Goal: Information Seeking & Learning: Compare options

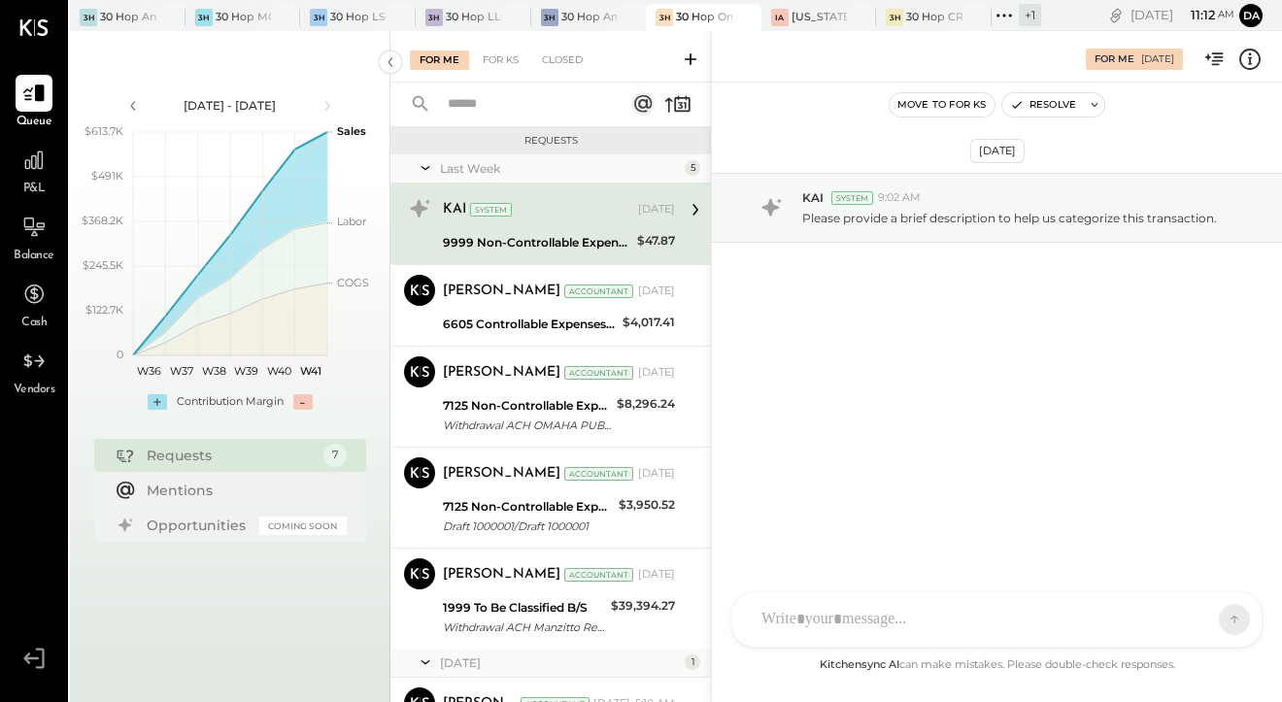
click at [718, 18] on div at bounding box center [728, 17] width 68 height 26
click at [14, 167] on div "P&L" at bounding box center [34, 170] width 56 height 56
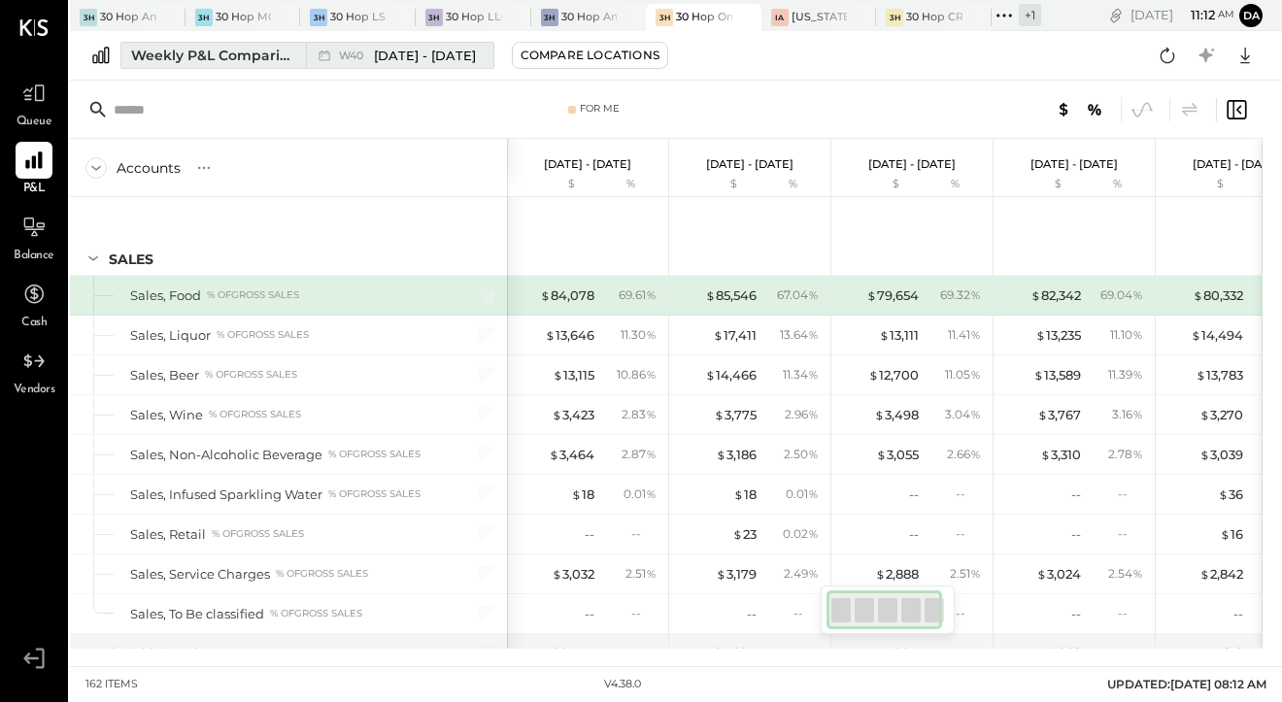
click at [393, 65] on div "W40 [DATE] - [DATE]" at bounding box center [395, 55] width 178 height 25
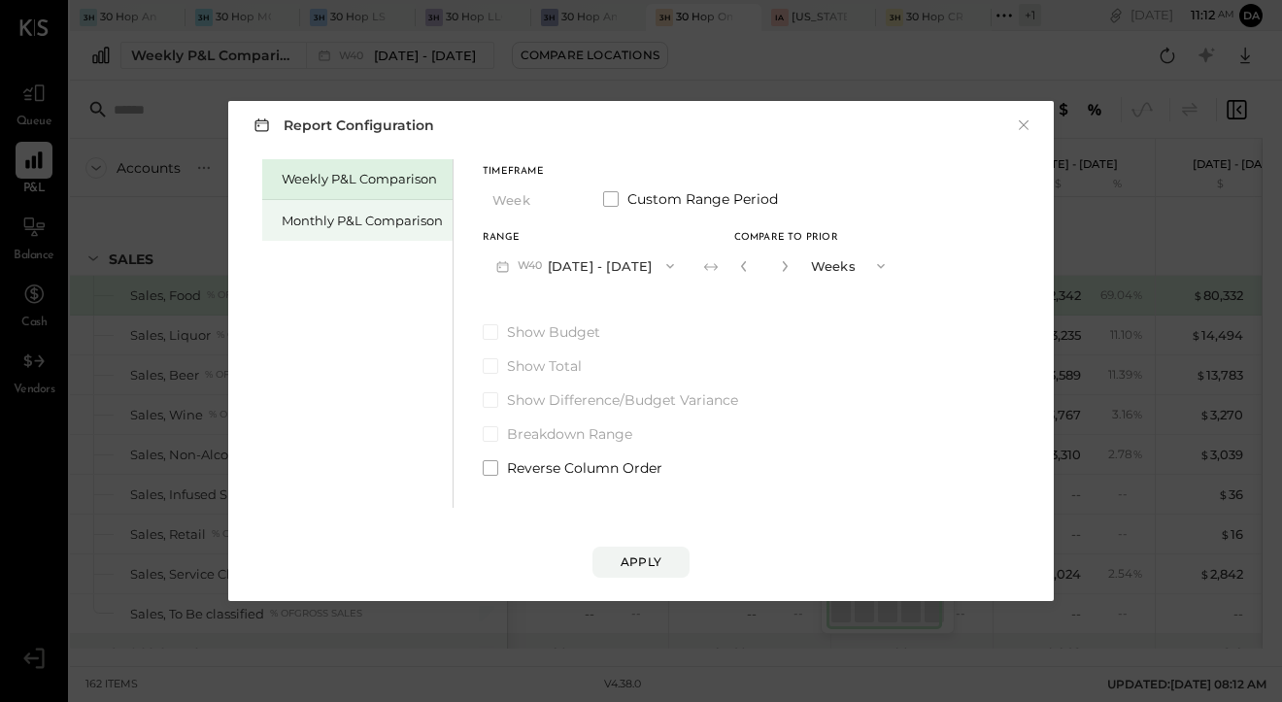
click at [400, 214] on div "Monthly P&L Comparison" at bounding box center [362, 221] width 161 height 18
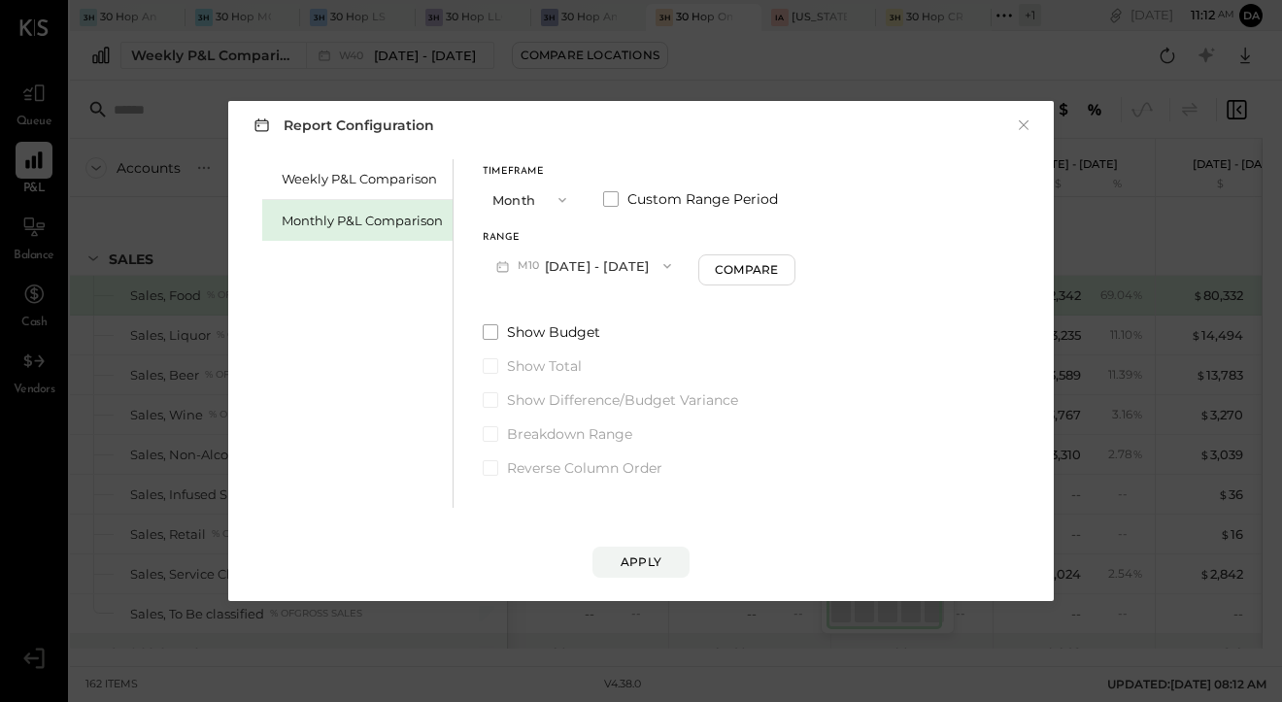
click at [663, 267] on icon "button" at bounding box center [667, 266] width 8 height 5
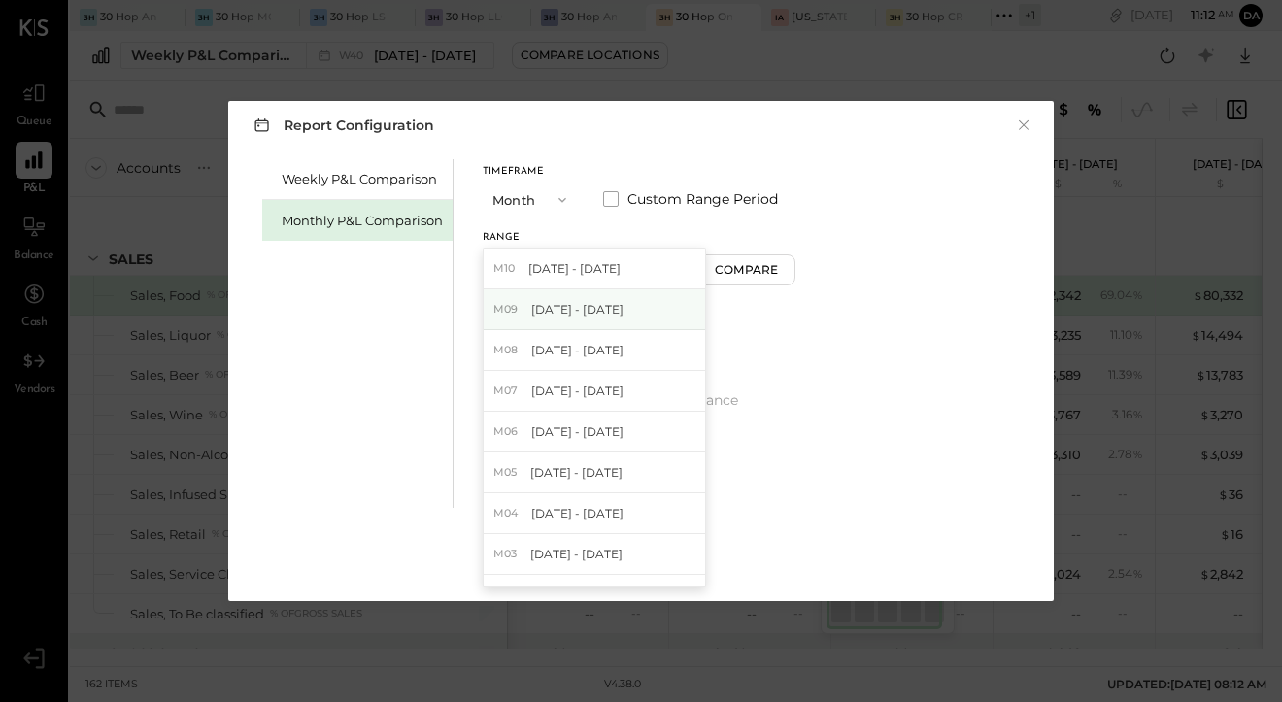
click at [647, 305] on div "M09 [DATE] - [DATE]" at bounding box center [594, 309] width 221 height 41
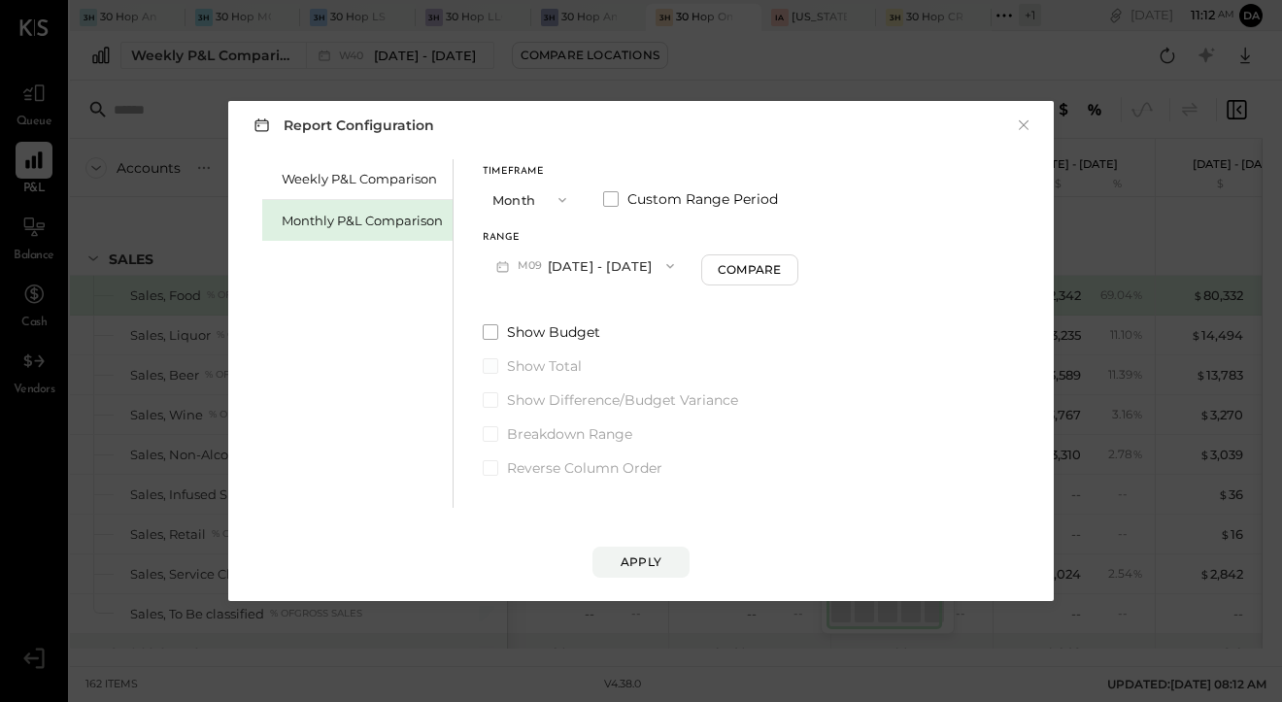
click at [513, 362] on span "Show Total" at bounding box center [544, 365] width 75 height 19
click at [638, 563] on div "Apply" at bounding box center [641, 562] width 41 height 17
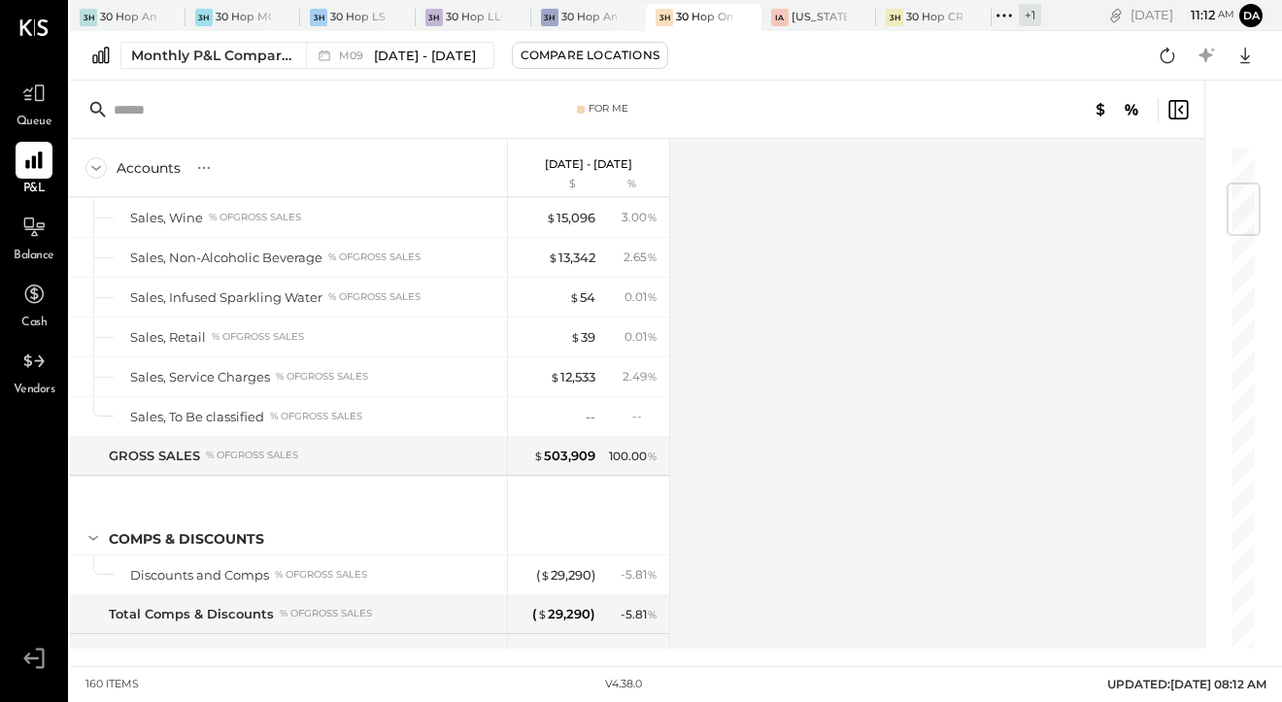
scroll to position [317, 0]
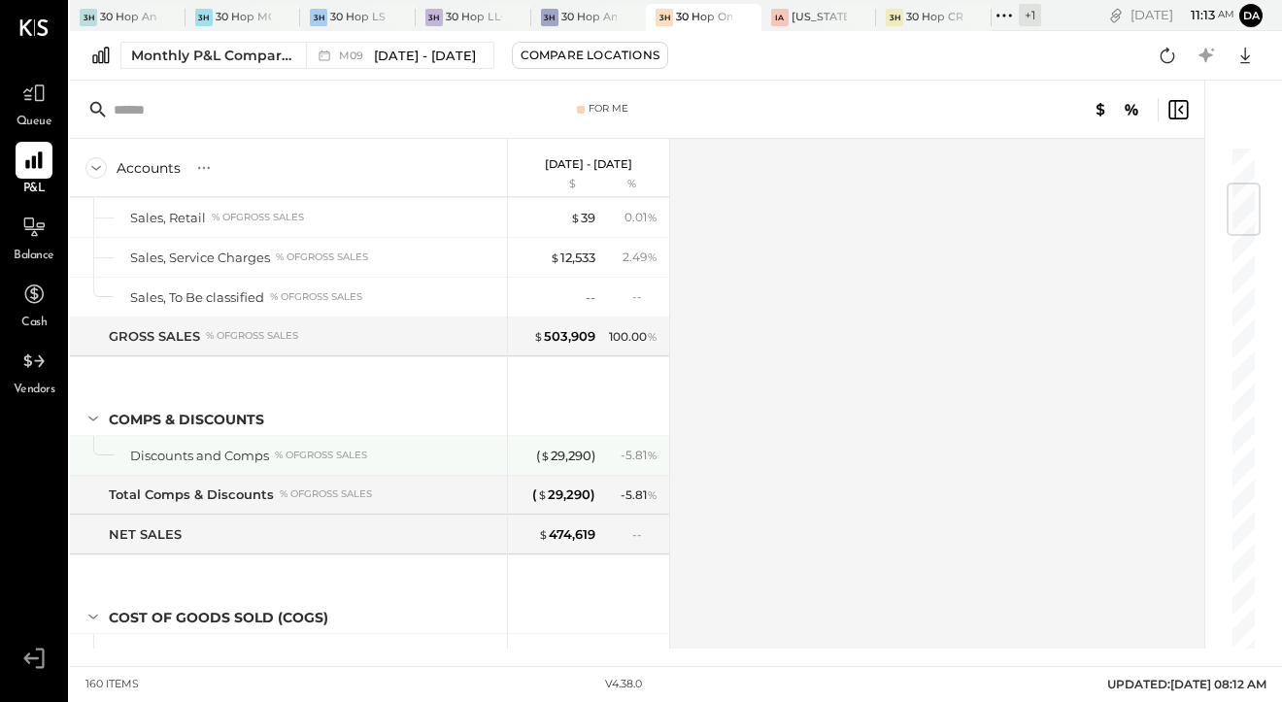
click at [231, 452] on div "Discounts and Comps" at bounding box center [199, 456] width 139 height 18
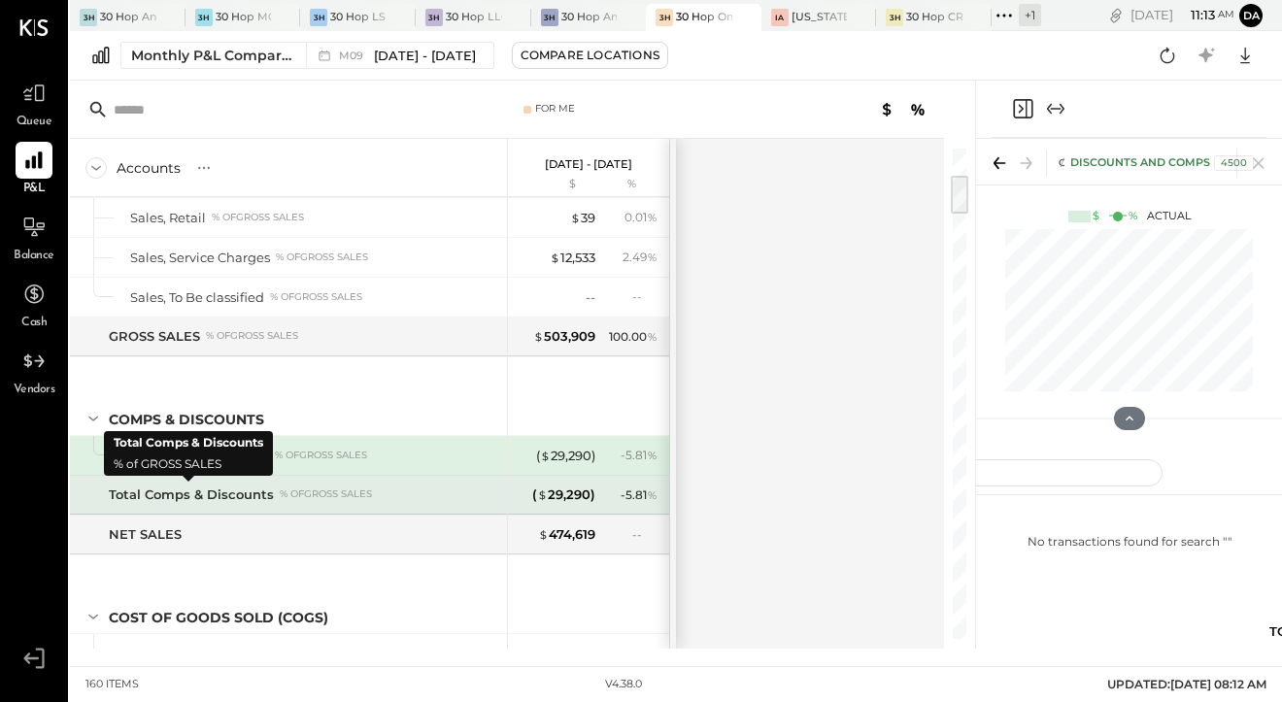
click at [229, 491] on div "Total Comps & Discounts" at bounding box center [191, 495] width 165 height 18
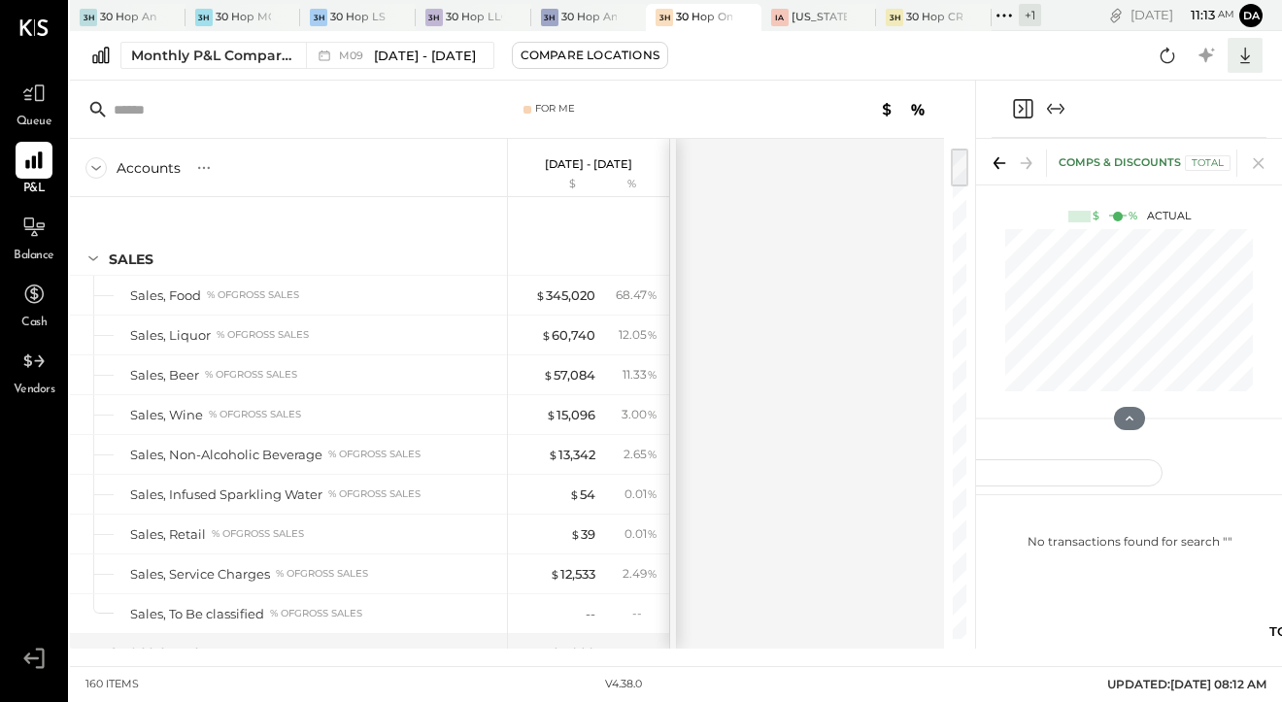
click at [1248, 47] on icon at bounding box center [1245, 55] width 25 height 25
click at [1181, 136] on div "Google Sheets" at bounding box center [1184, 128] width 155 height 41
click at [220, 11] on div "30 Hop MGS, LLC" at bounding box center [244, 18] width 56 height 16
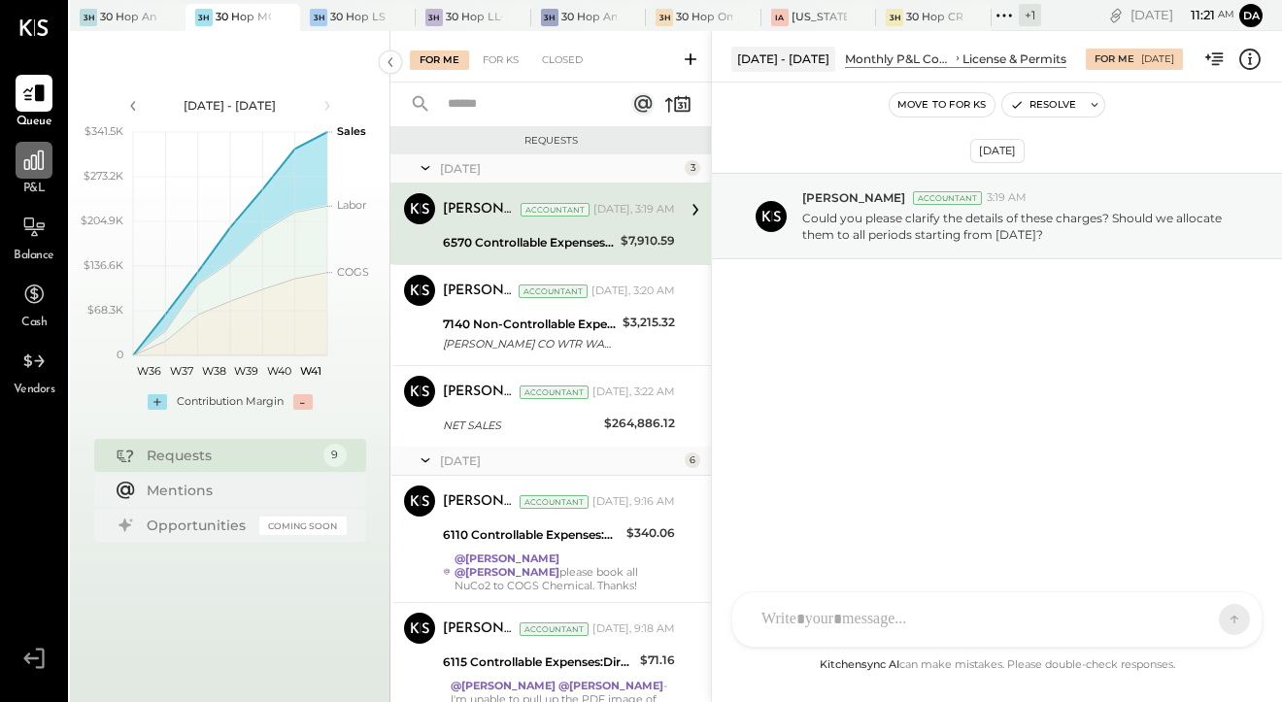
click at [29, 158] on icon at bounding box center [33, 160] width 25 height 25
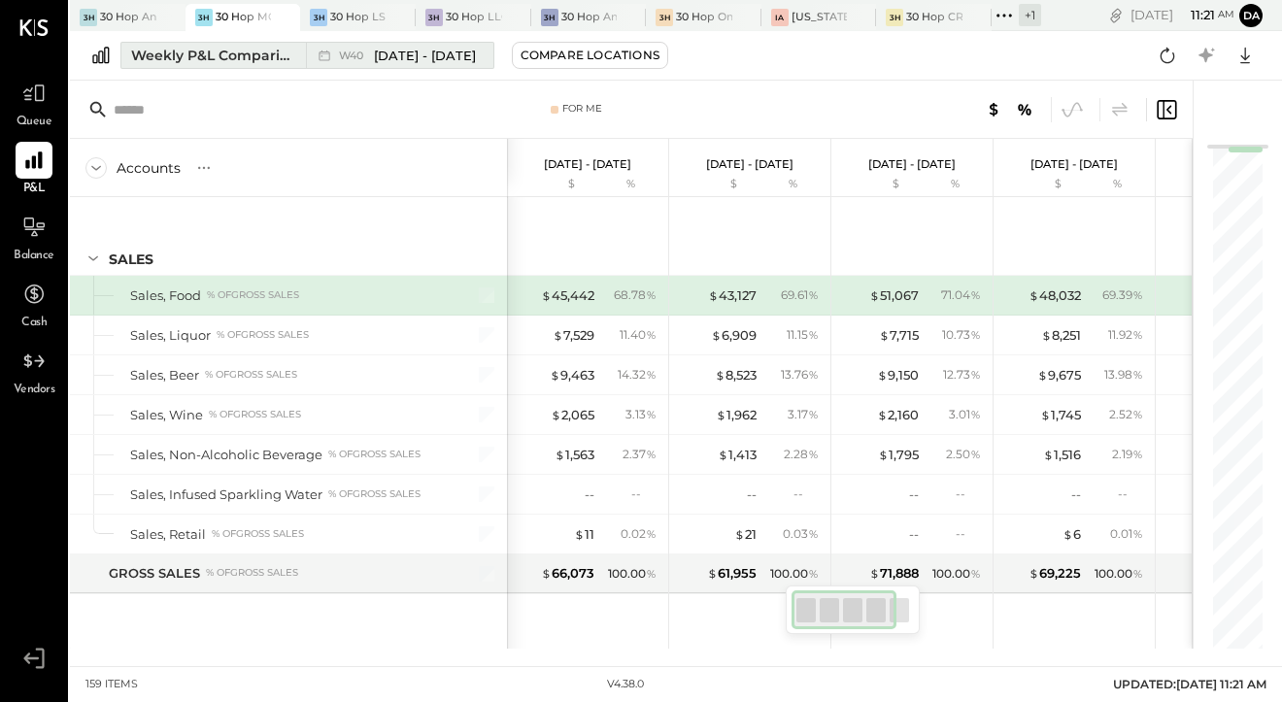
click at [225, 60] on div "Weekly P&L Comparison" at bounding box center [212, 55] width 163 height 19
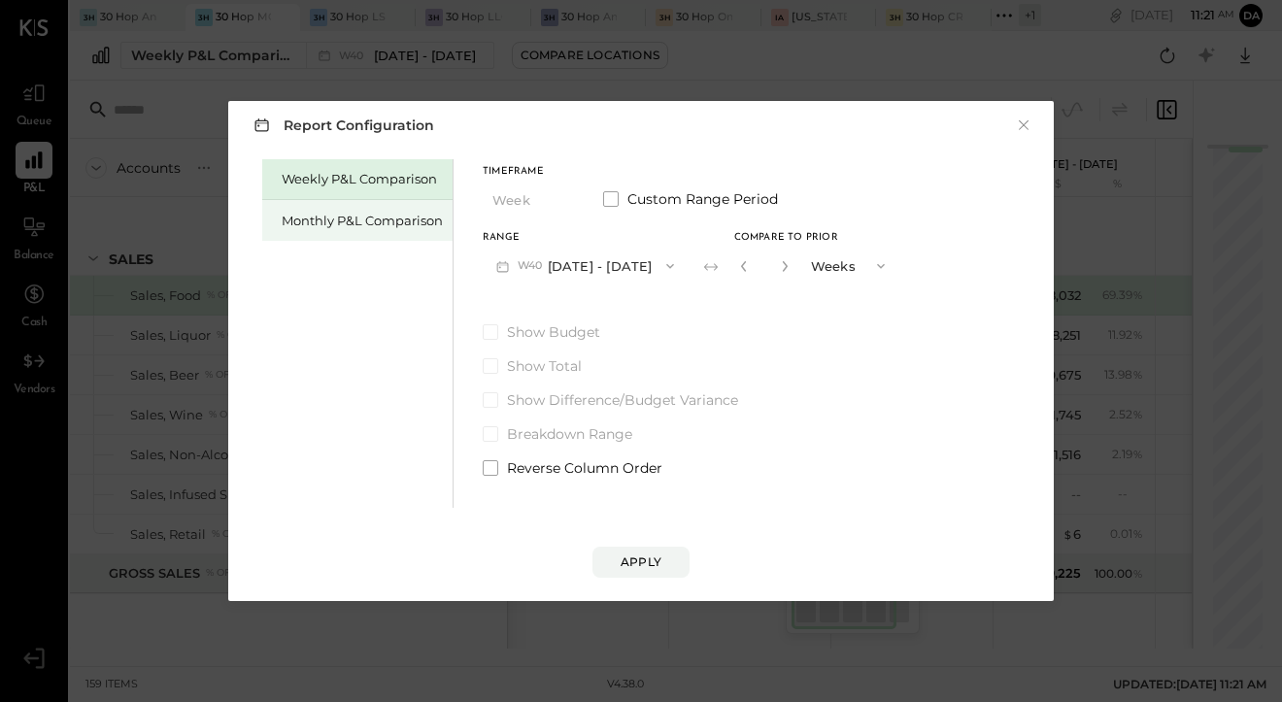
click at [343, 222] on div "Monthly P&L Comparison" at bounding box center [362, 221] width 161 height 18
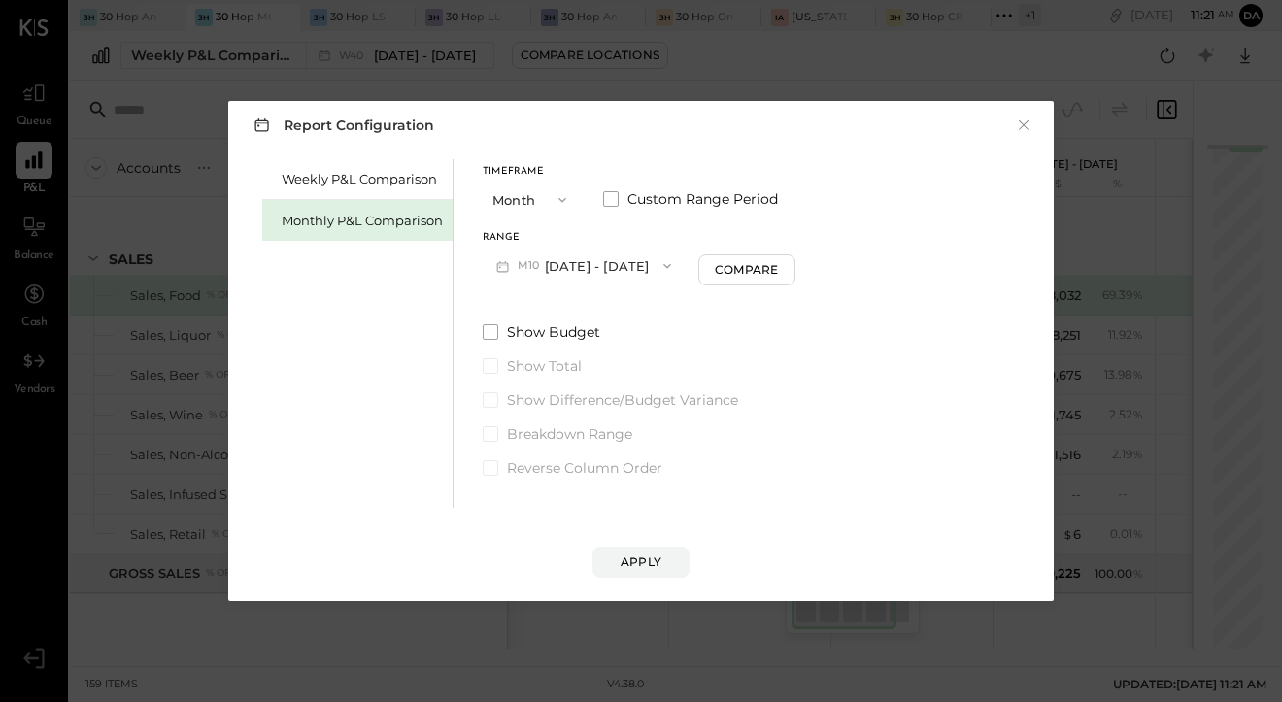
click at [563, 264] on button "M10 [DATE] - [DATE]" at bounding box center [584, 266] width 202 height 36
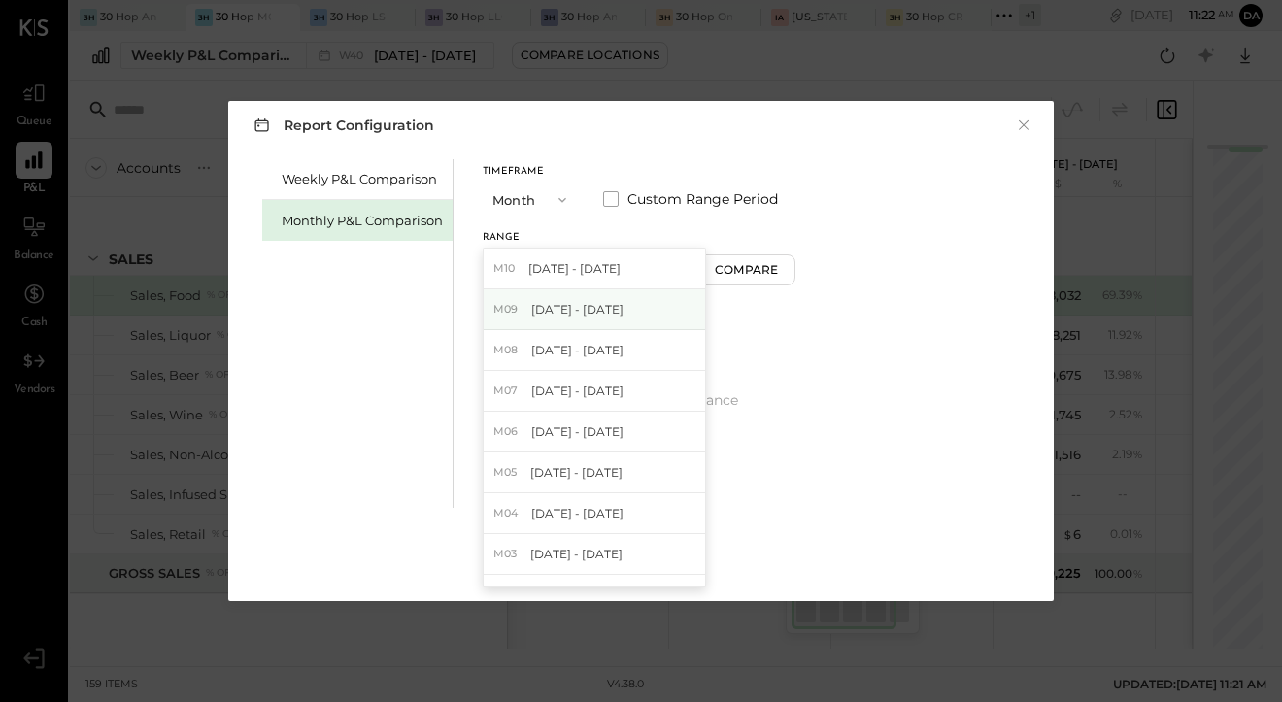
click at [582, 322] on div "M09 [DATE] - [DATE]" at bounding box center [594, 309] width 221 height 41
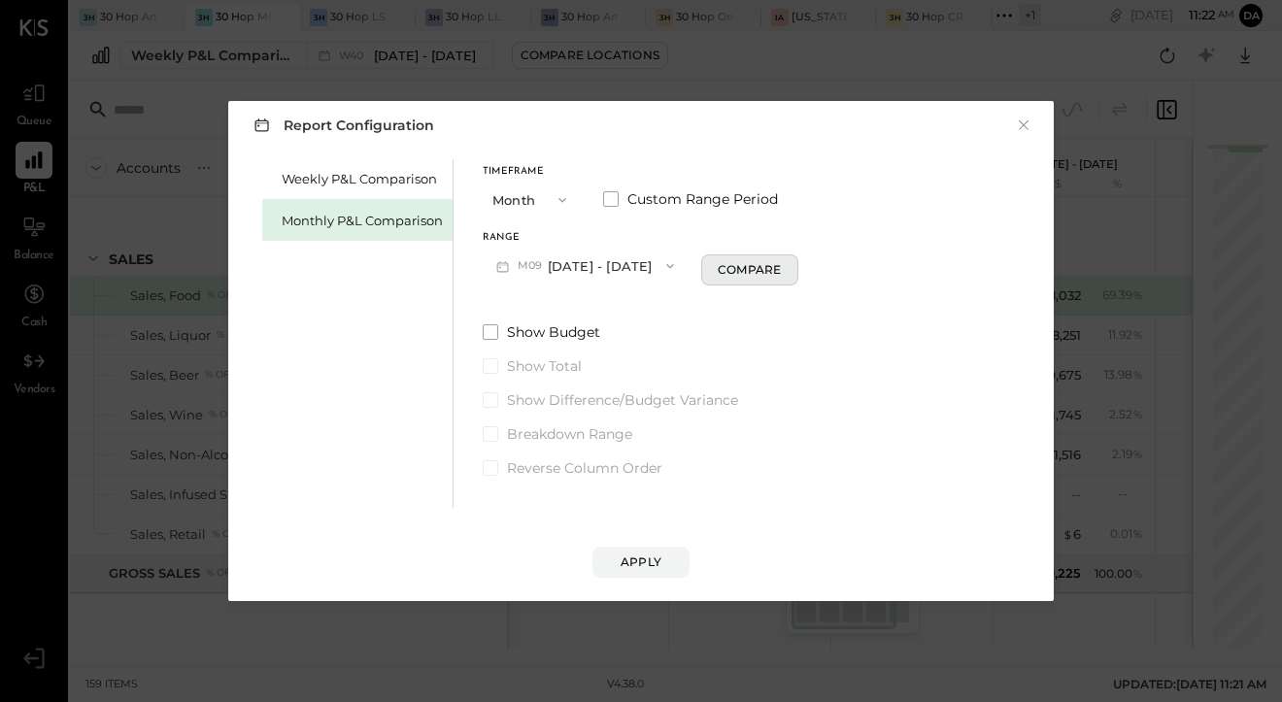
click at [743, 277] on div "Compare" at bounding box center [749, 269] width 63 height 17
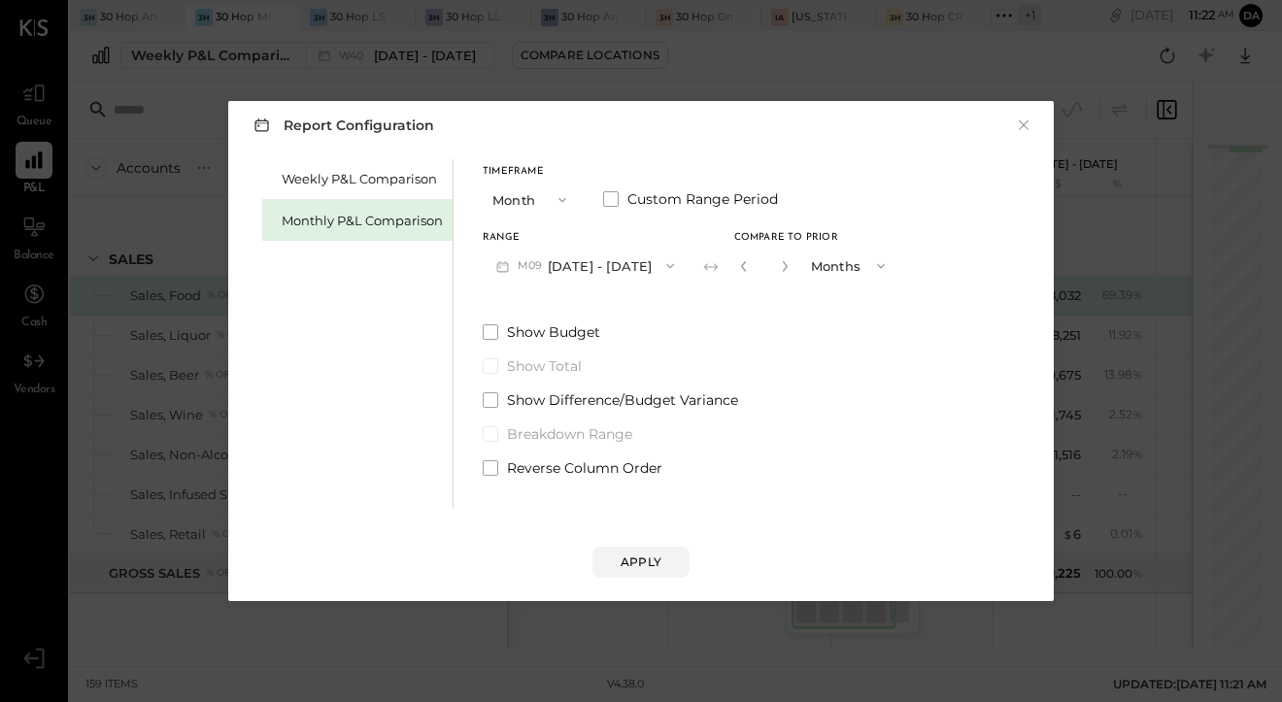
click at [795, 243] on div "Compare to Prior *" at bounding box center [786, 258] width 104 height 51
click at [629, 560] on div "Apply" at bounding box center [641, 562] width 41 height 17
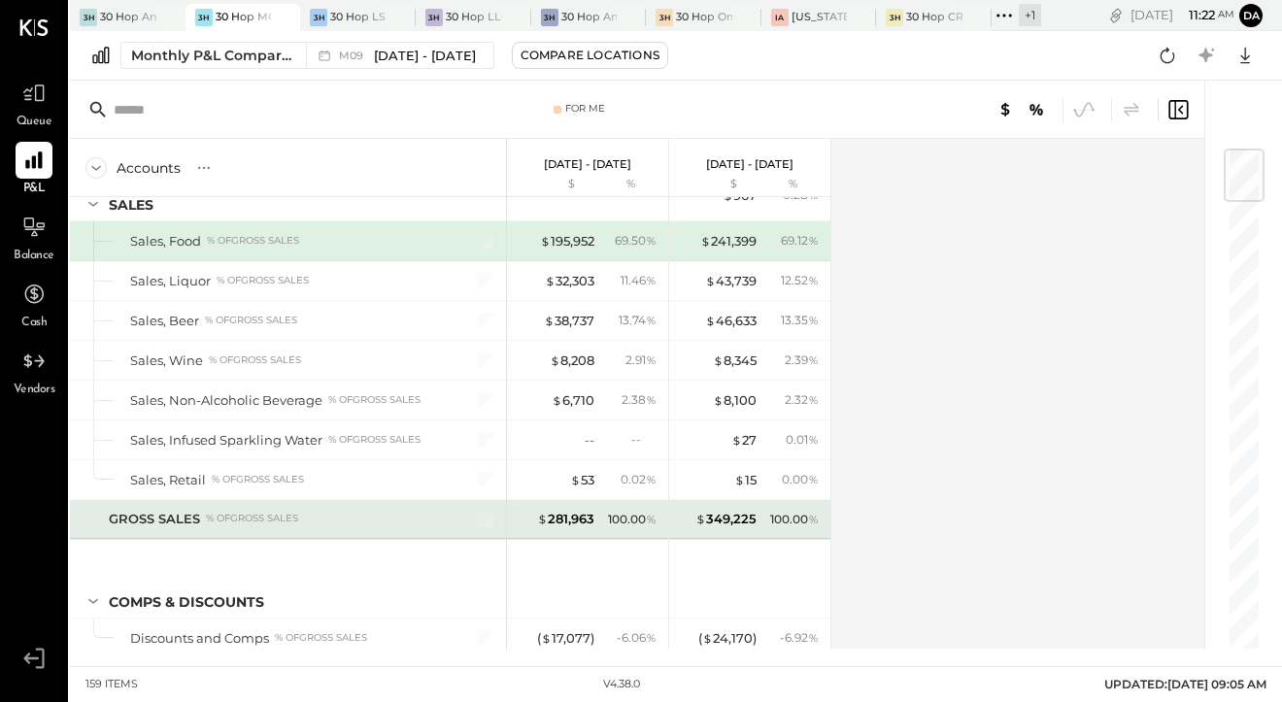
scroll to position [31, 0]
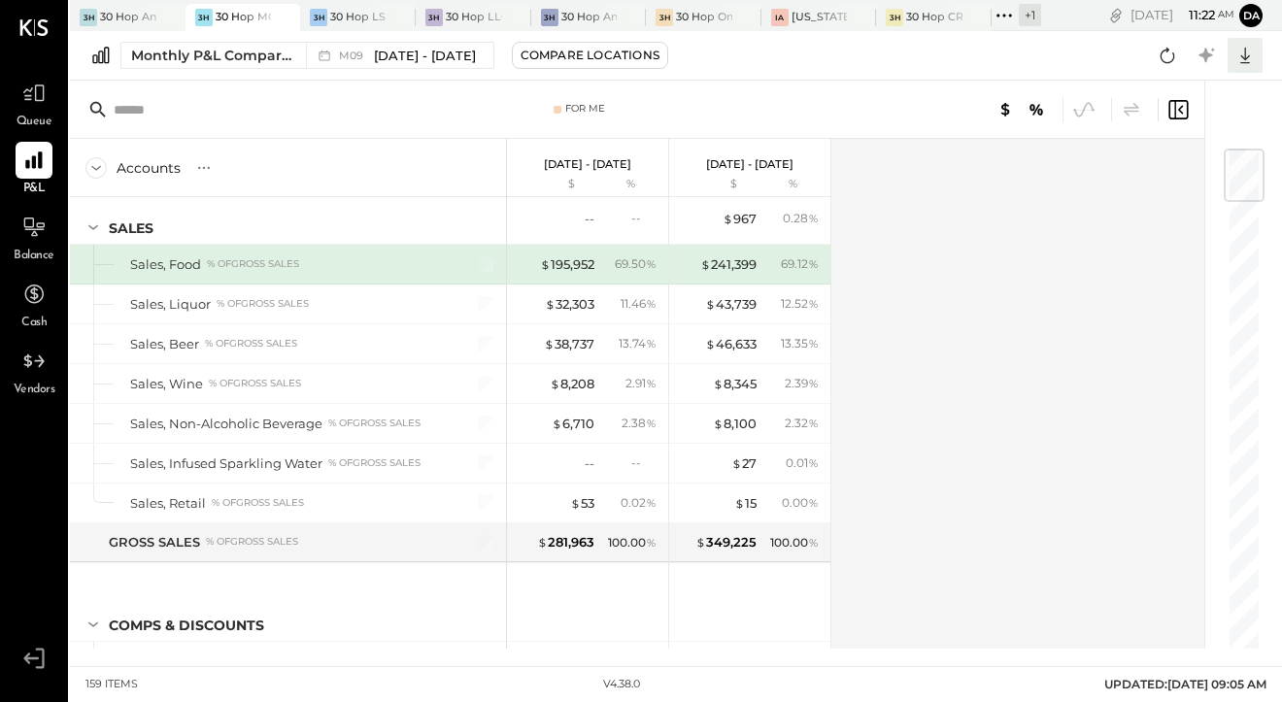
click at [1238, 60] on icon at bounding box center [1245, 55] width 25 height 25
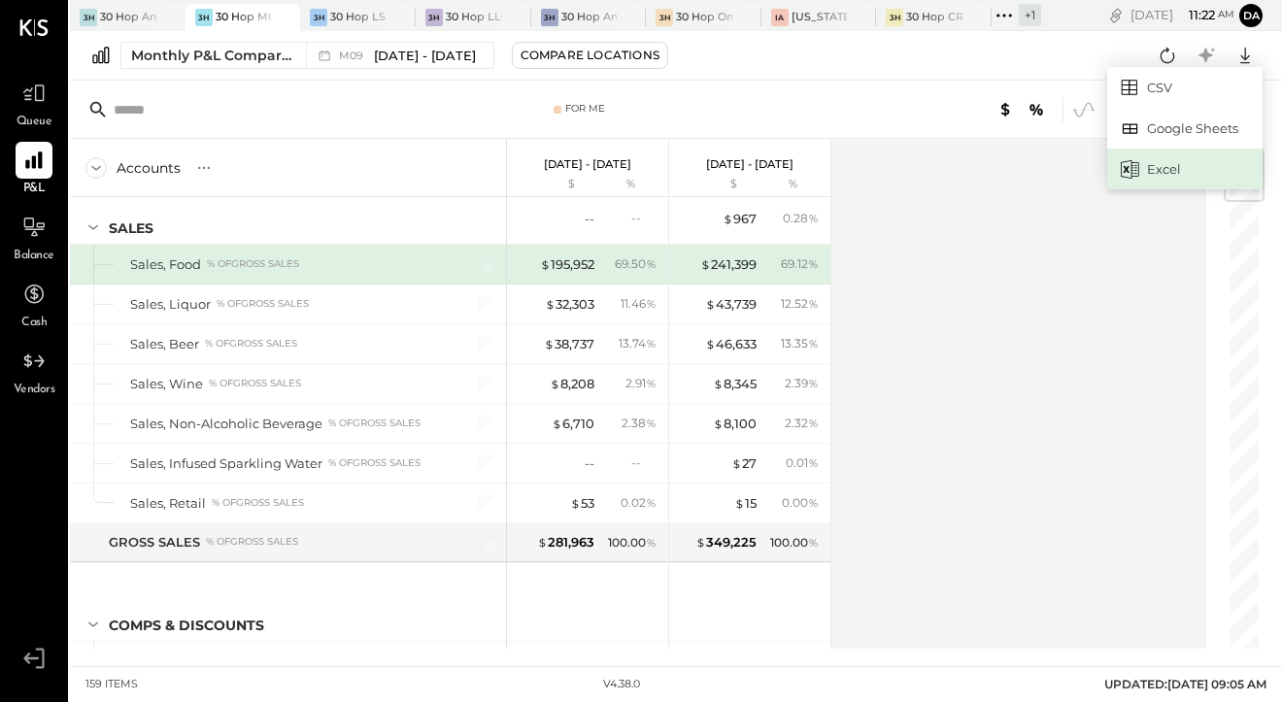
click at [1166, 177] on div "Excel" at bounding box center [1184, 169] width 155 height 41
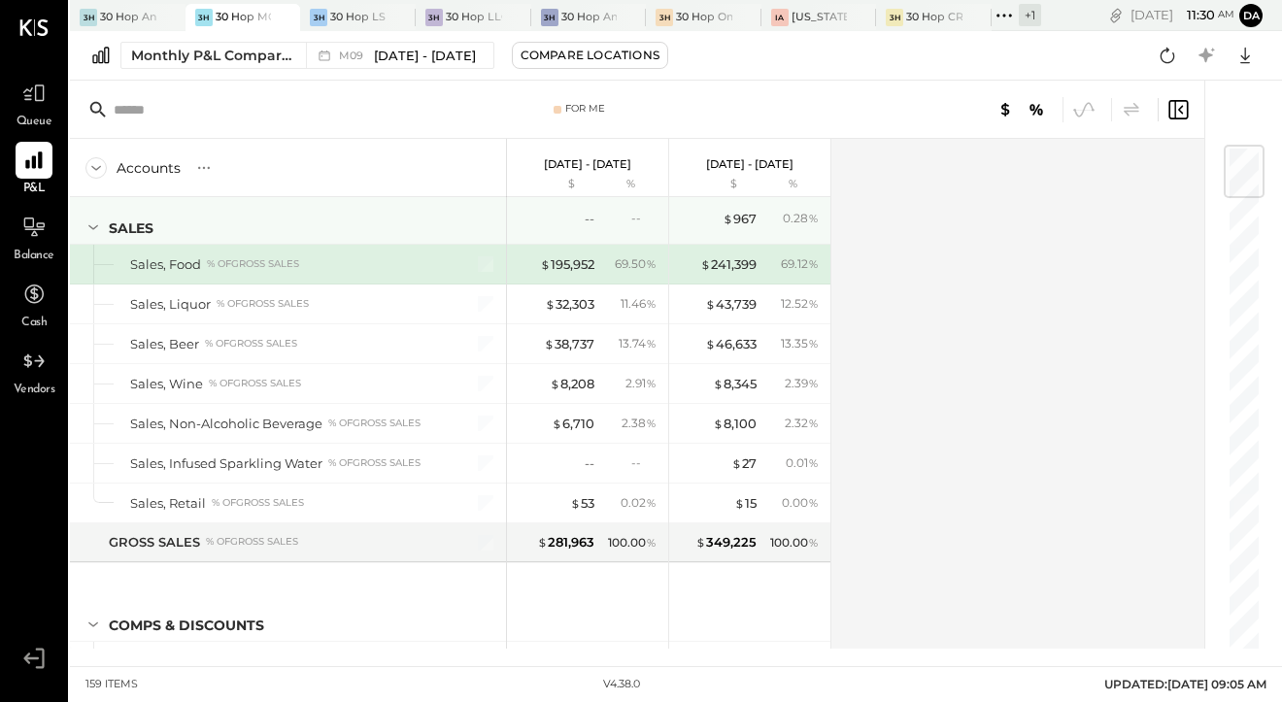
scroll to position [0, 0]
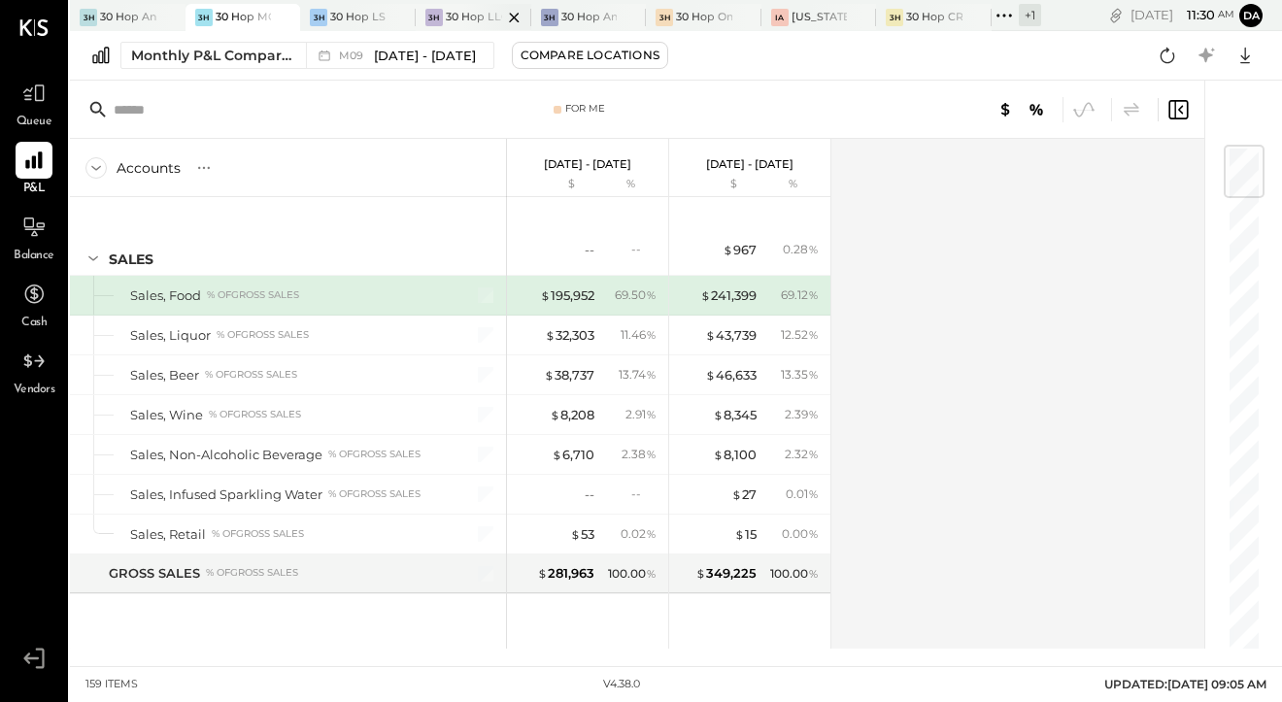
click at [476, 13] on div at bounding box center [497, 17] width 68 height 26
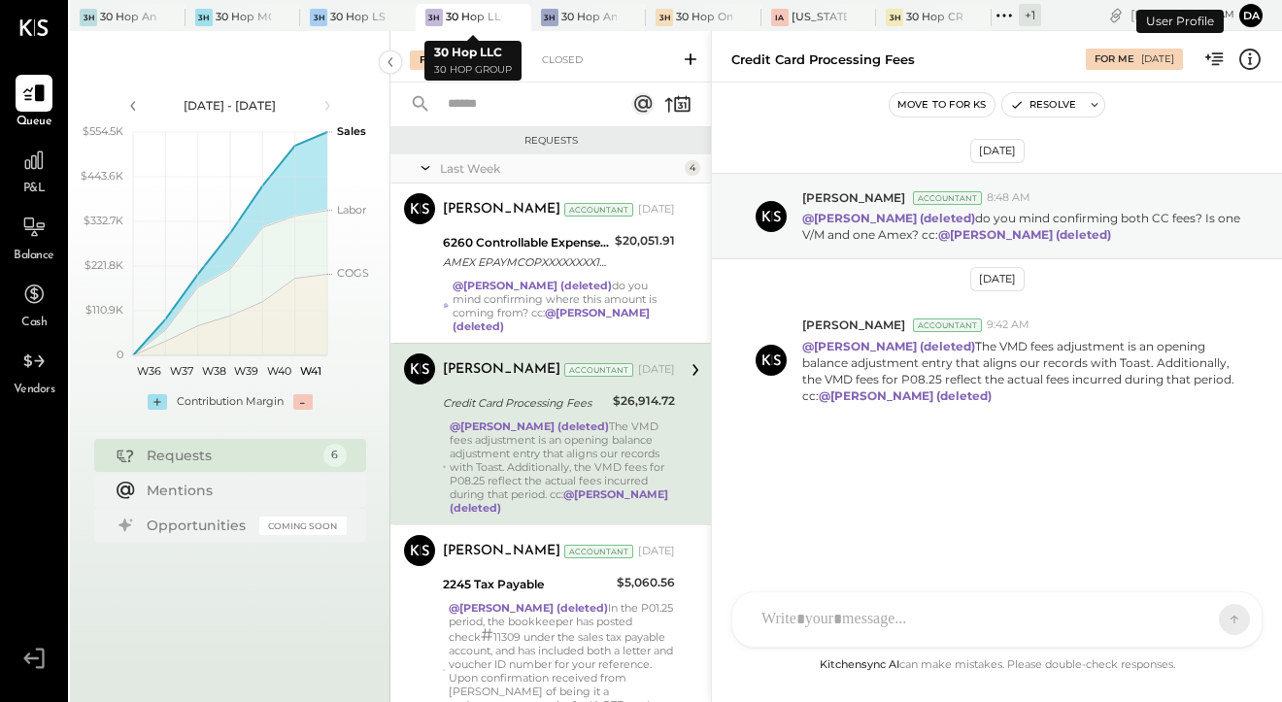
scroll to position [18, 0]
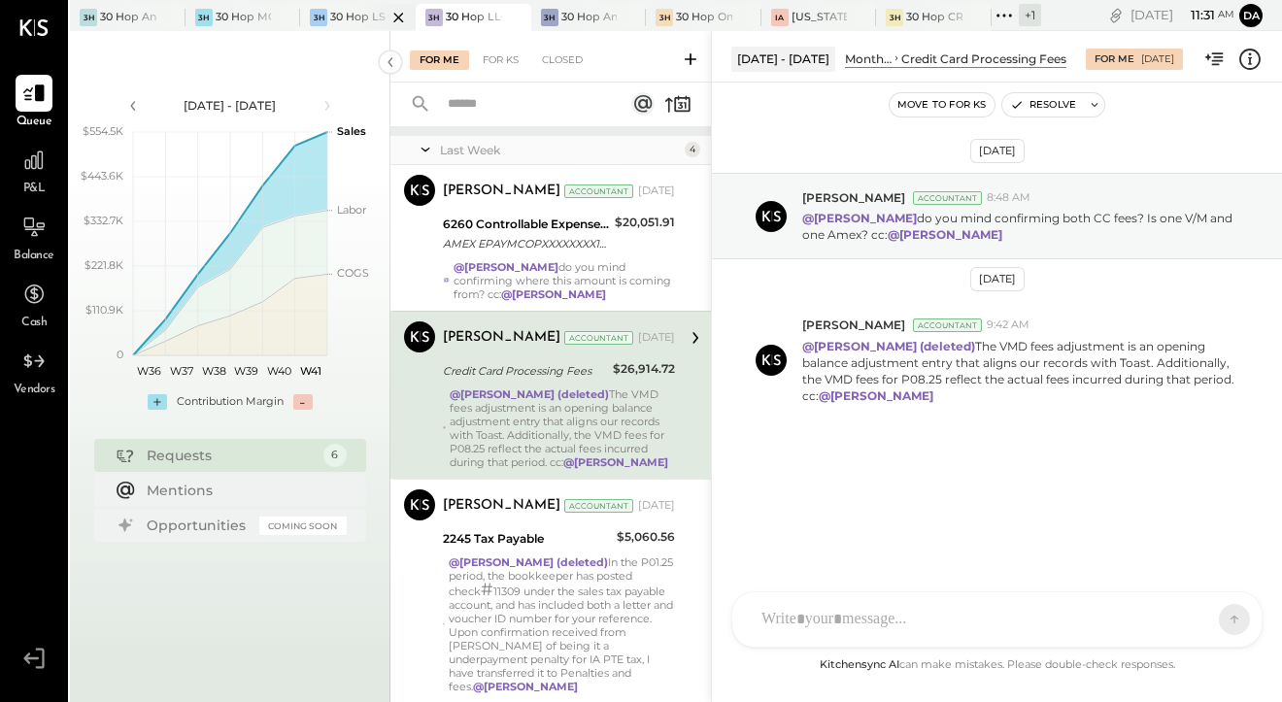
click at [367, 12] on div at bounding box center [382, 17] width 68 height 26
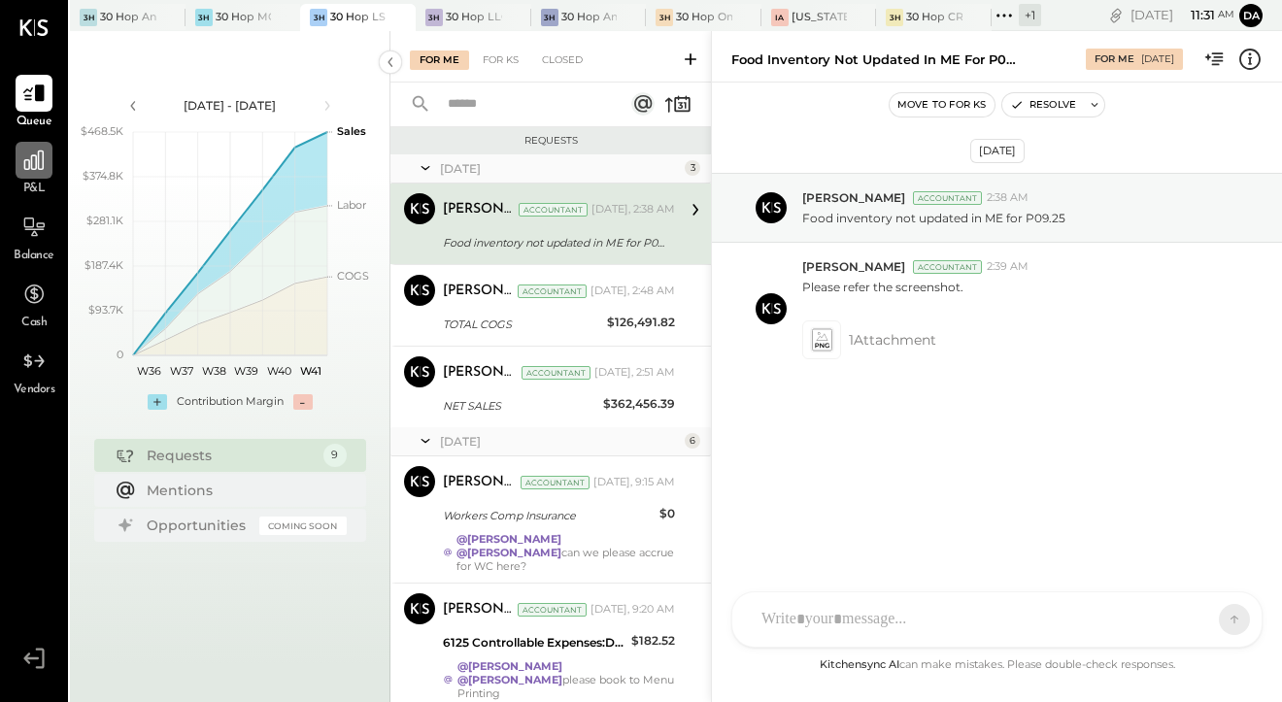
click at [31, 177] on div at bounding box center [34, 160] width 37 height 37
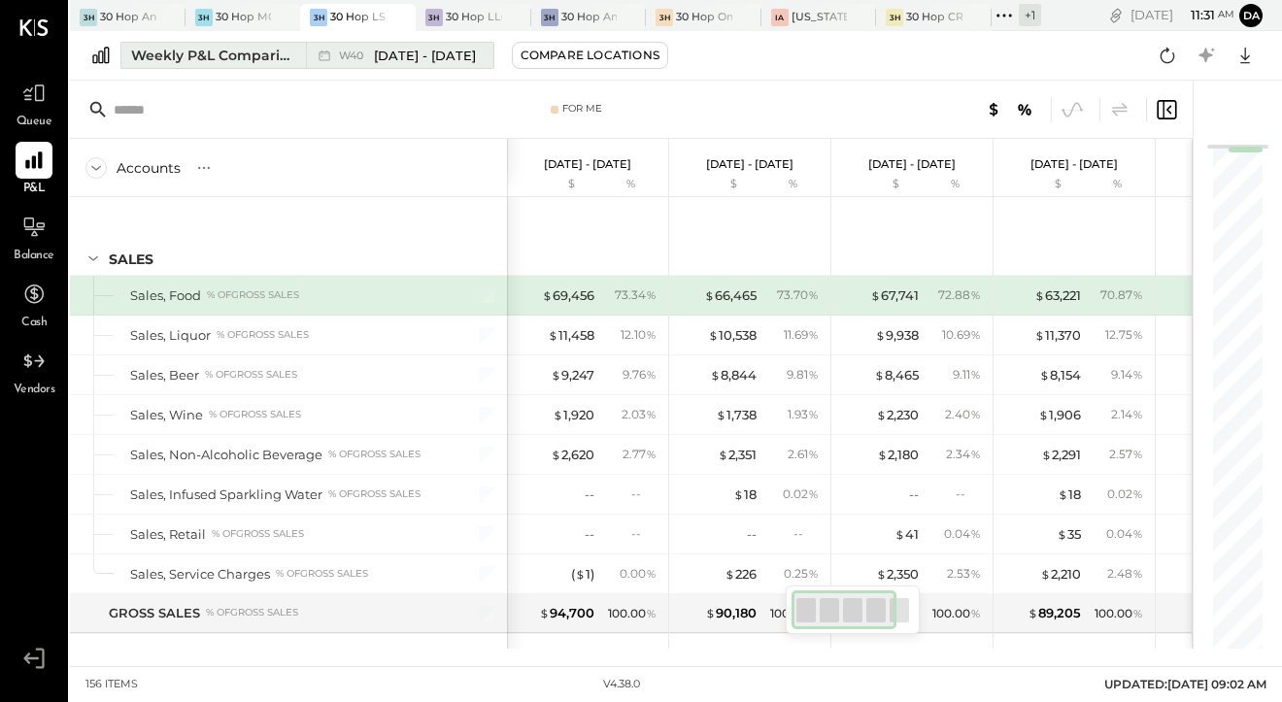
click at [420, 67] on div "W40 [DATE] - [DATE]" at bounding box center [395, 55] width 178 height 25
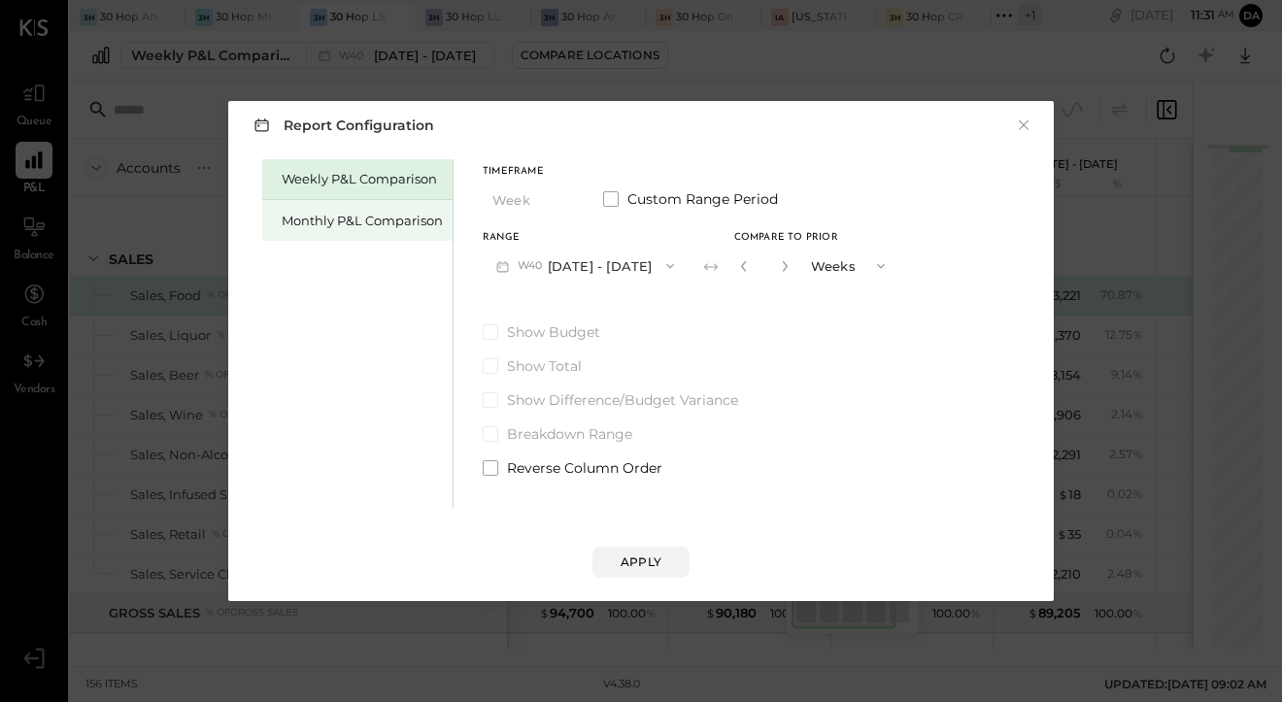
click at [390, 232] on div "Monthly P&L Comparison" at bounding box center [357, 220] width 190 height 41
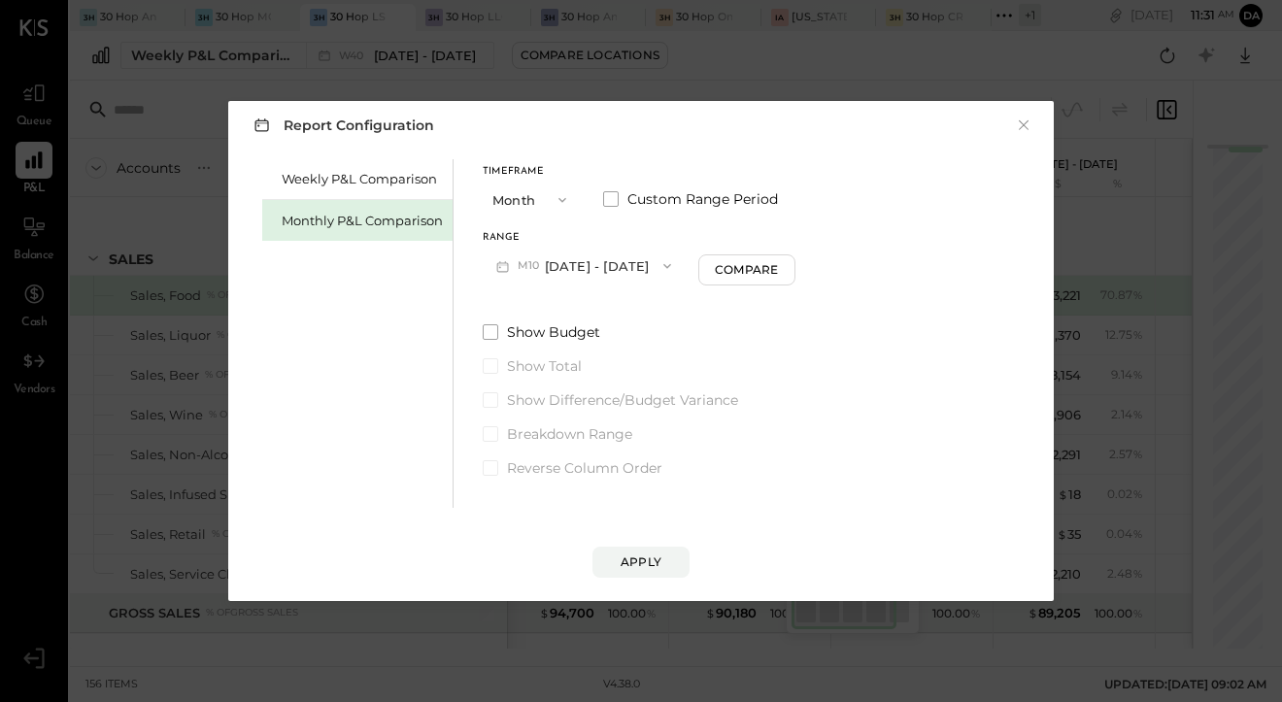
click at [650, 264] on span "button" at bounding box center [662, 266] width 25 height 16
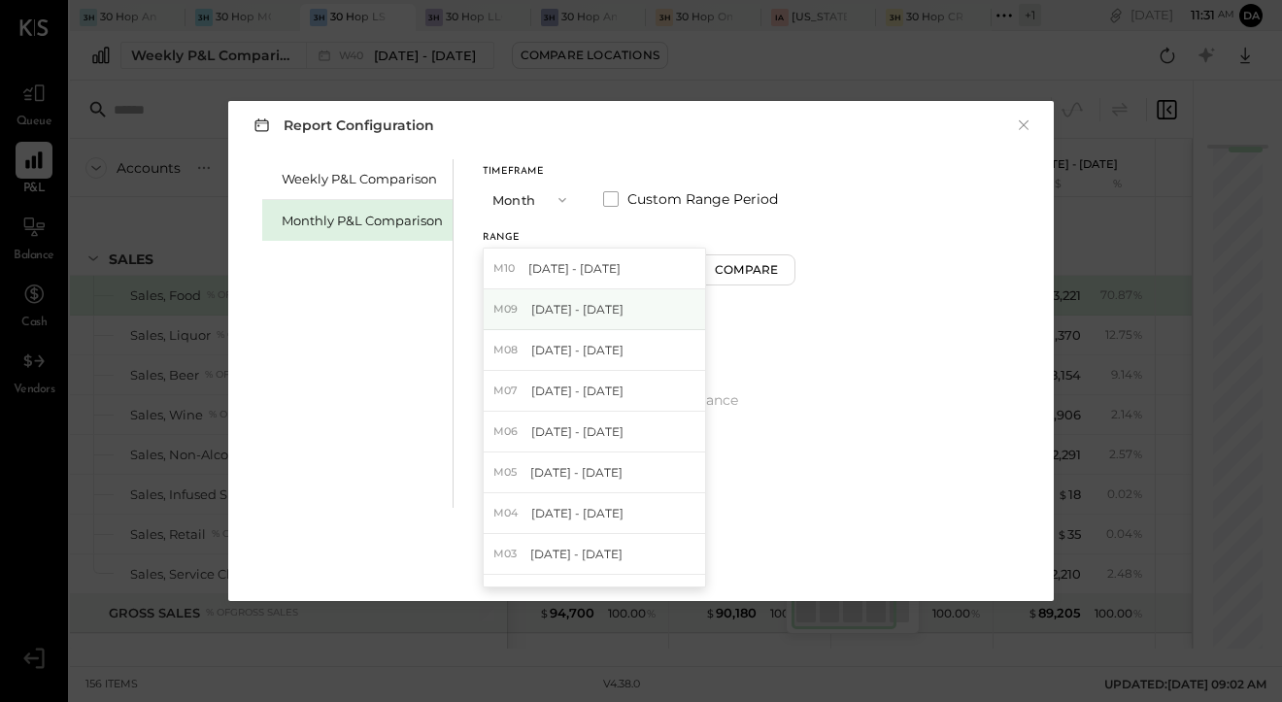
click at [634, 307] on div "M09 [DATE] - [DATE]" at bounding box center [594, 309] width 221 height 41
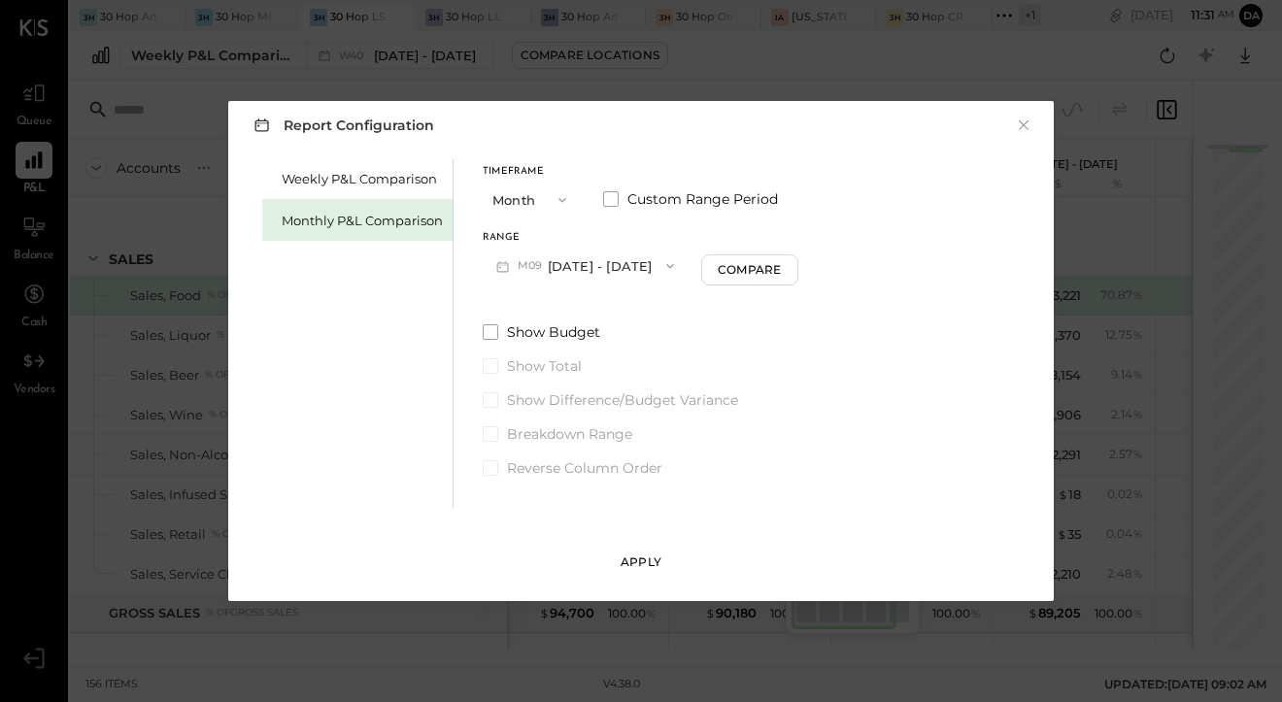
click at [630, 560] on div "Apply" at bounding box center [641, 562] width 41 height 17
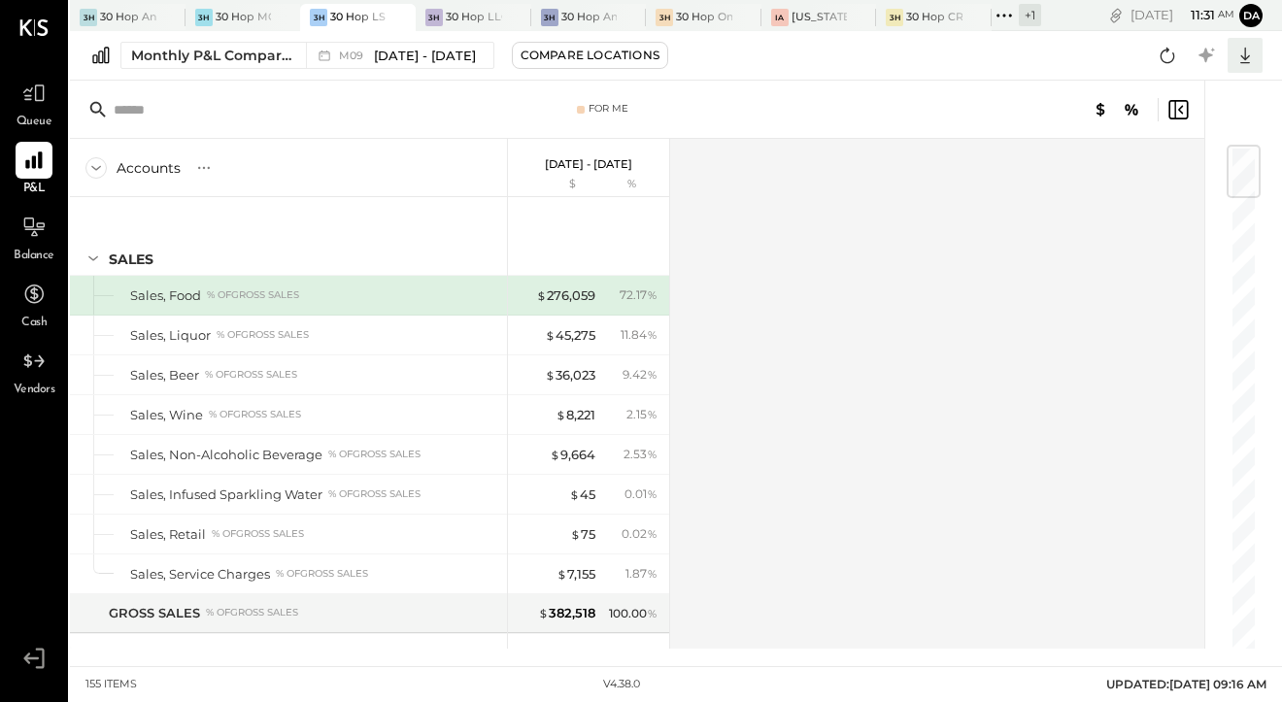
click at [1248, 51] on icon at bounding box center [1245, 55] width 25 height 25
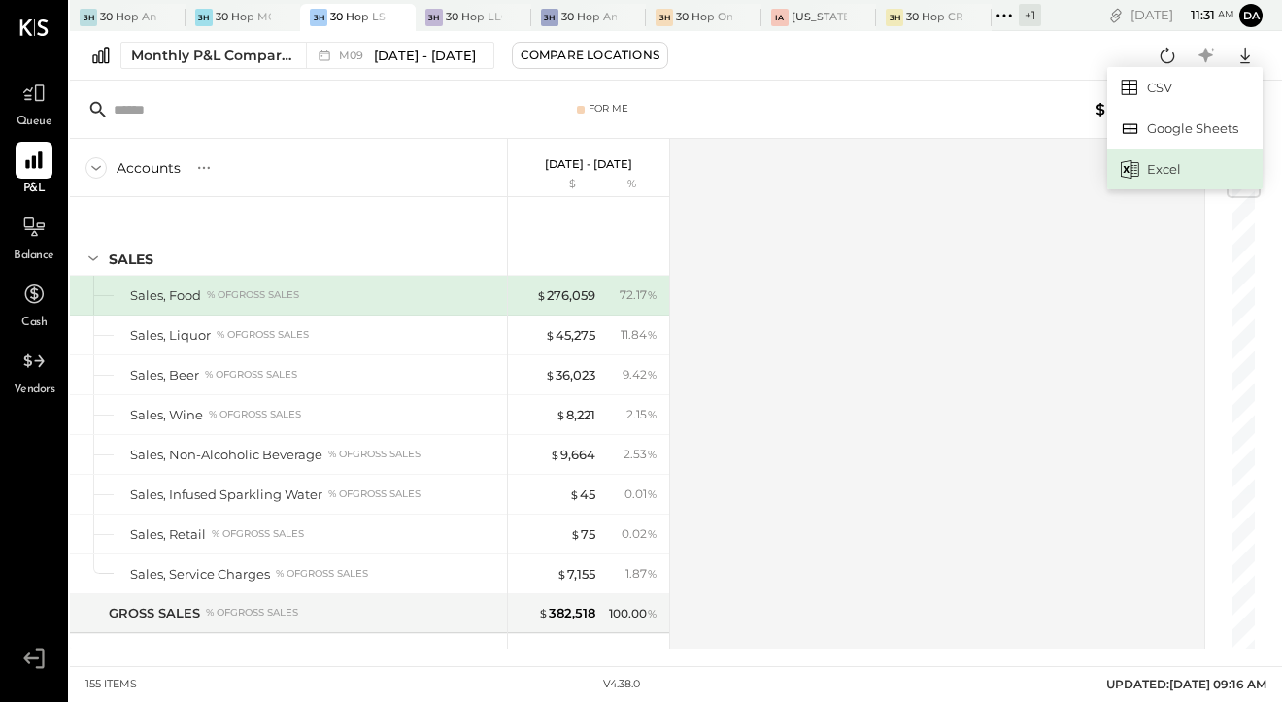
click at [1179, 163] on div "Excel" at bounding box center [1184, 169] width 155 height 41
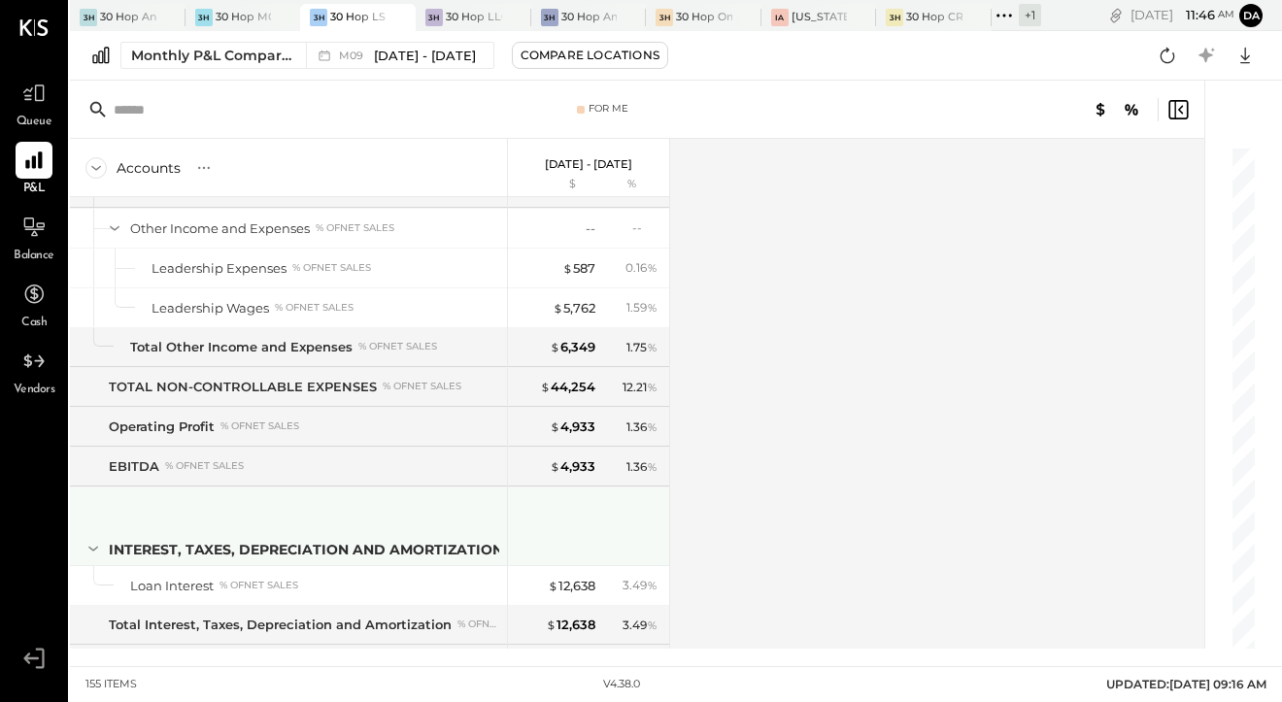
scroll to position [5125, 0]
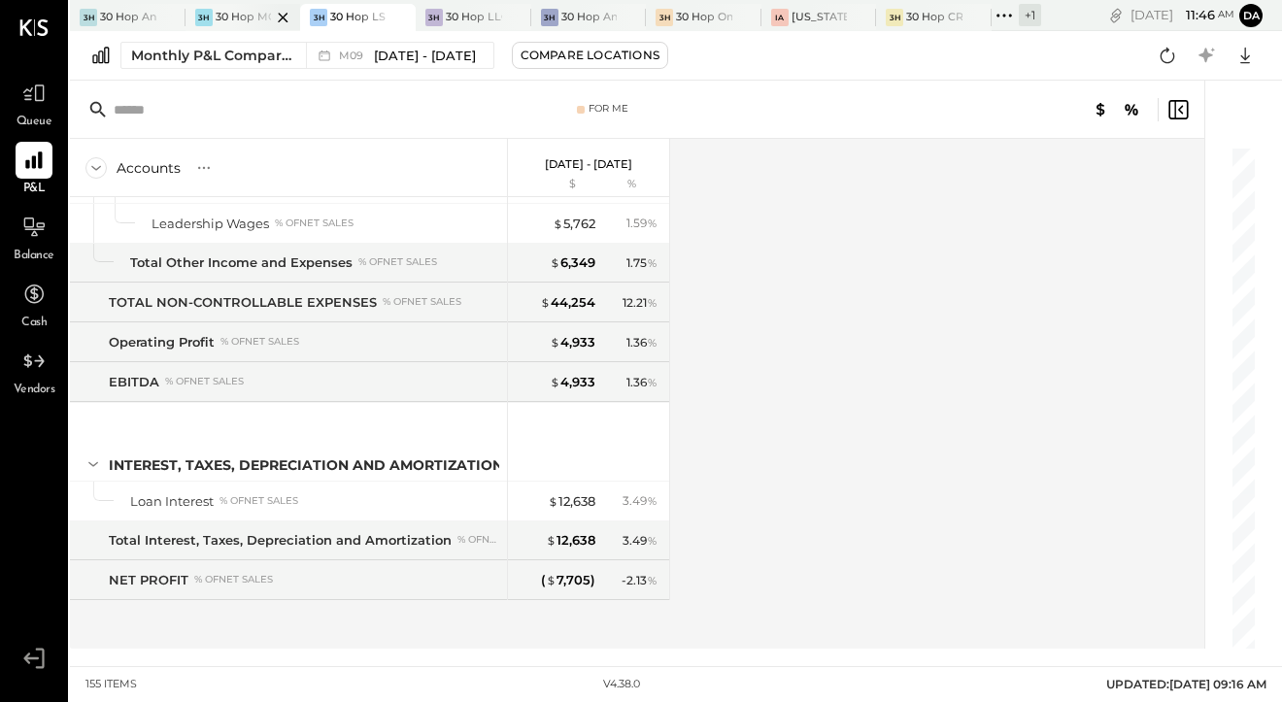
click at [245, 23] on div at bounding box center [266, 17] width 68 height 26
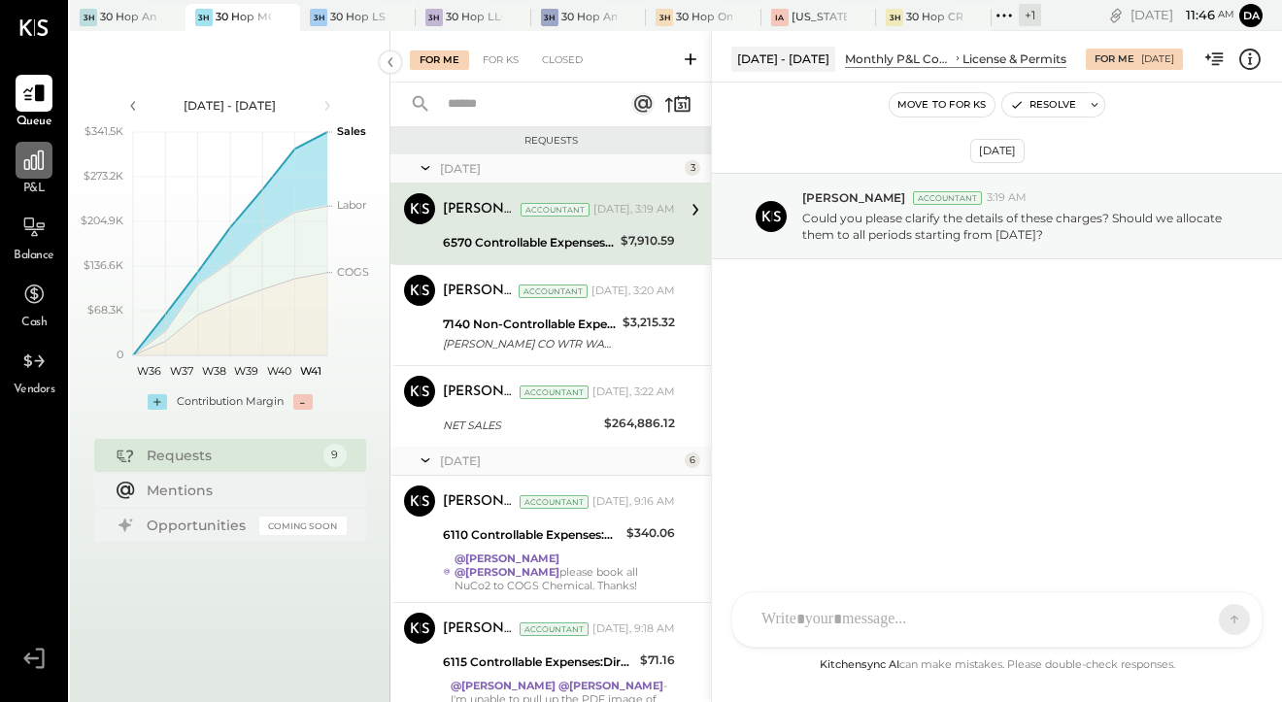
click at [33, 175] on div at bounding box center [34, 160] width 37 height 37
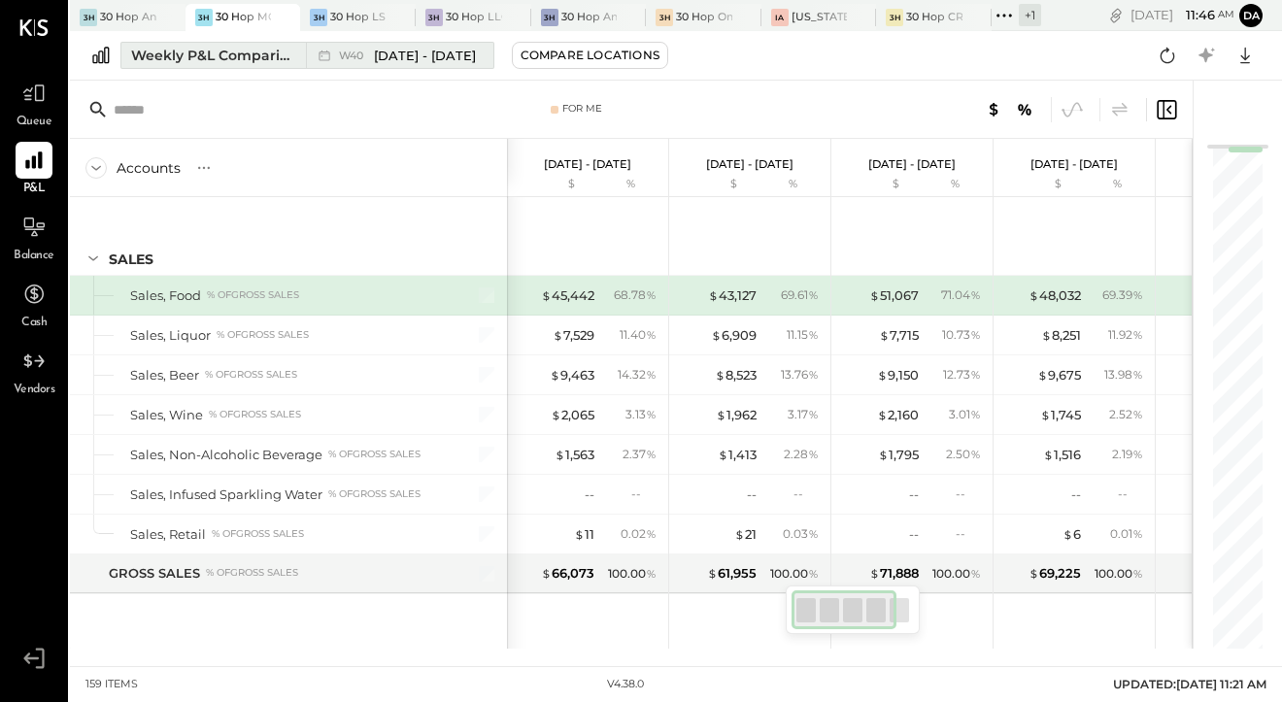
click at [471, 57] on span "[DATE] - [DATE]" at bounding box center [425, 56] width 102 height 18
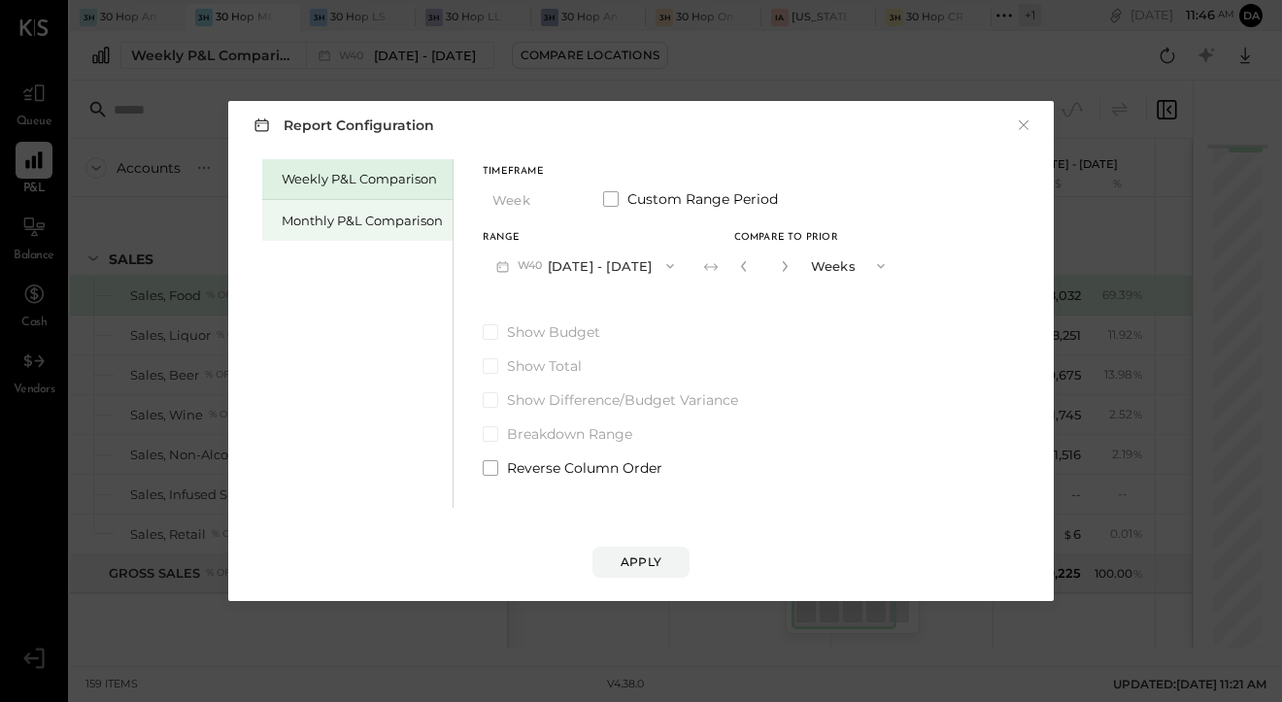
click at [368, 228] on div "Monthly P&L Comparison" at bounding box center [362, 221] width 161 height 18
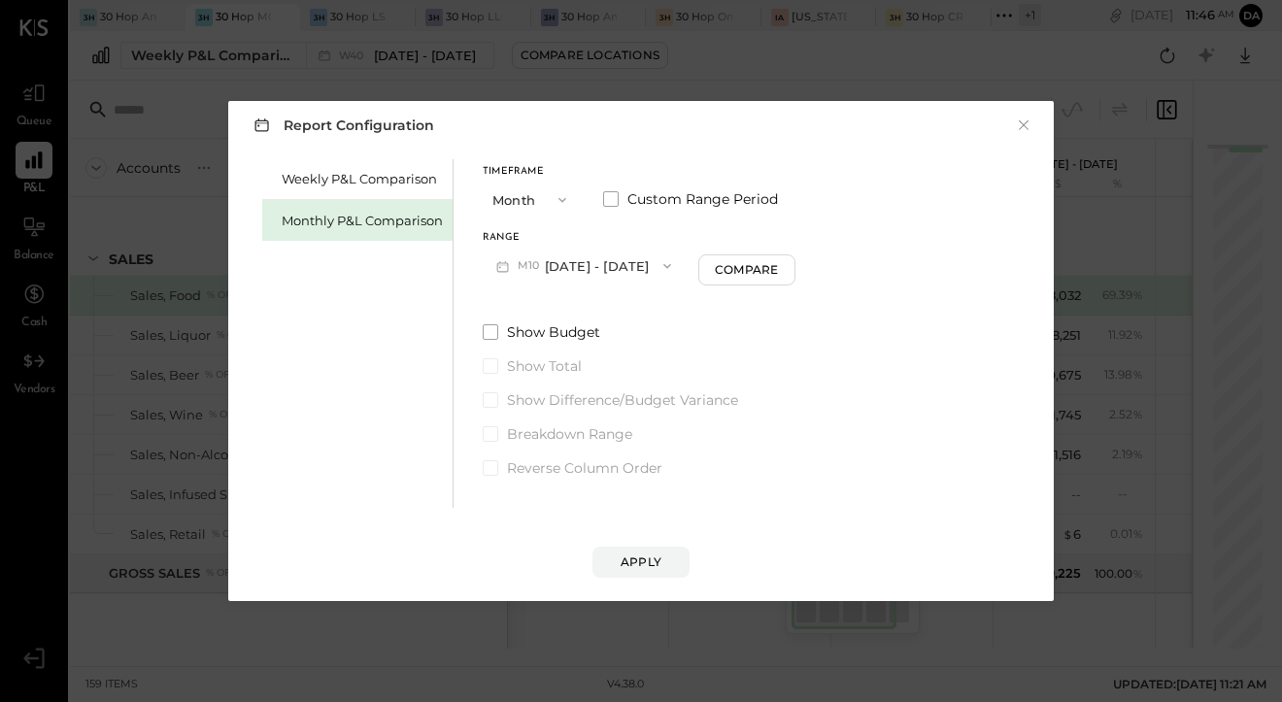
click at [581, 248] on button "M10 [DATE] - [DATE]" at bounding box center [584, 266] width 202 height 36
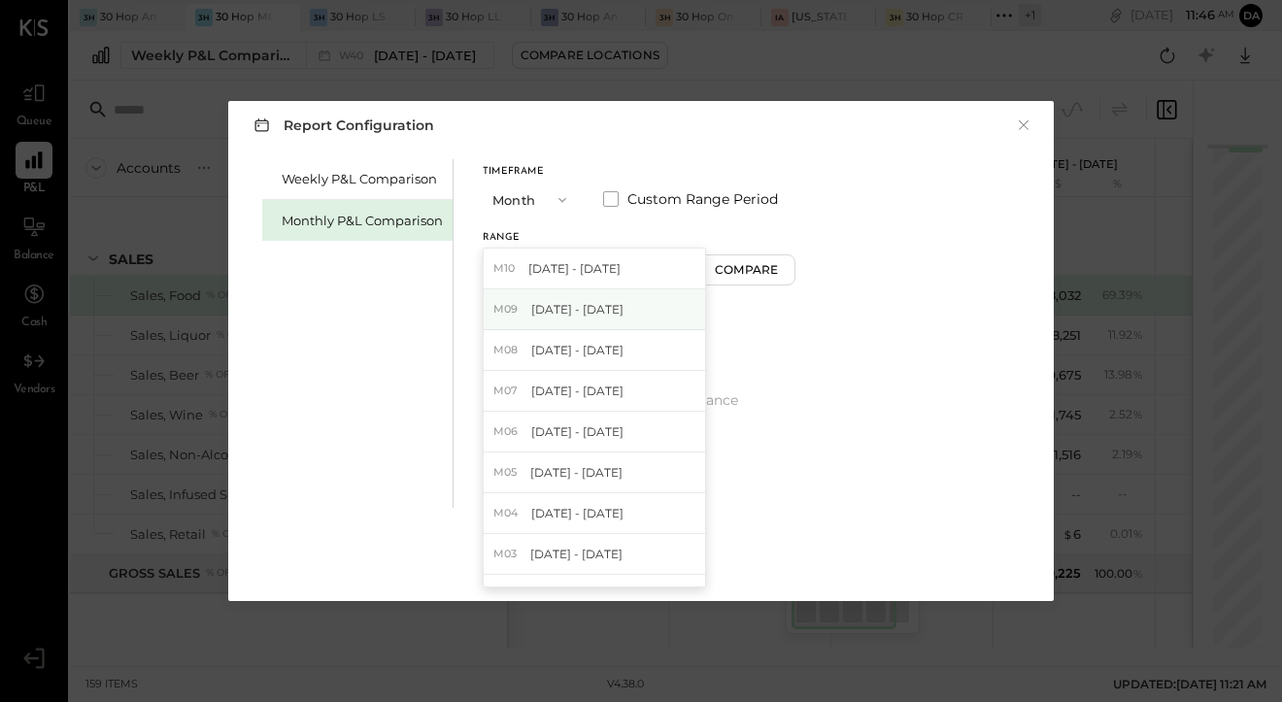
click at [579, 303] on span "[DATE] - [DATE]" at bounding box center [577, 309] width 92 height 17
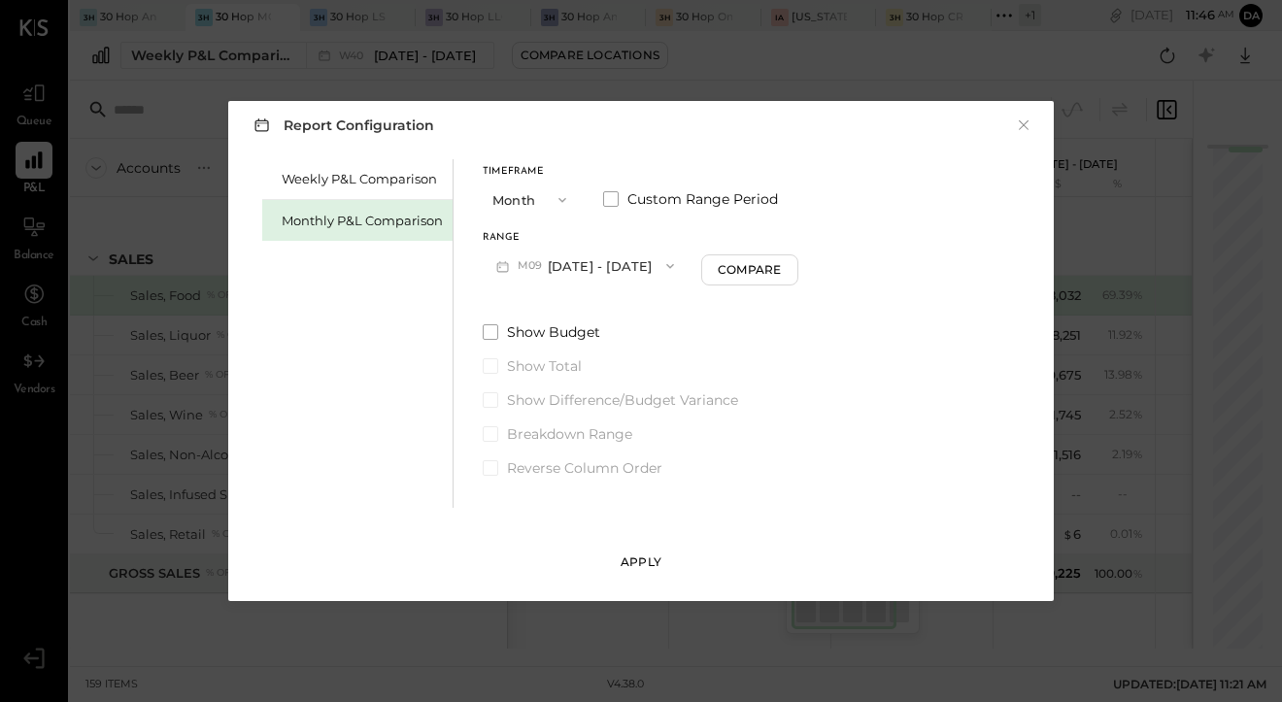
click at [677, 570] on button "Apply" at bounding box center [641, 562] width 97 height 31
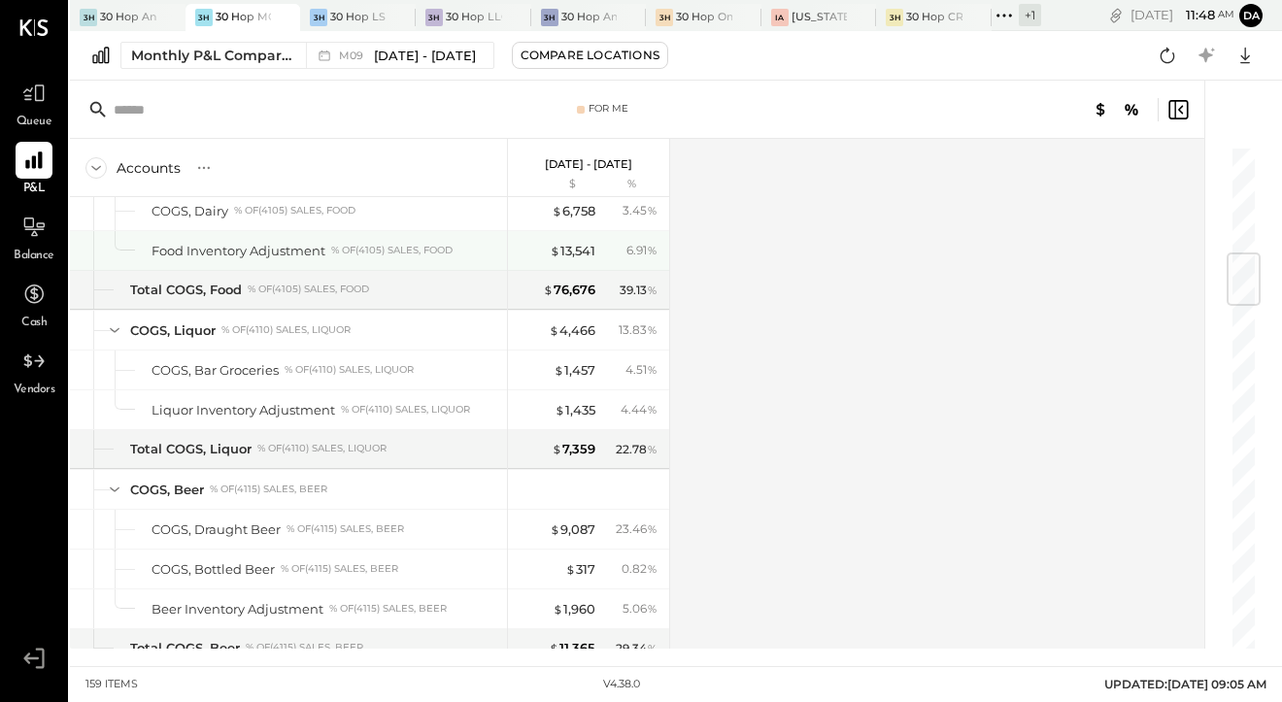
scroll to position [874, 0]
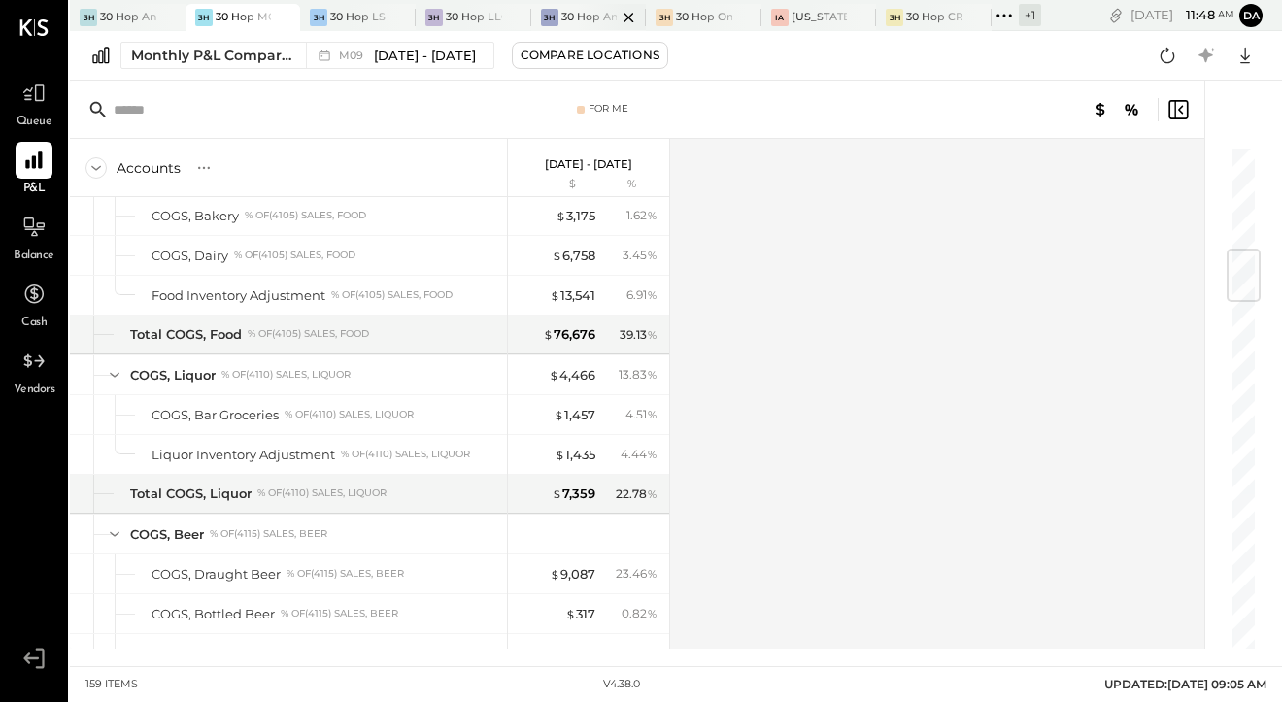
click at [594, 21] on div at bounding box center [612, 17] width 68 height 26
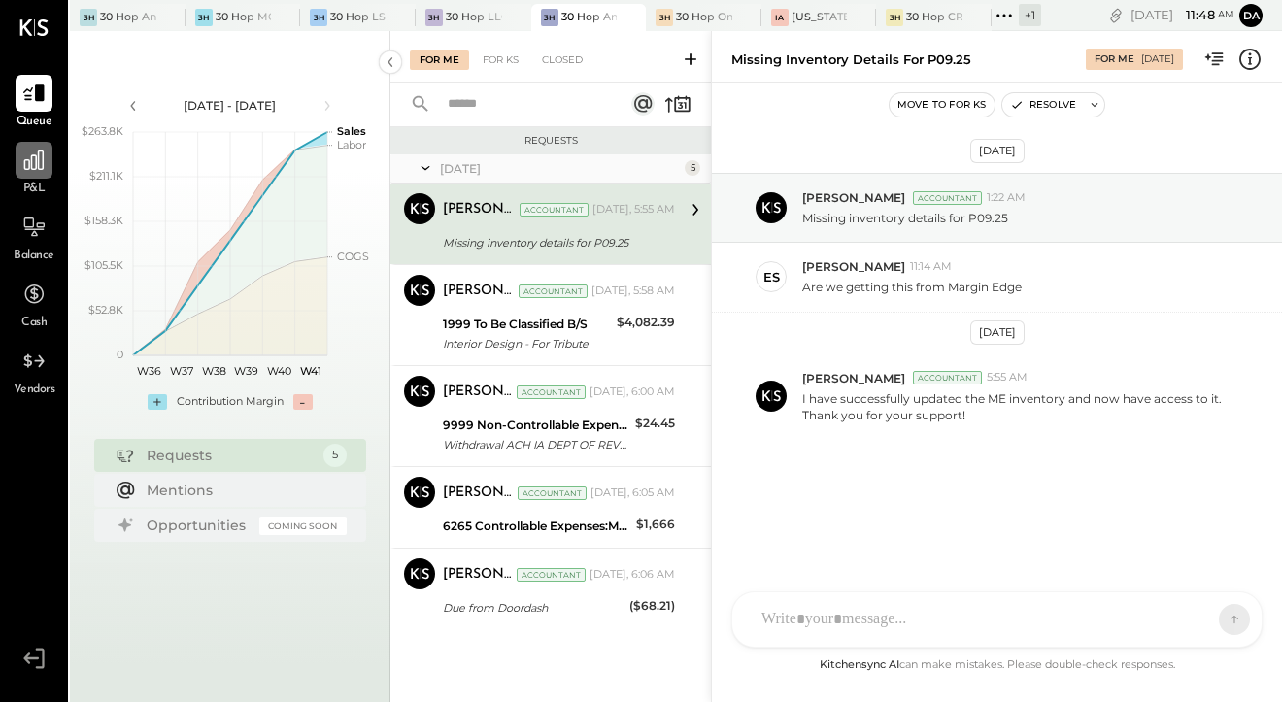
click at [30, 152] on icon at bounding box center [33, 160] width 25 height 25
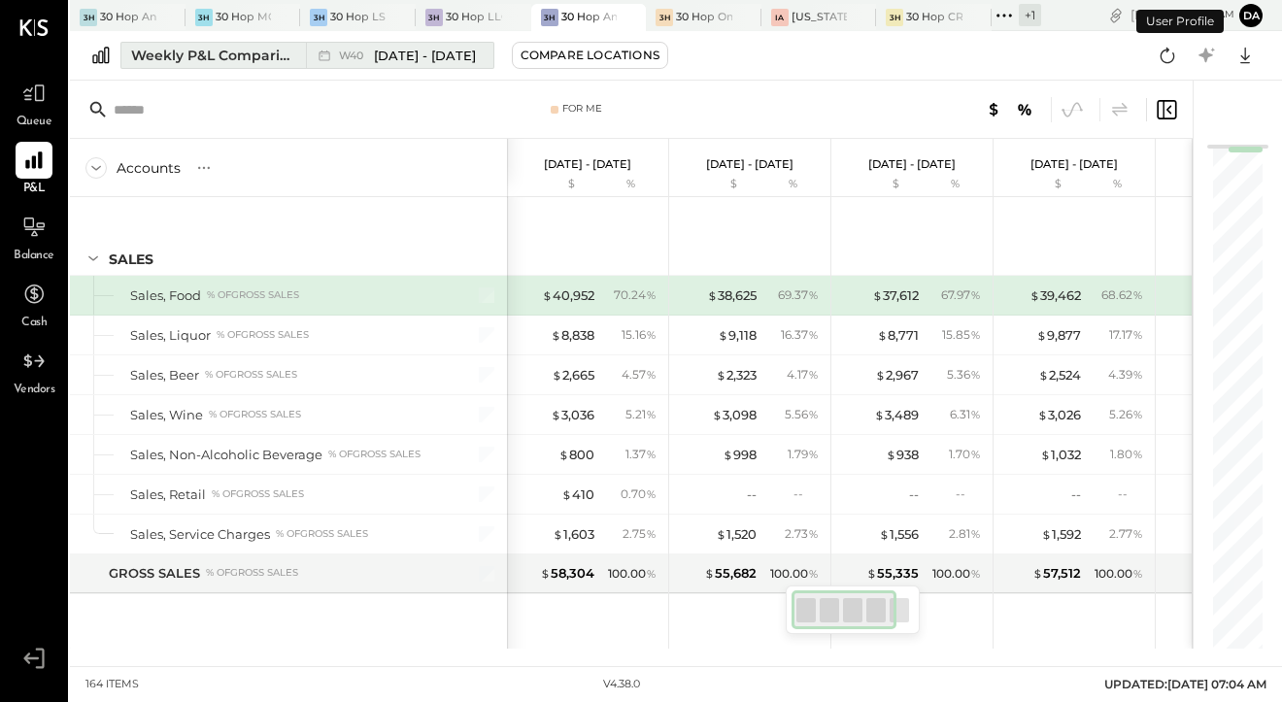
click at [353, 62] on div "W40 [DATE] - [DATE]" at bounding box center [407, 56] width 137 height 18
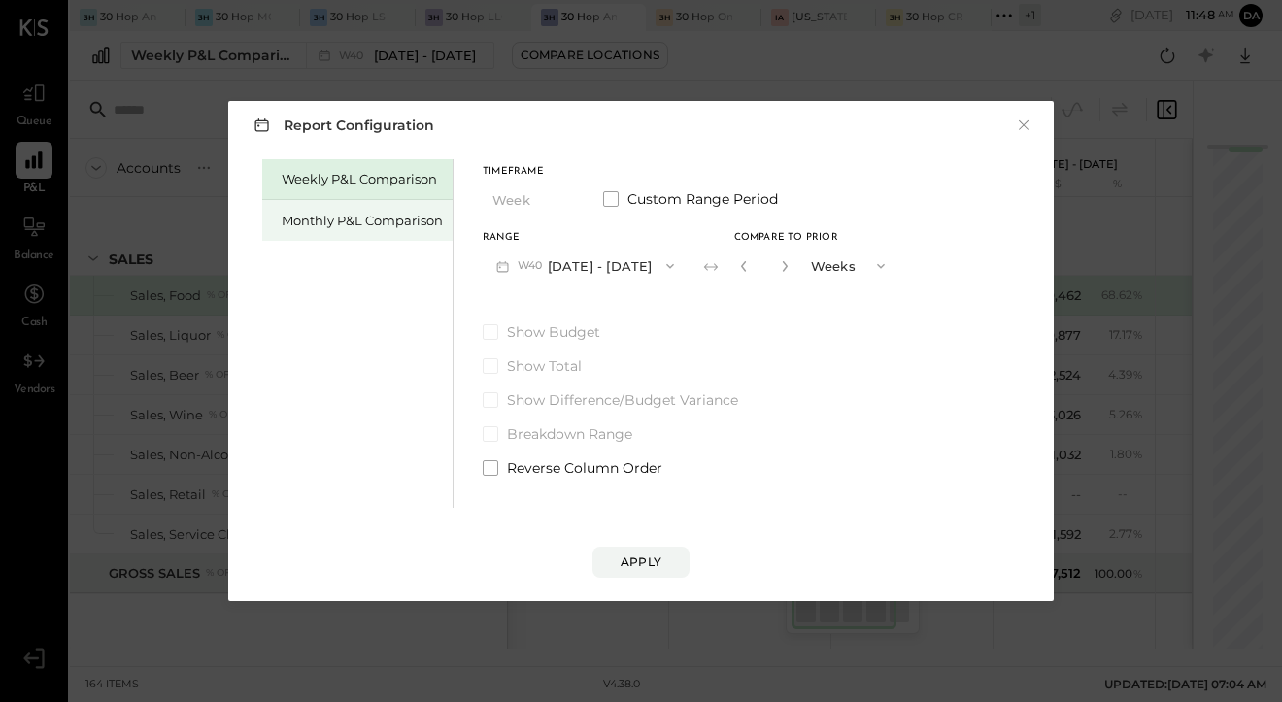
click at [363, 231] on div "Monthly P&L Comparison" at bounding box center [357, 220] width 190 height 41
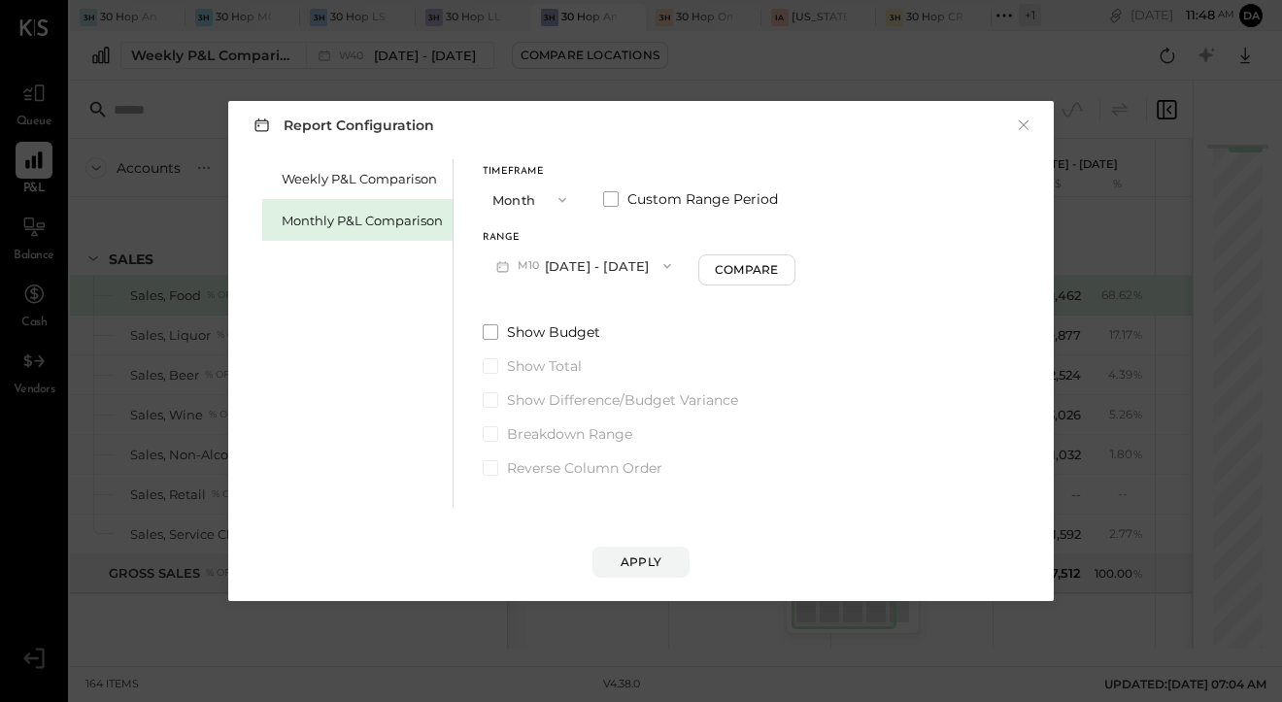
click at [593, 259] on button "M10 [DATE] - [DATE]" at bounding box center [584, 266] width 202 height 36
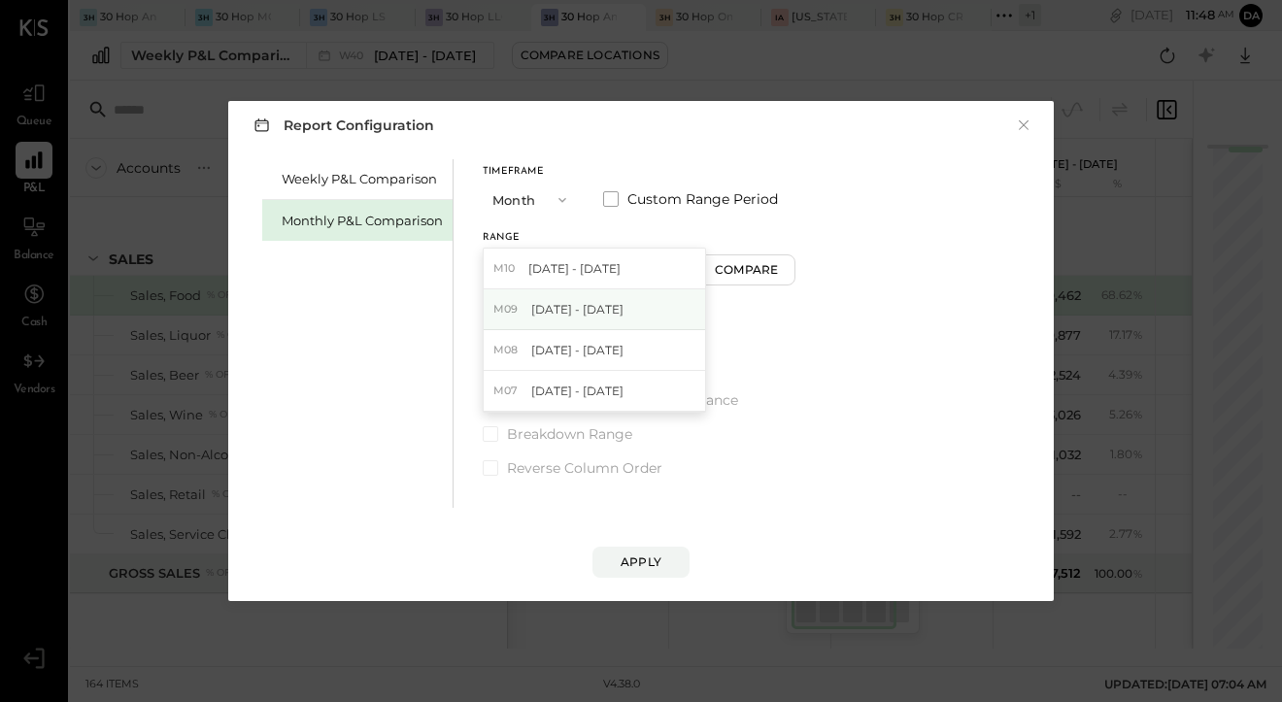
click at [575, 314] on span "[DATE] - [DATE]" at bounding box center [577, 309] width 92 height 17
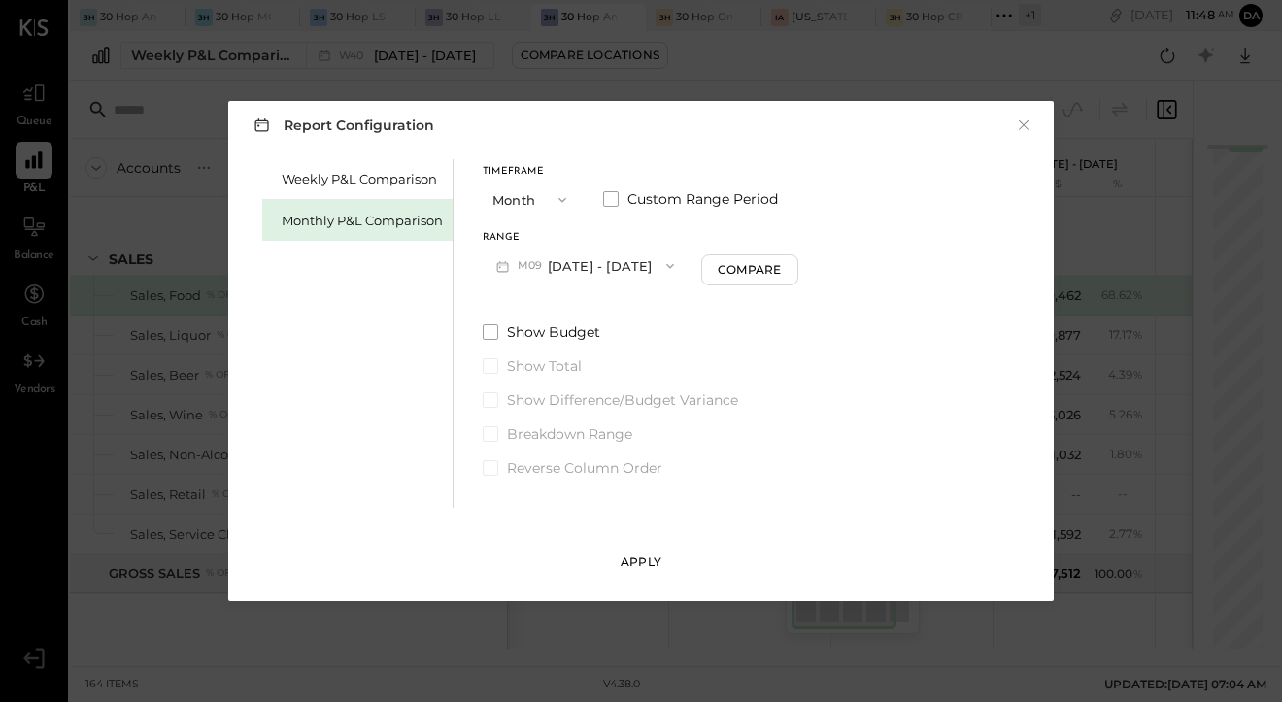
click at [644, 567] on div "Apply" at bounding box center [641, 562] width 41 height 17
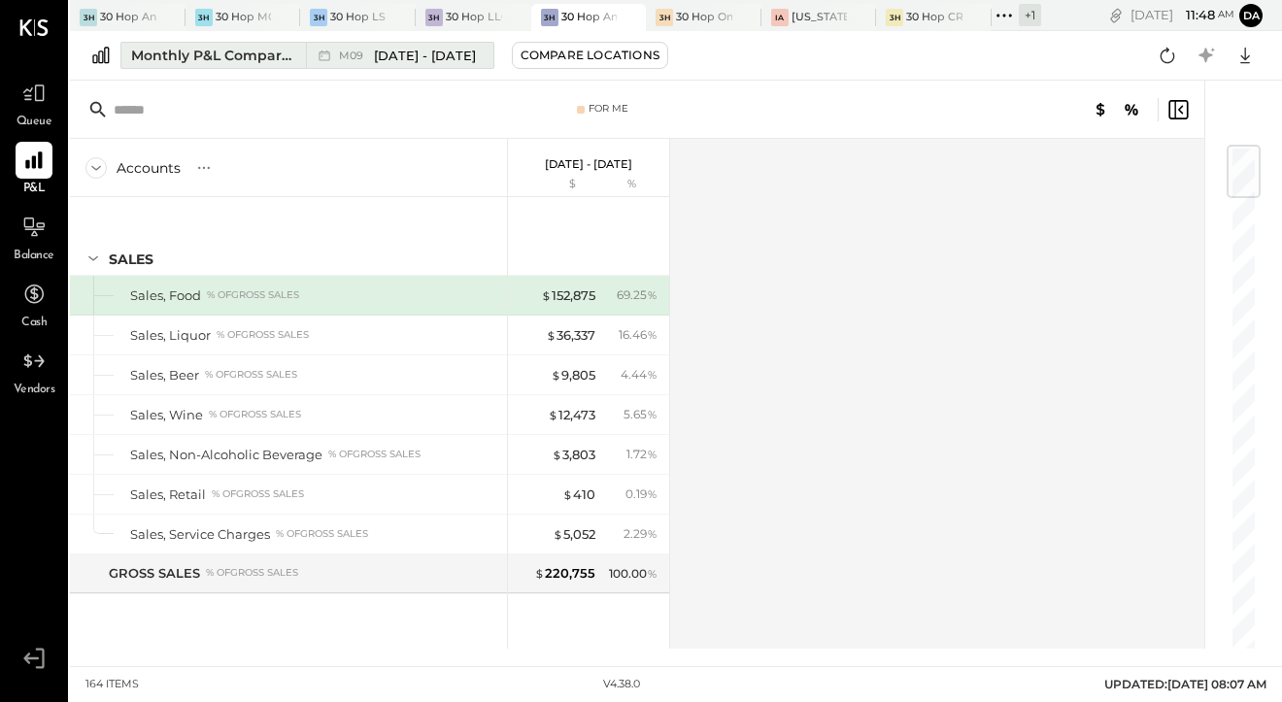
click at [370, 55] on div "M09 [DATE] - [DATE]" at bounding box center [407, 56] width 137 height 18
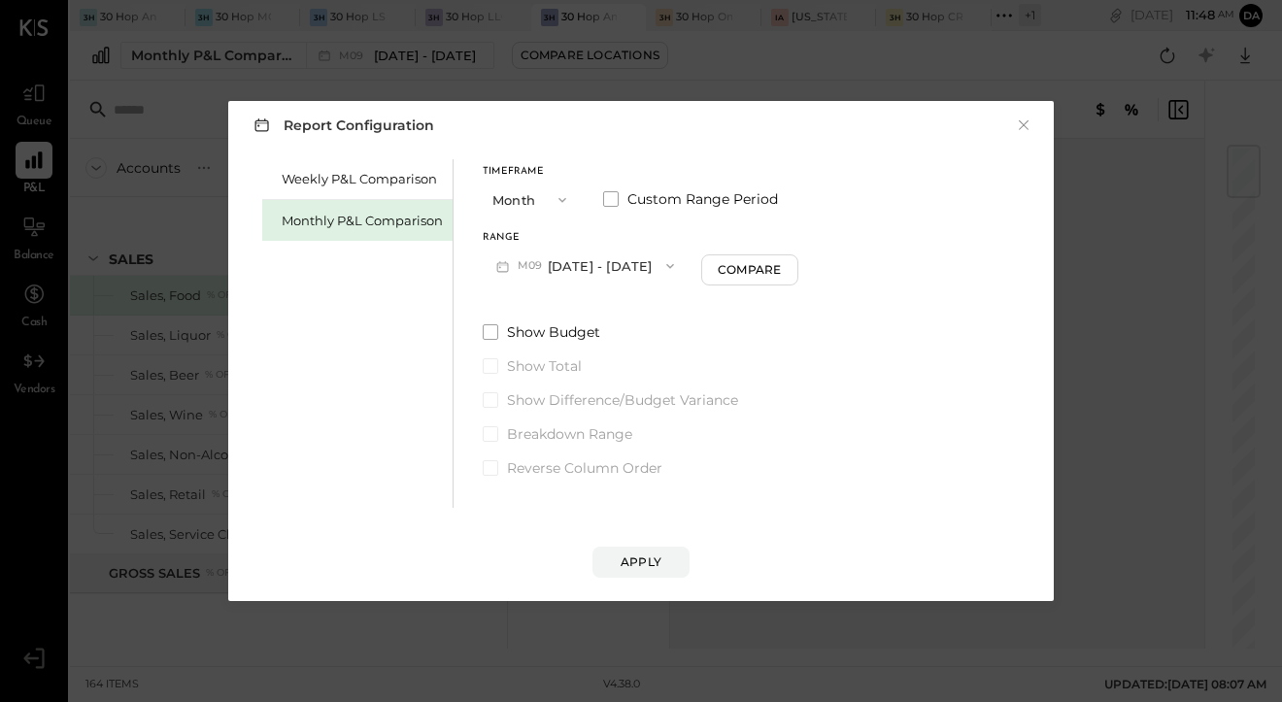
click at [391, 234] on div "Monthly P&L Comparison" at bounding box center [357, 220] width 190 height 41
click at [585, 267] on button "M10 [DATE] - [DATE]" at bounding box center [584, 266] width 202 height 36
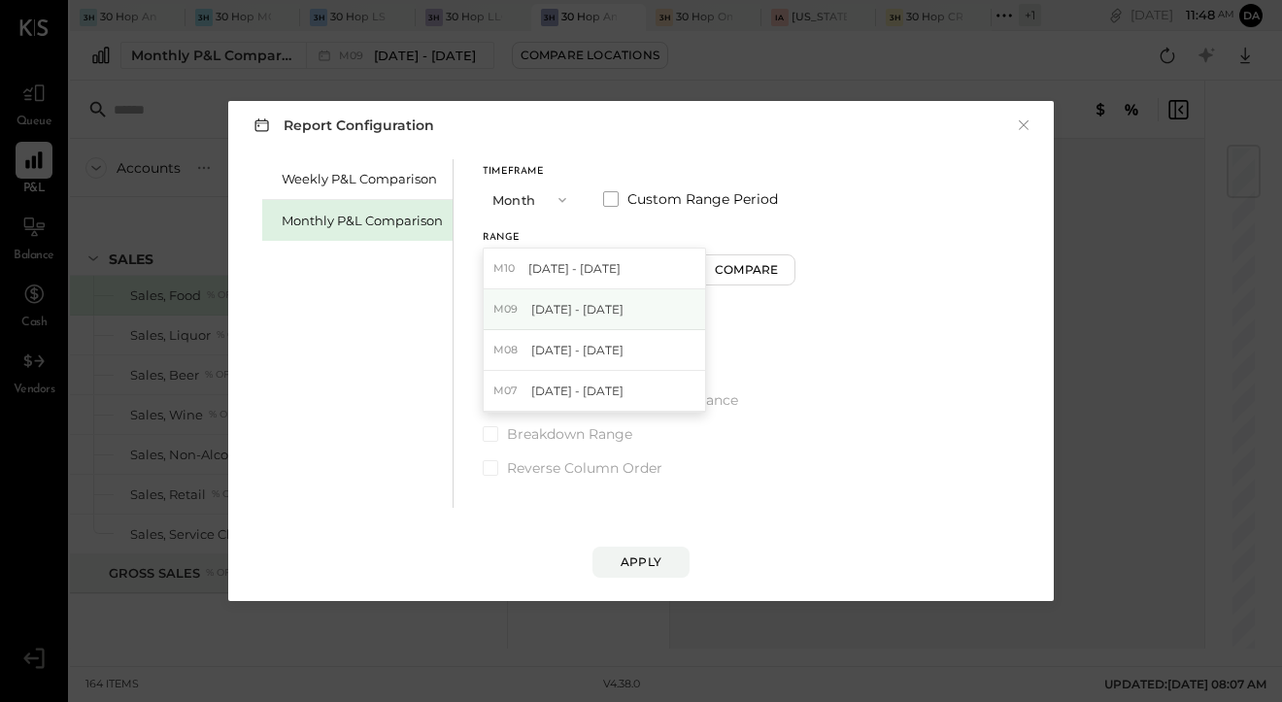
click at [576, 304] on span "[DATE] - [DATE]" at bounding box center [577, 309] width 92 height 17
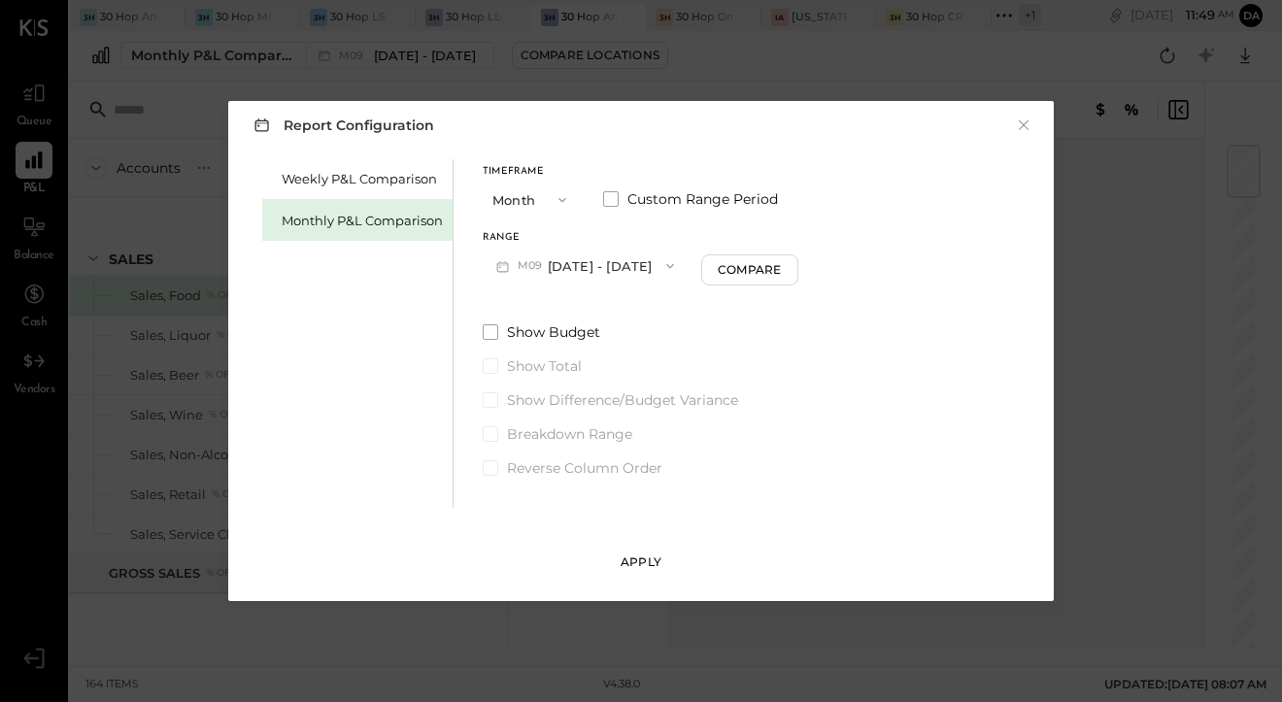
click at [639, 570] on div "Apply" at bounding box center [641, 562] width 41 height 17
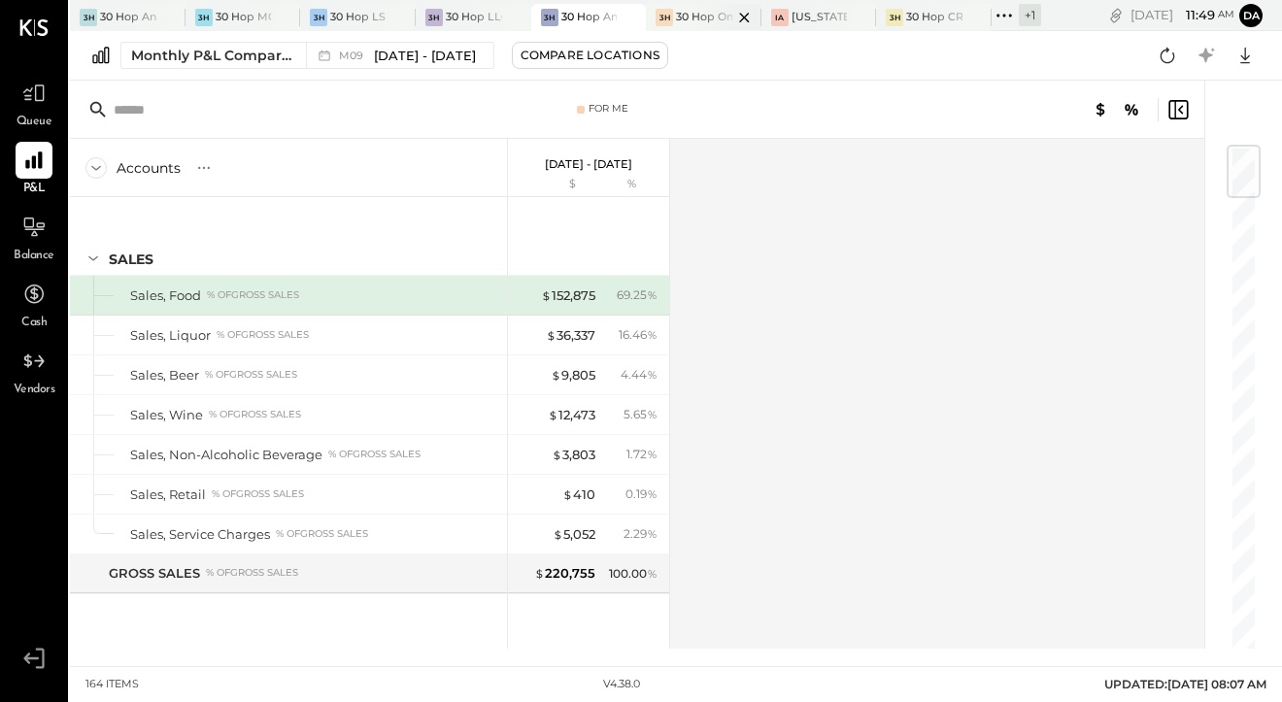
click at [699, 17] on div at bounding box center [728, 17] width 68 height 26
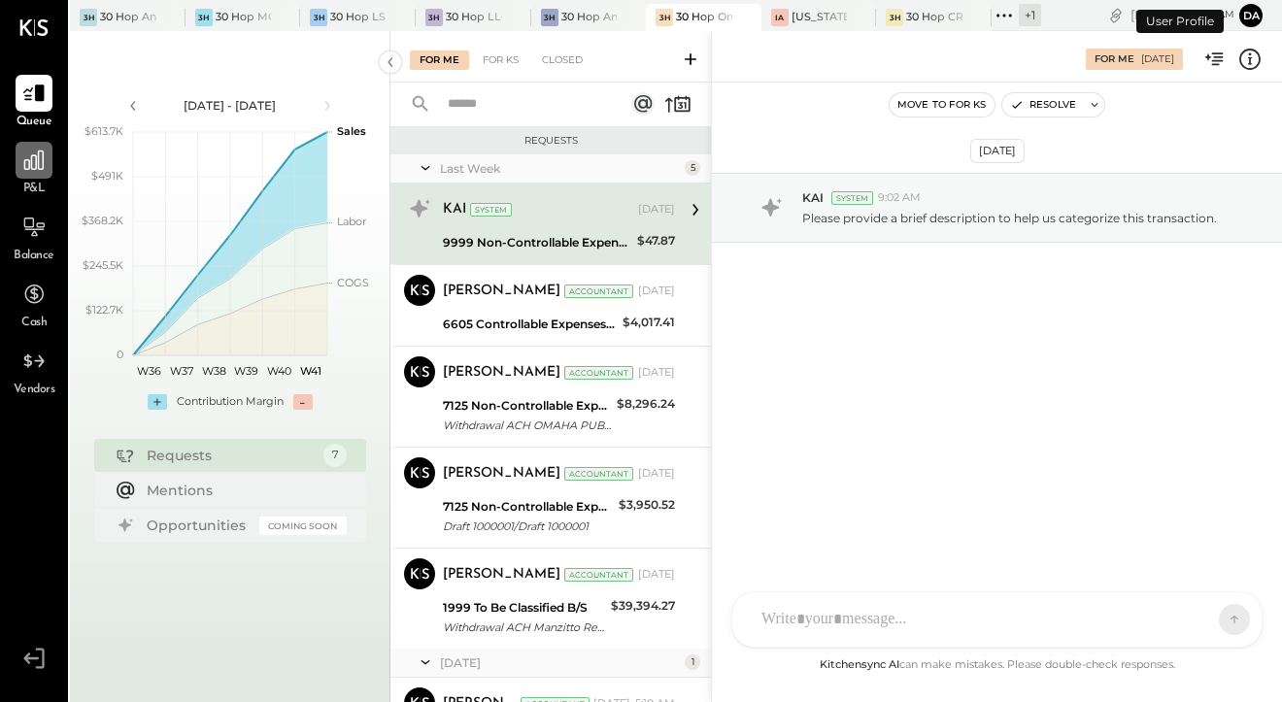
click at [26, 157] on icon at bounding box center [33, 160] width 25 height 25
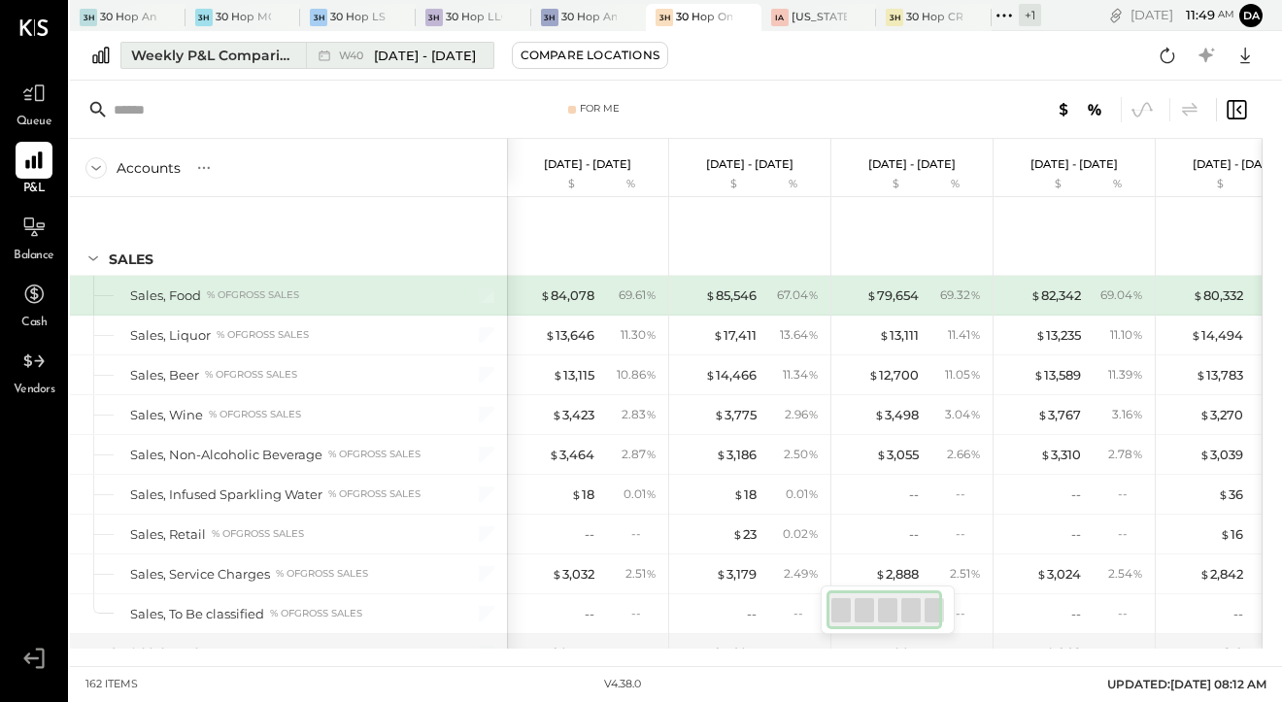
click at [436, 54] on span "[DATE] - [DATE]" at bounding box center [425, 56] width 102 height 18
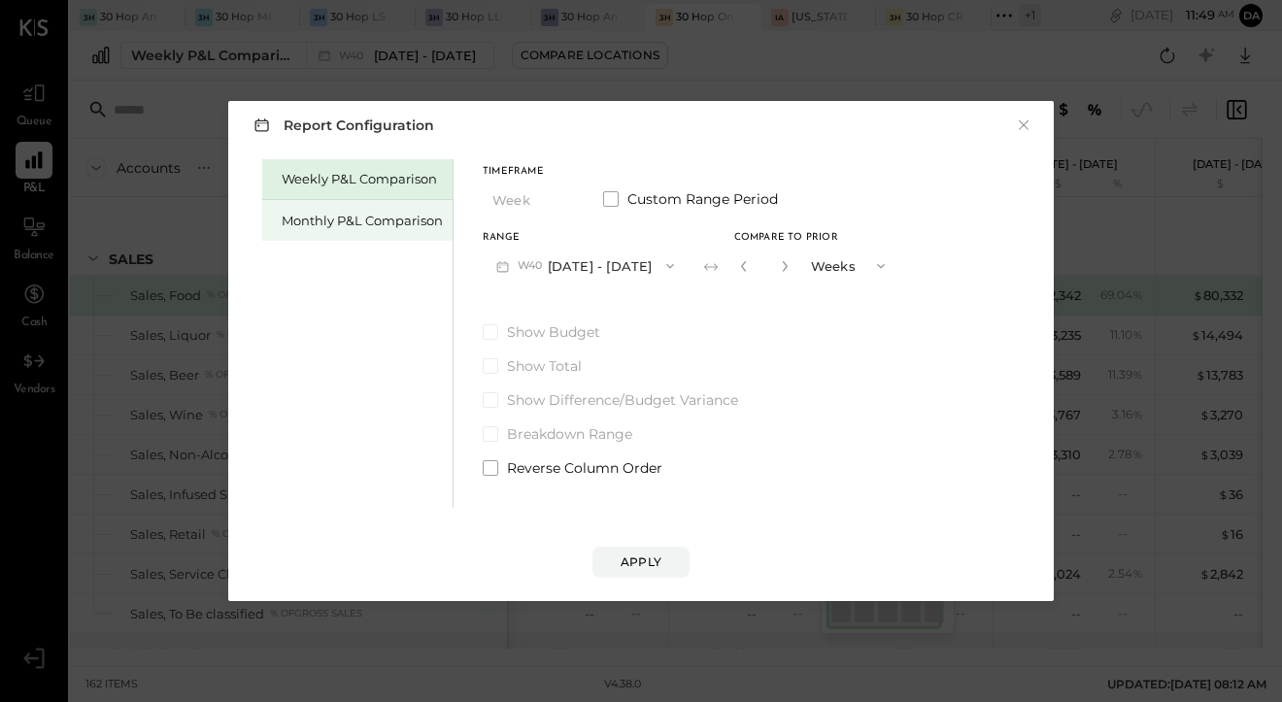
click at [357, 213] on div "Monthly P&L Comparison" at bounding box center [362, 221] width 161 height 18
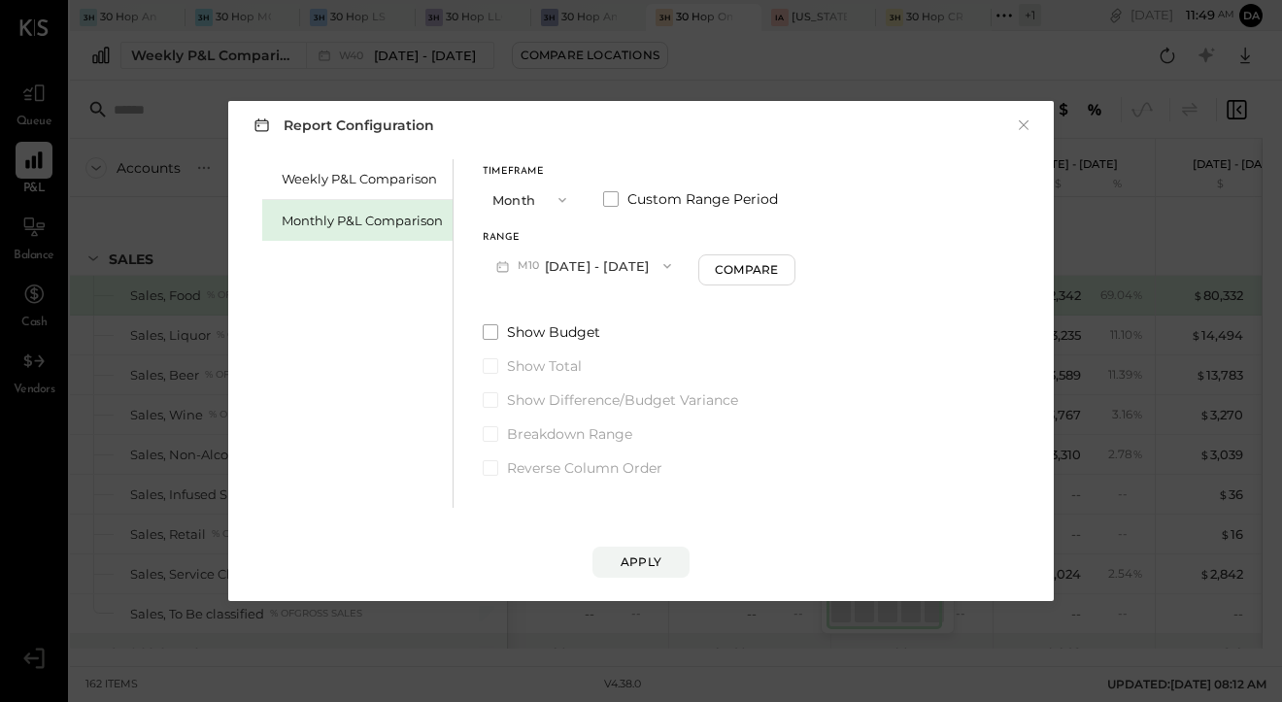
click at [540, 271] on span "M10" at bounding box center [531, 266] width 27 height 16
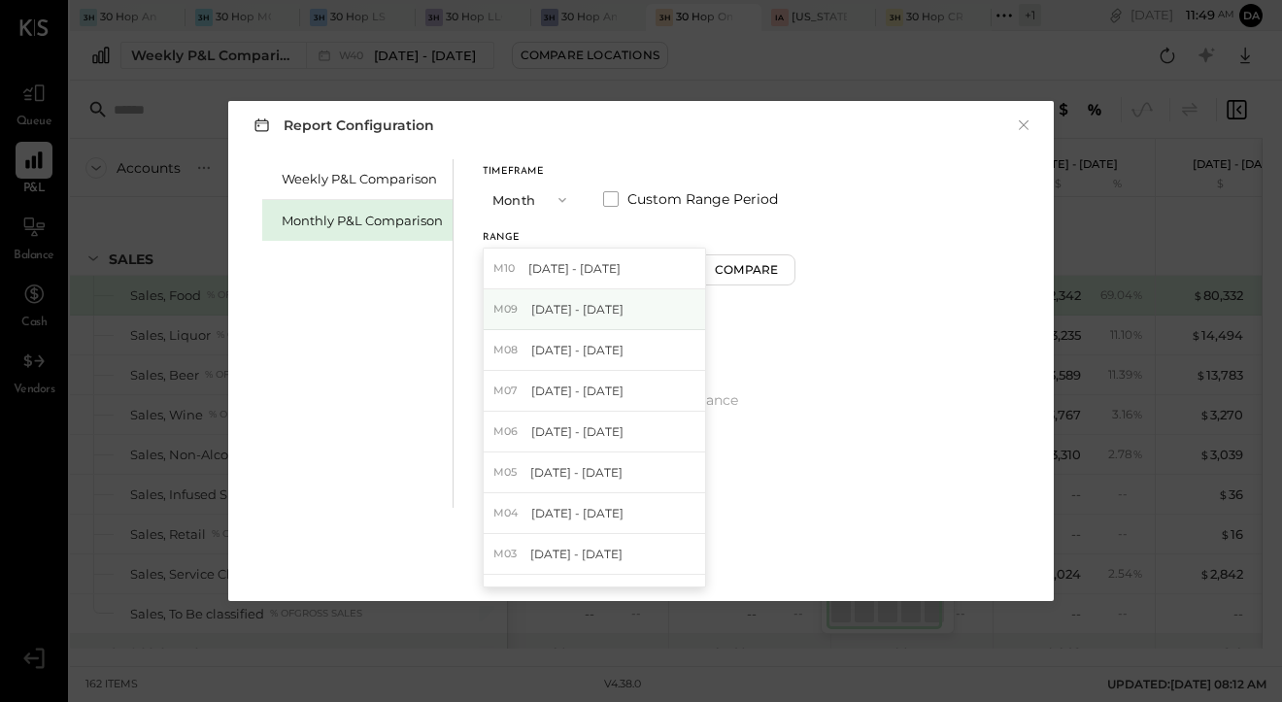
click at [542, 313] on span "[DATE] - [DATE]" at bounding box center [577, 309] width 92 height 17
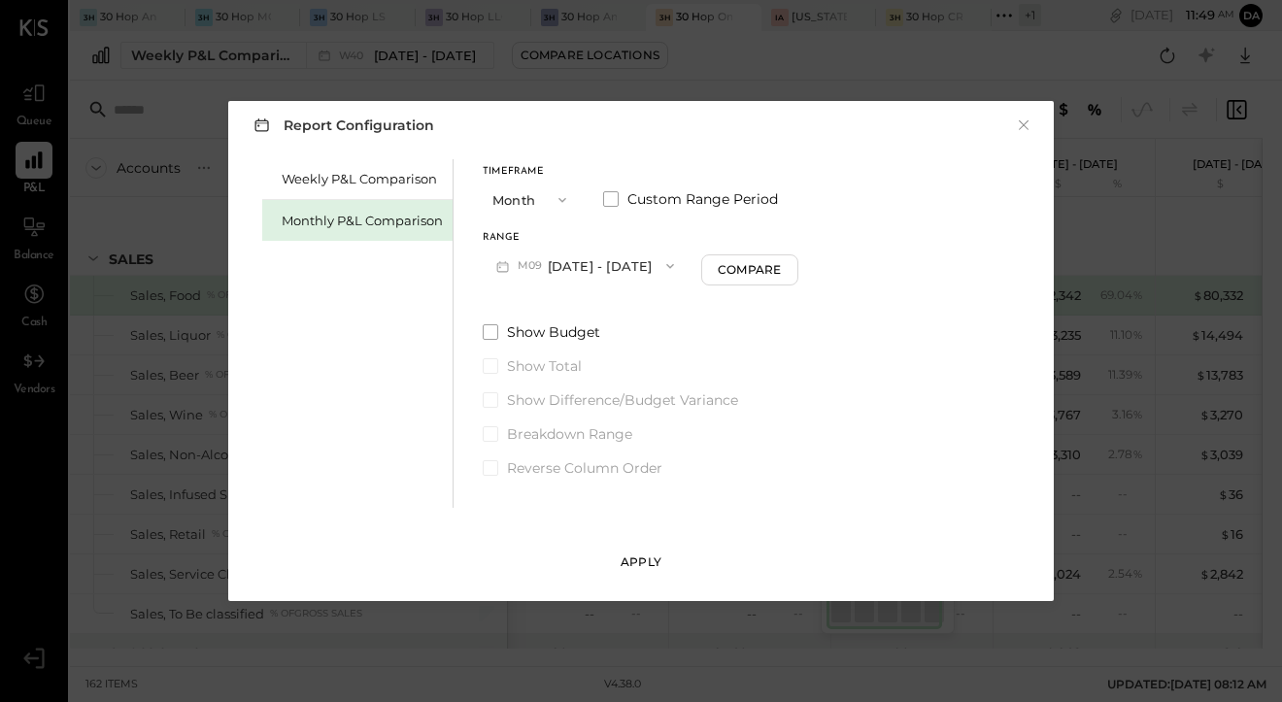
click at [646, 567] on div "Apply" at bounding box center [641, 562] width 41 height 17
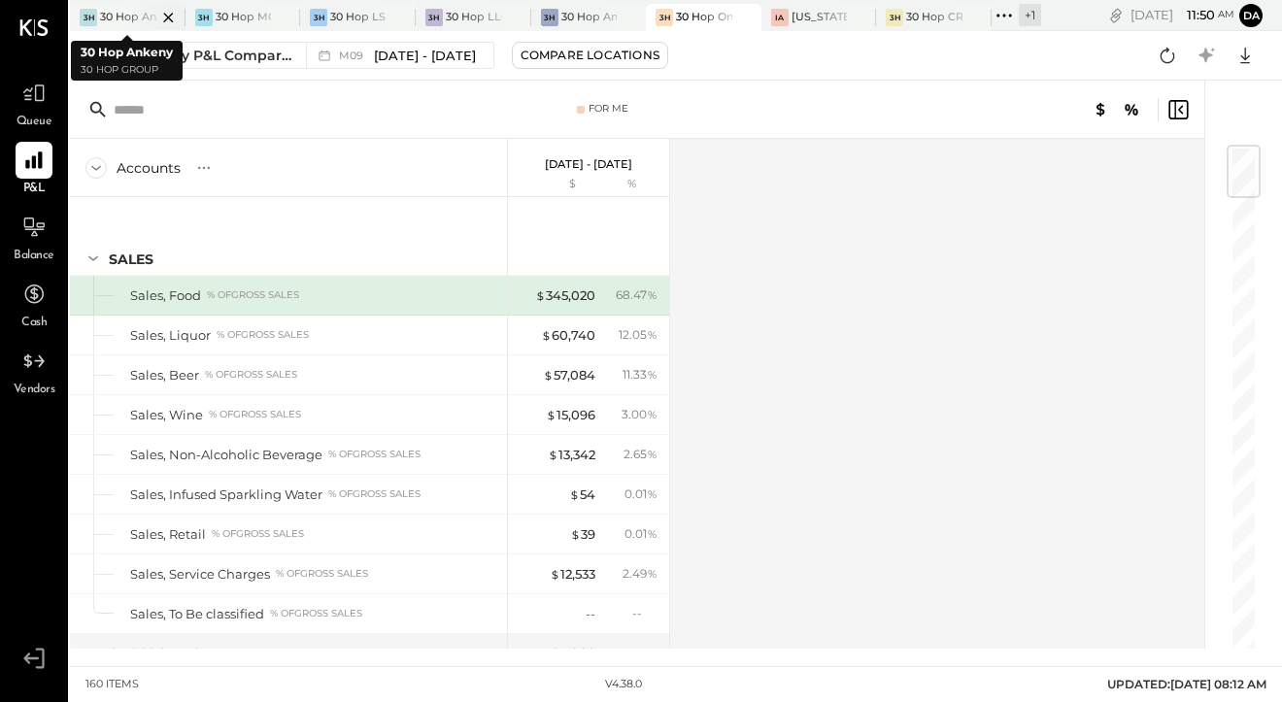
click at [127, 15] on div at bounding box center [152, 17] width 68 height 26
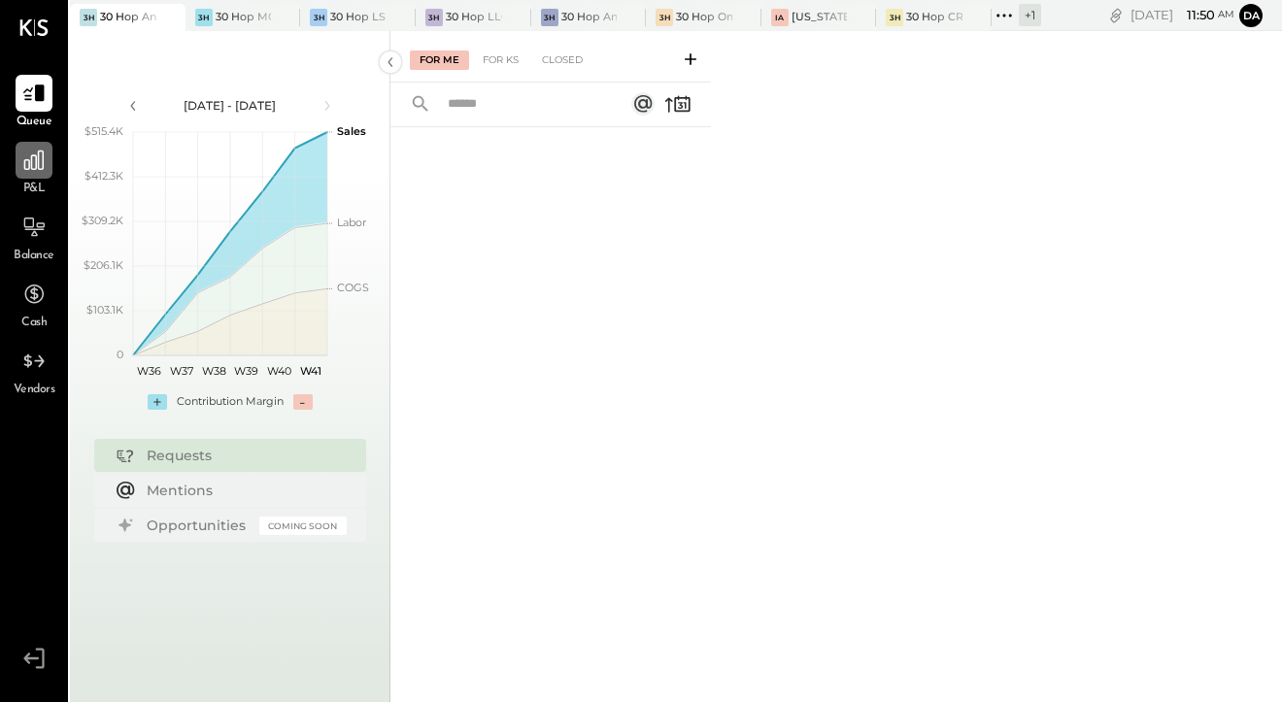
click at [41, 174] on div at bounding box center [34, 160] width 37 height 37
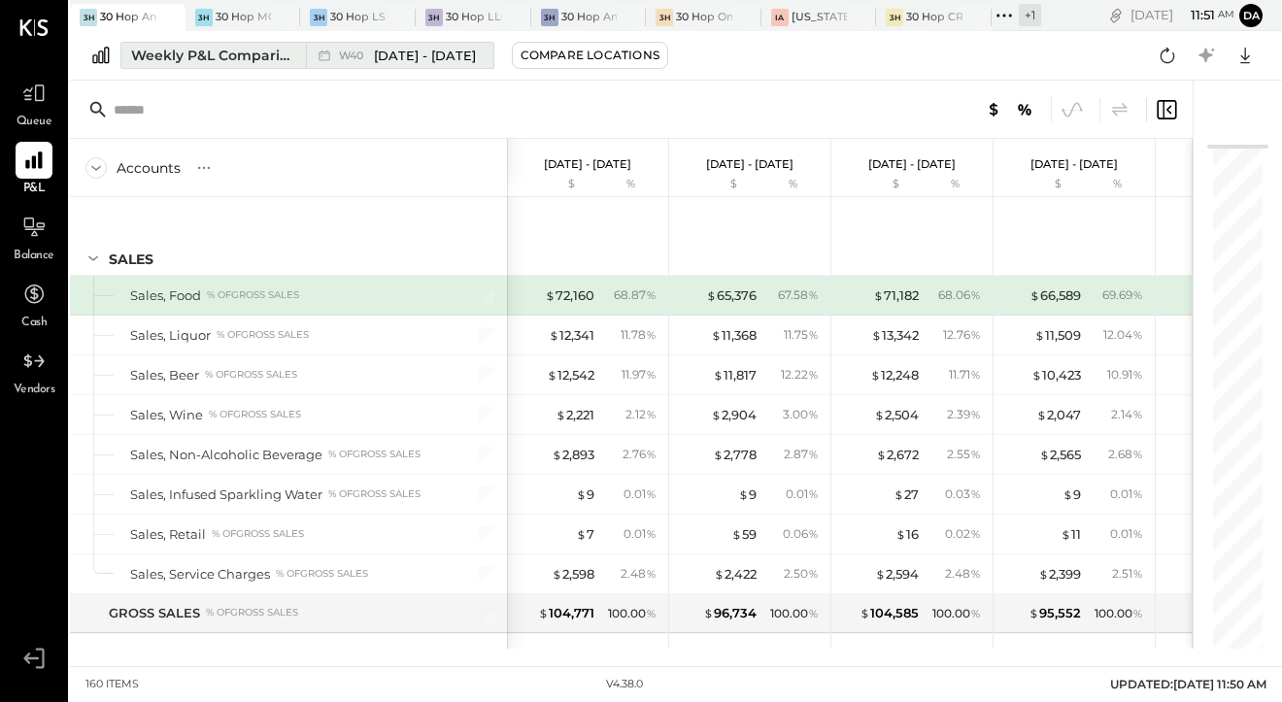
click at [252, 56] on div "Weekly P&L Comparison" at bounding box center [212, 55] width 163 height 19
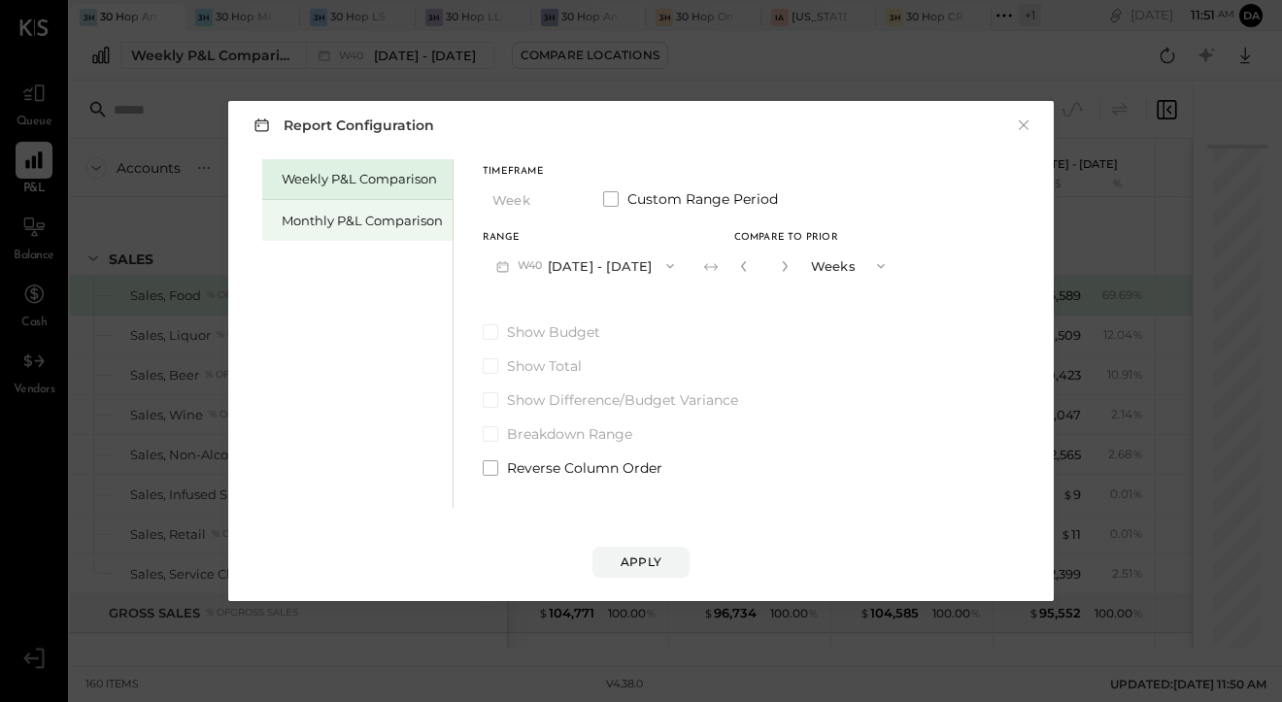
click at [352, 222] on div "Monthly P&L Comparison" at bounding box center [362, 221] width 161 height 18
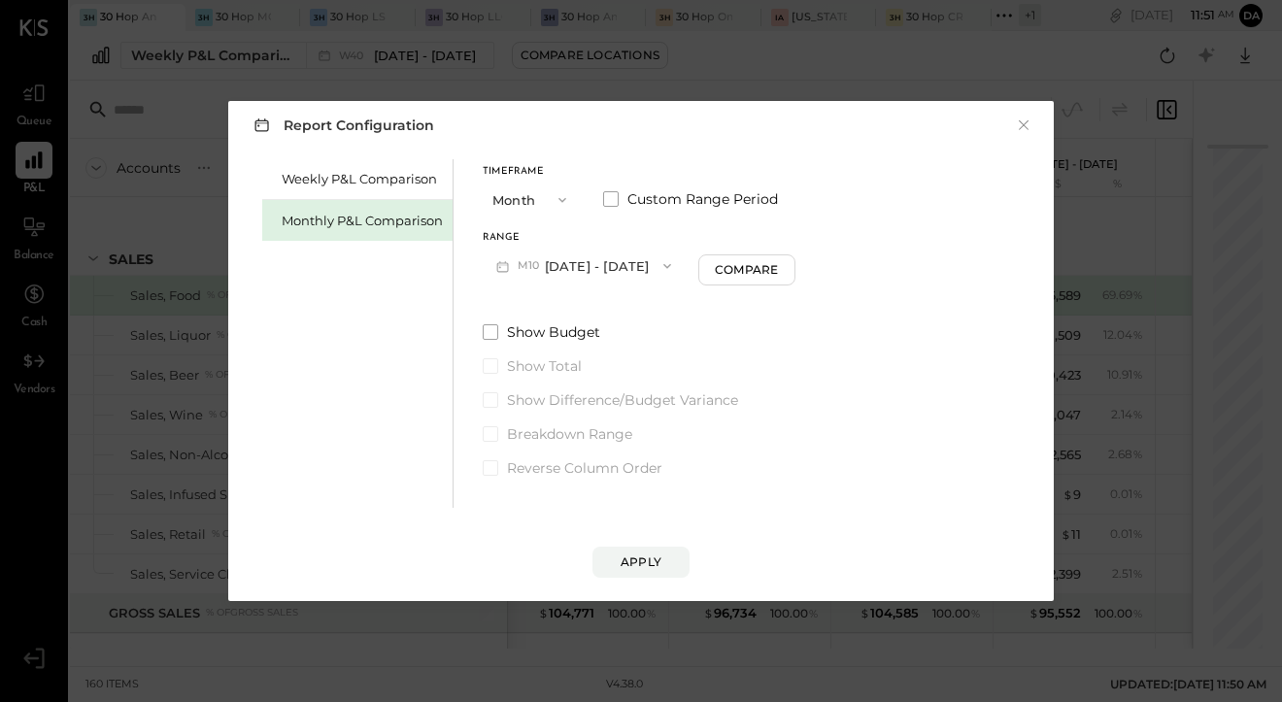
click at [616, 262] on button "M10 [DATE] - [DATE]" at bounding box center [584, 266] width 202 height 36
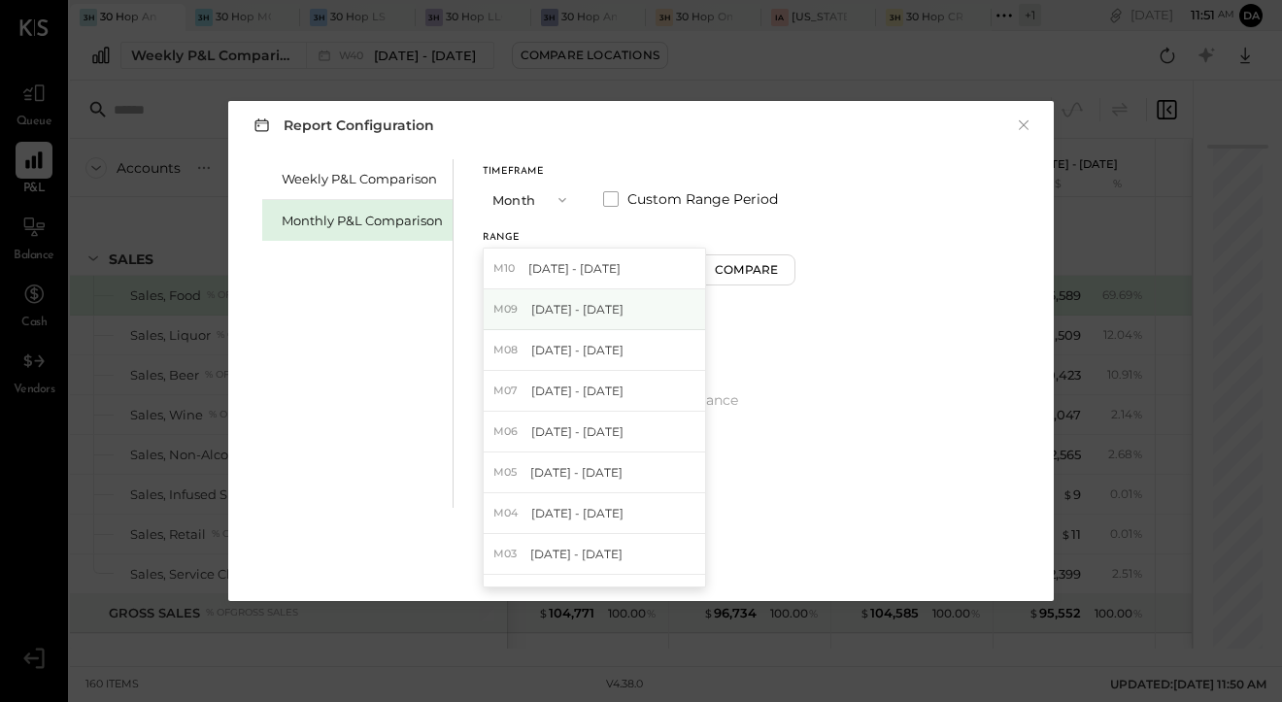
click at [608, 307] on span "[DATE] - [DATE]" at bounding box center [577, 309] width 92 height 17
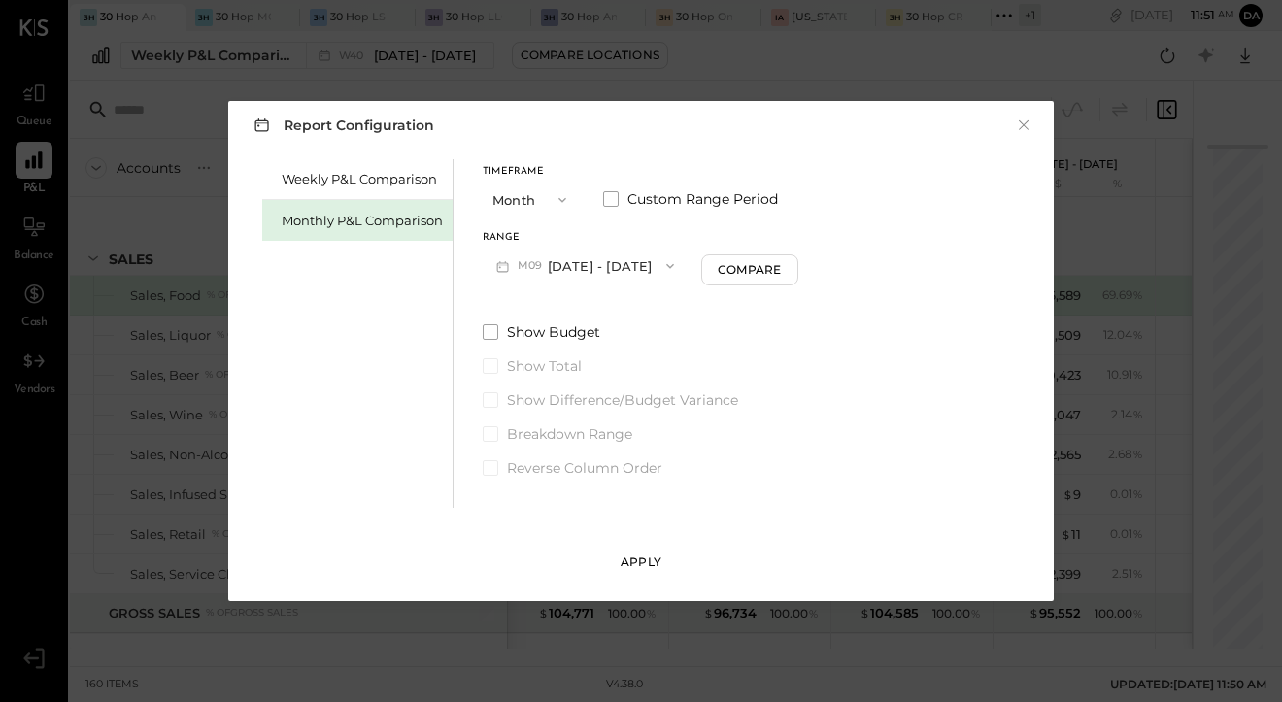
click at [640, 558] on div "Apply" at bounding box center [641, 562] width 41 height 17
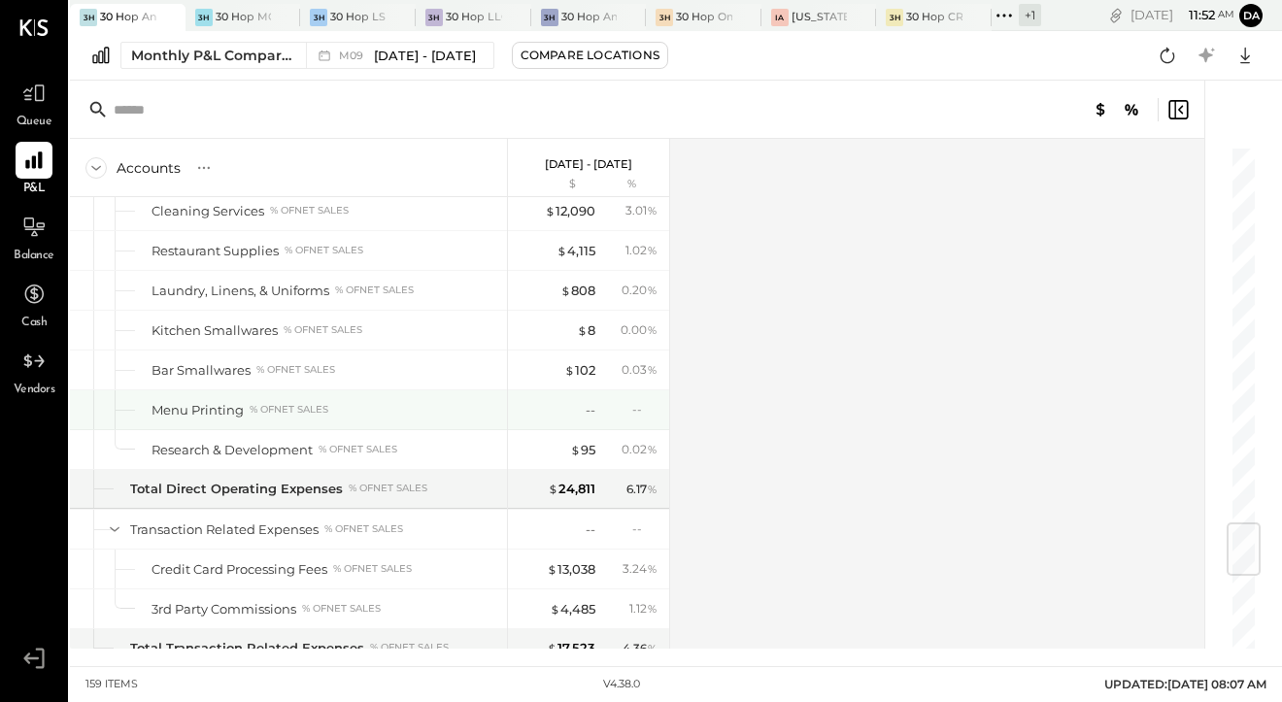
scroll to position [3195, 0]
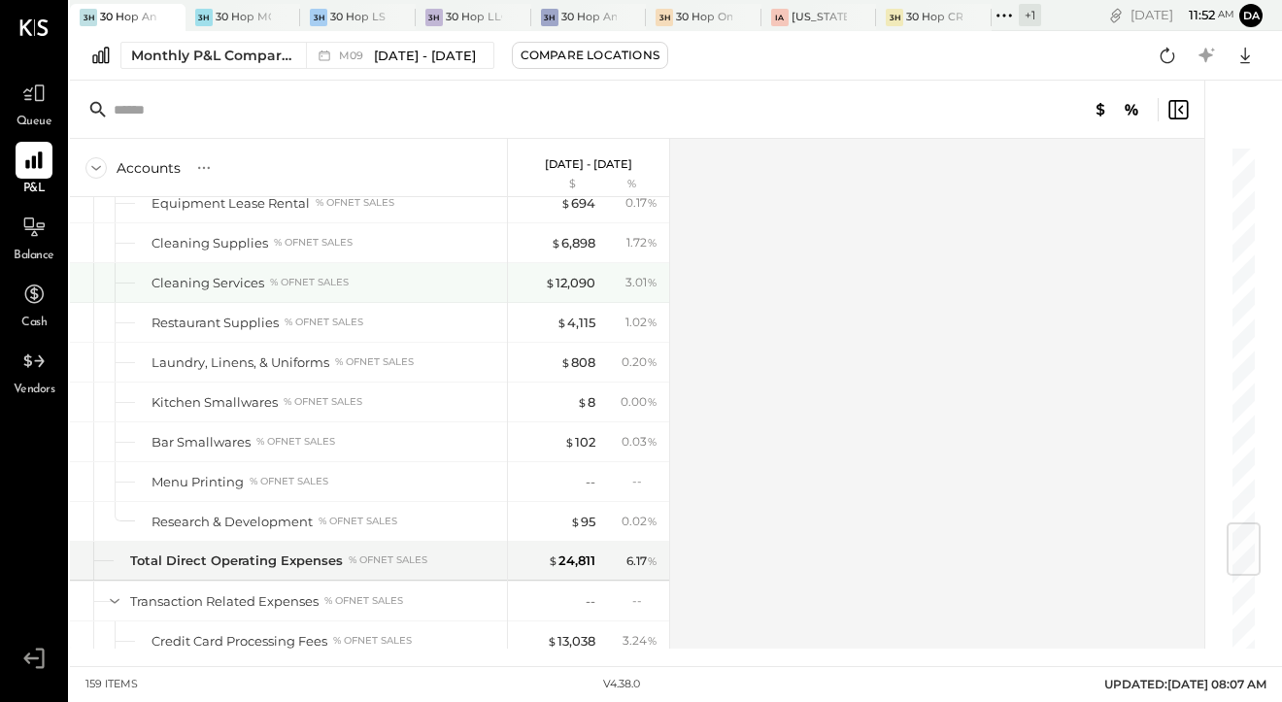
click at [177, 283] on div "Cleaning Services" at bounding box center [208, 283] width 113 height 18
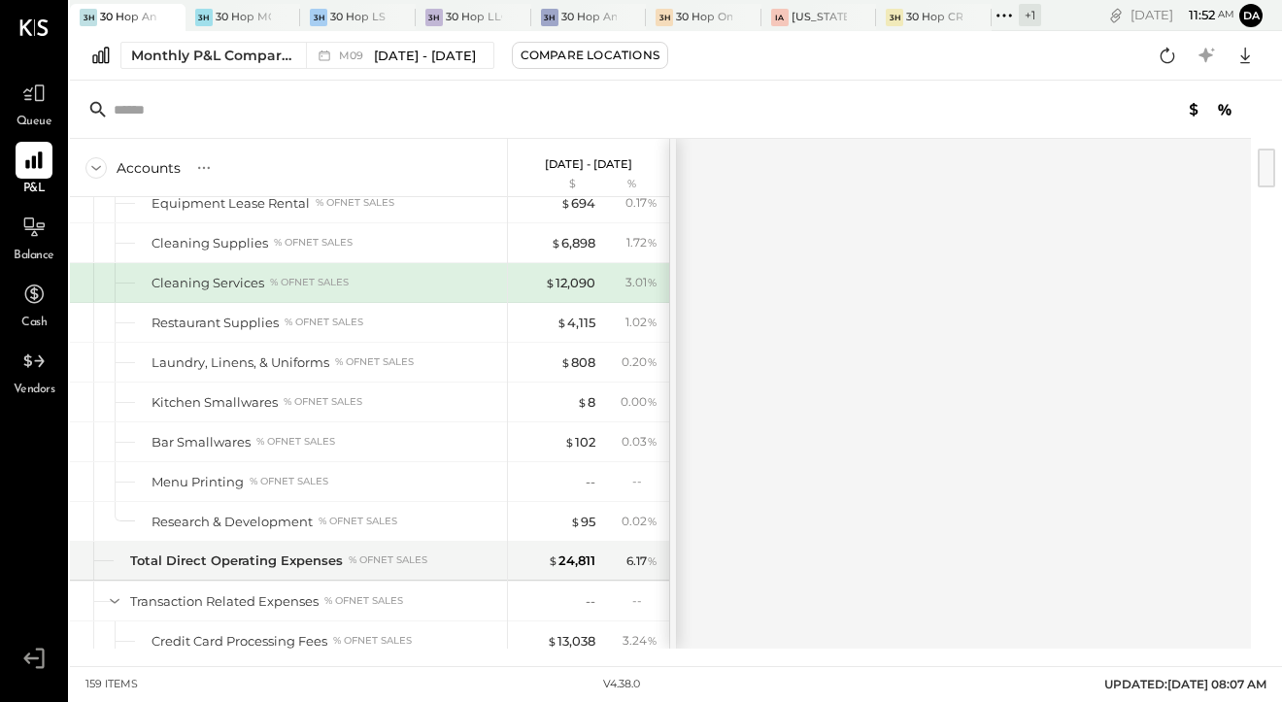
click at [177, 283] on div "Cleaning Services" at bounding box center [208, 283] width 113 height 18
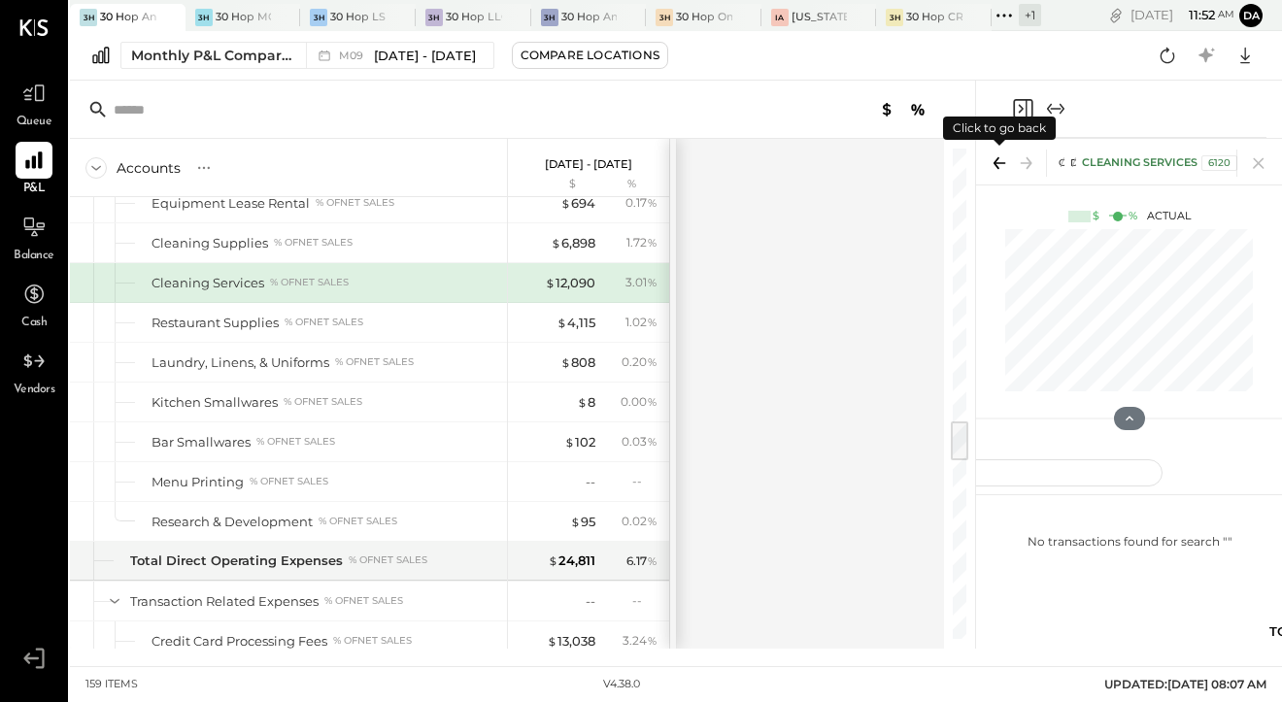
click at [997, 167] on icon at bounding box center [997, 163] width 6 height 12
click at [1128, 157] on div "Cleaning Services 6120" at bounding box center [1159, 163] width 155 height 16
click at [1129, 166] on div "Cleaning Services 6120" at bounding box center [1159, 163] width 155 height 16
click at [1195, 166] on div "Cleaning Services 6120" at bounding box center [1159, 163] width 155 height 16
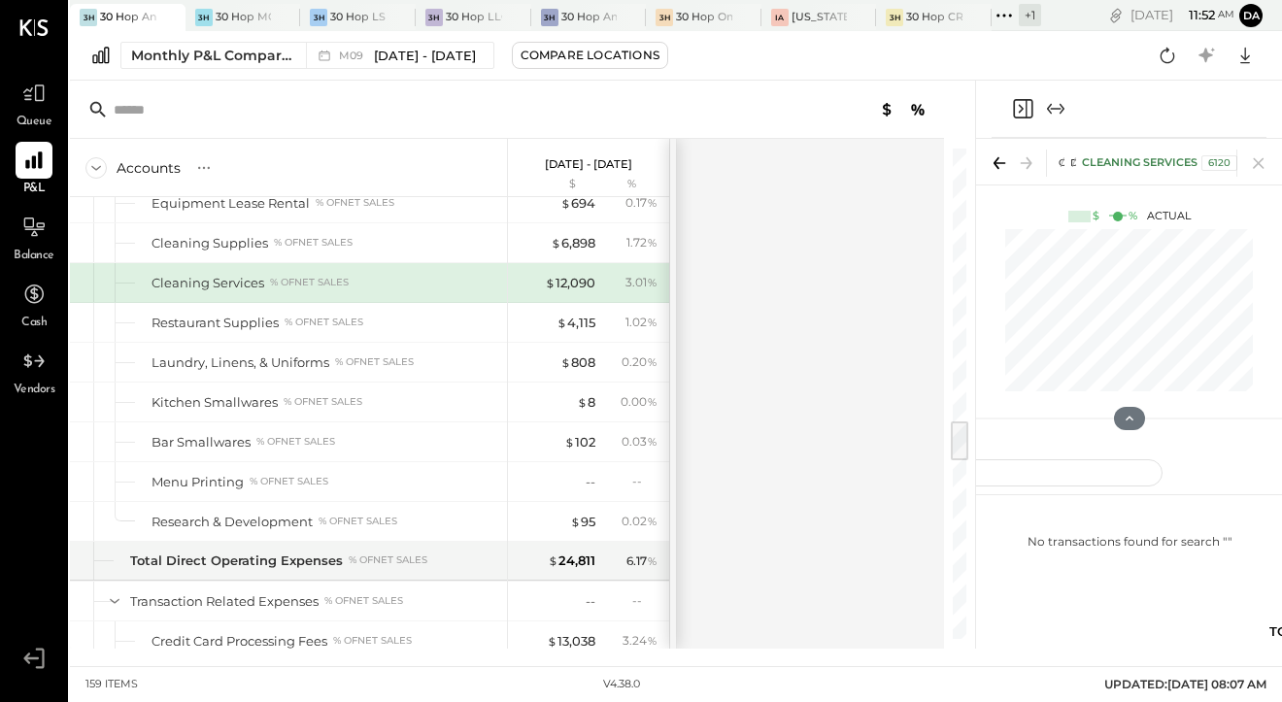
click at [1195, 166] on div "Cleaning Services 6120" at bounding box center [1159, 163] width 155 height 16
click at [1213, 166] on div "6120" at bounding box center [1220, 163] width 36 height 16
click at [175, 284] on div "Cleaning Services" at bounding box center [208, 283] width 113 height 18
click at [90, 284] on div at bounding box center [88, 282] width 21 height 39
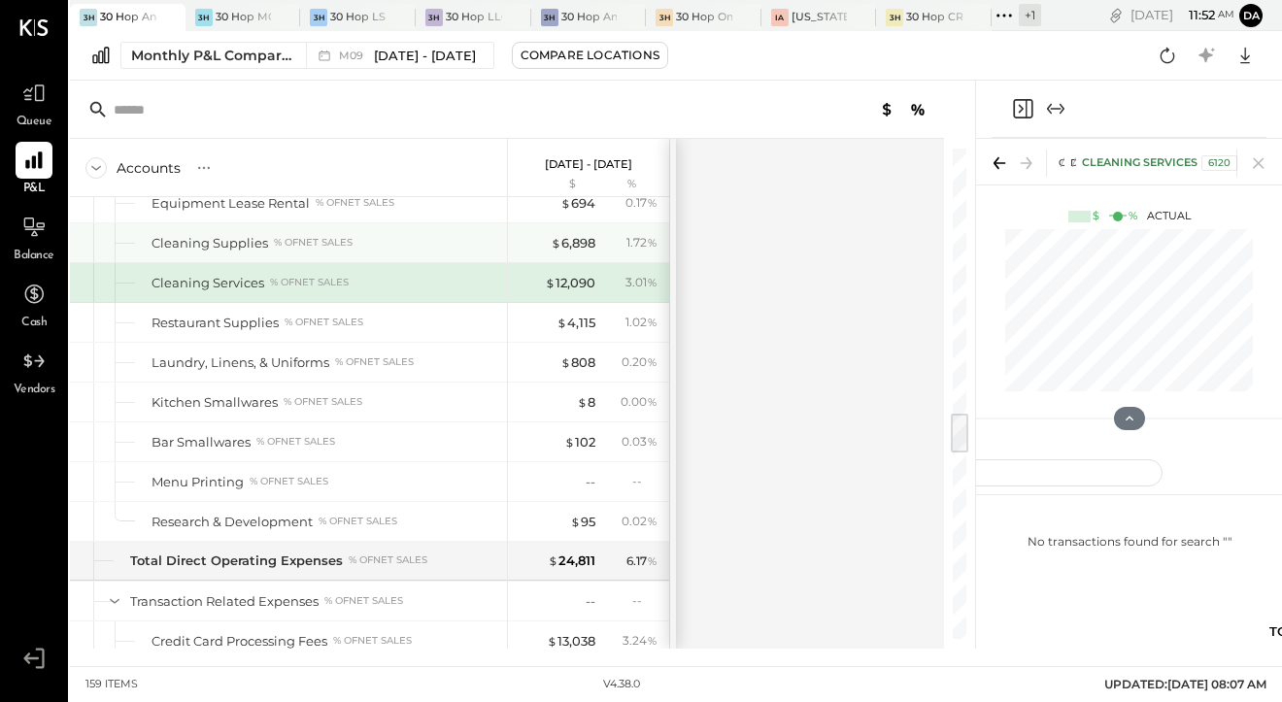
scroll to position [3102, 0]
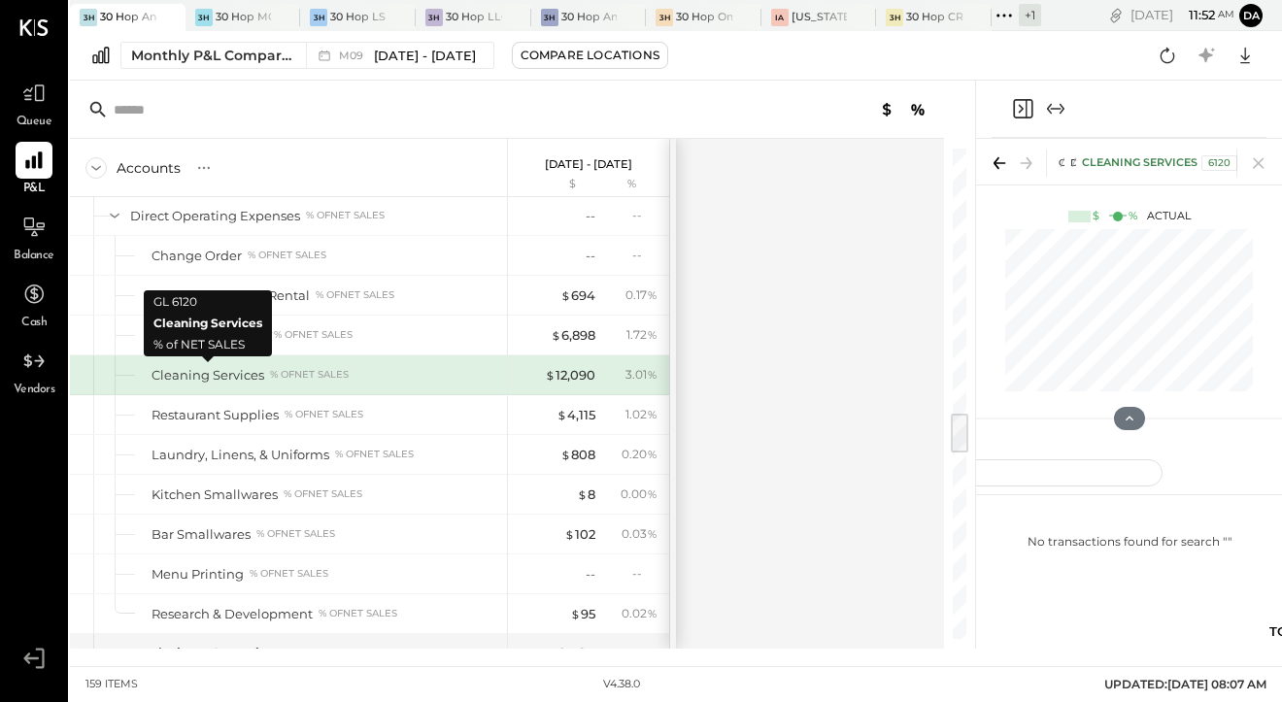
click at [224, 382] on div "Cleaning Services" at bounding box center [208, 375] width 113 height 18
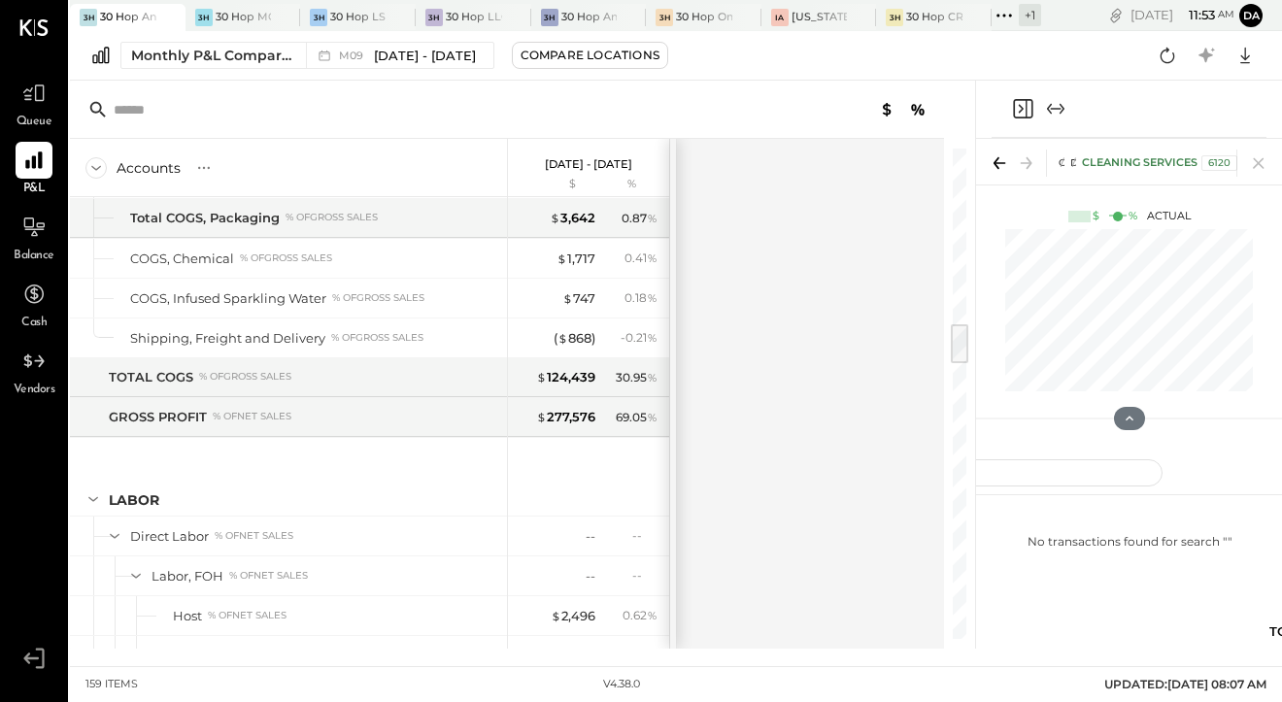
scroll to position [2097, 0]
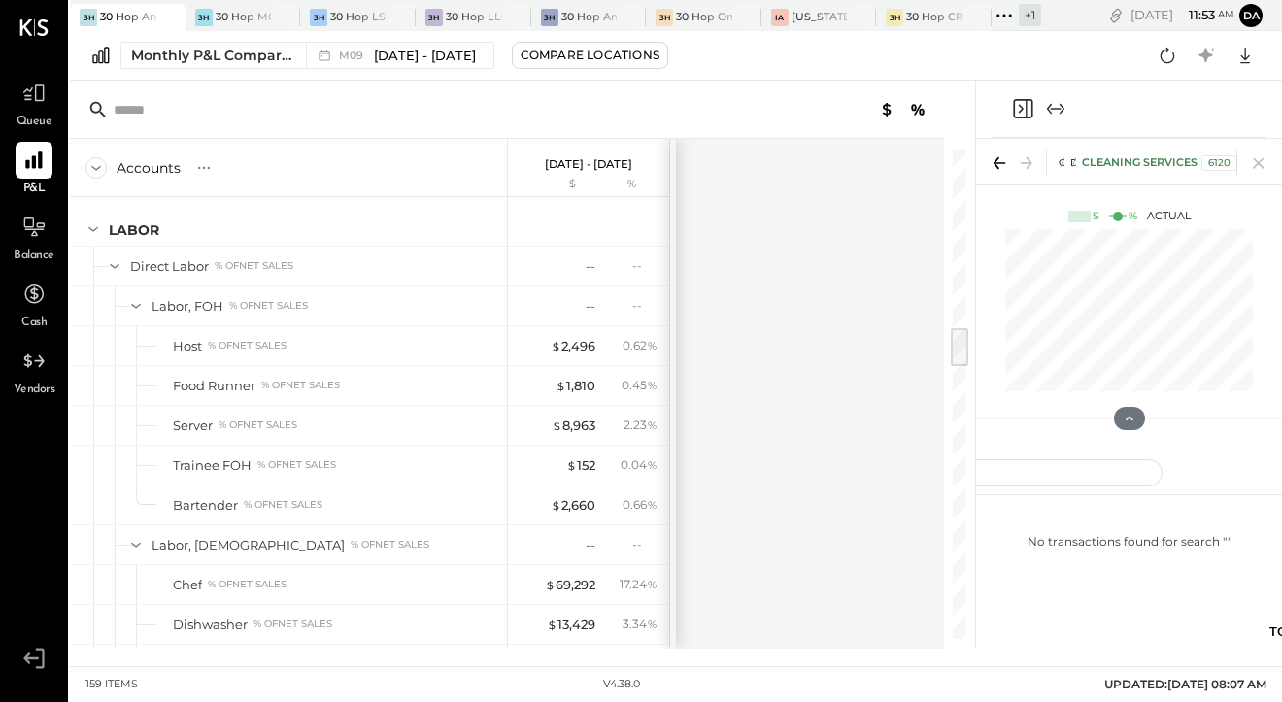
click at [31, 384] on span "Vendors" at bounding box center [35, 390] width 42 height 17
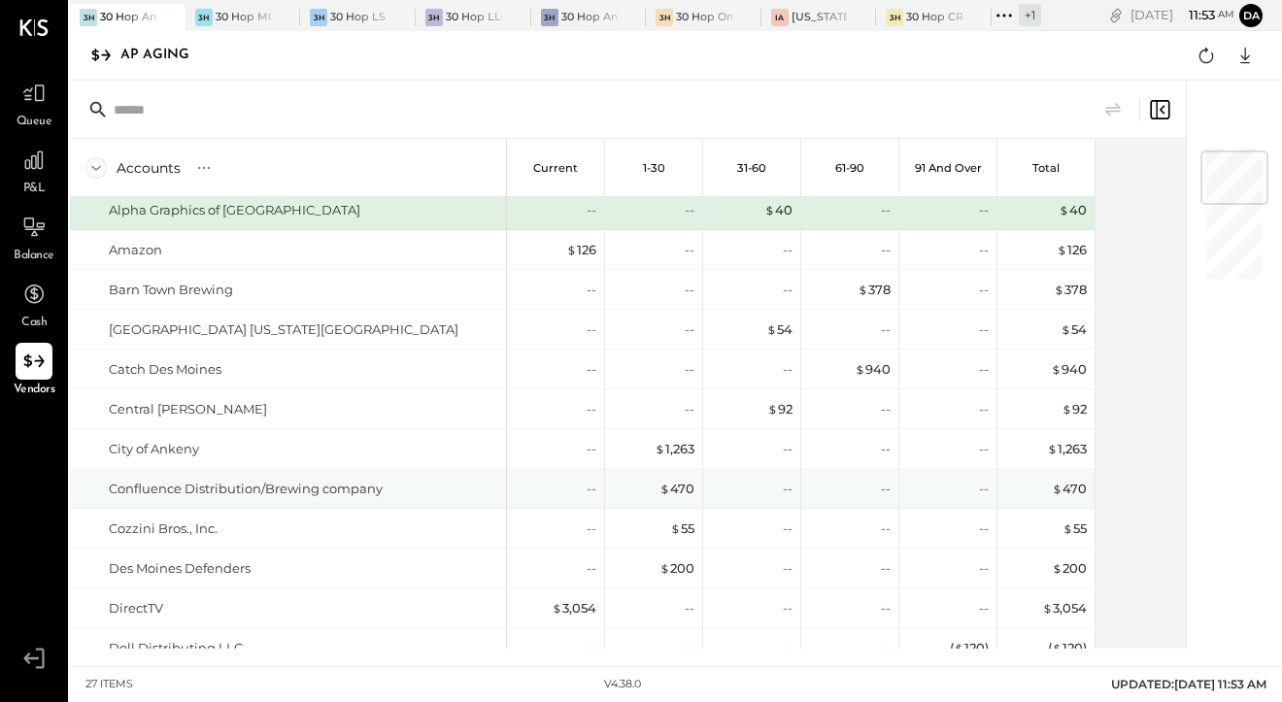
scroll to position [41, 0]
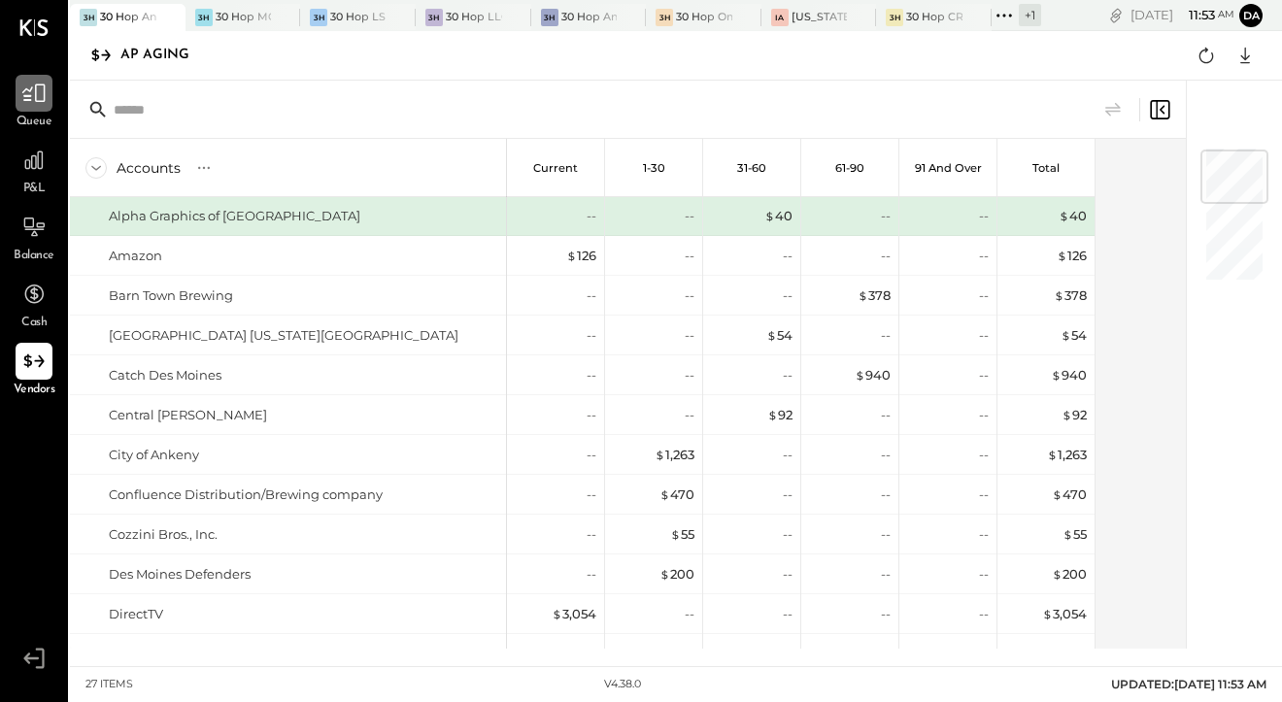
click at [31, 93] on icon at bounding box center [33, 93] width 25 height 25
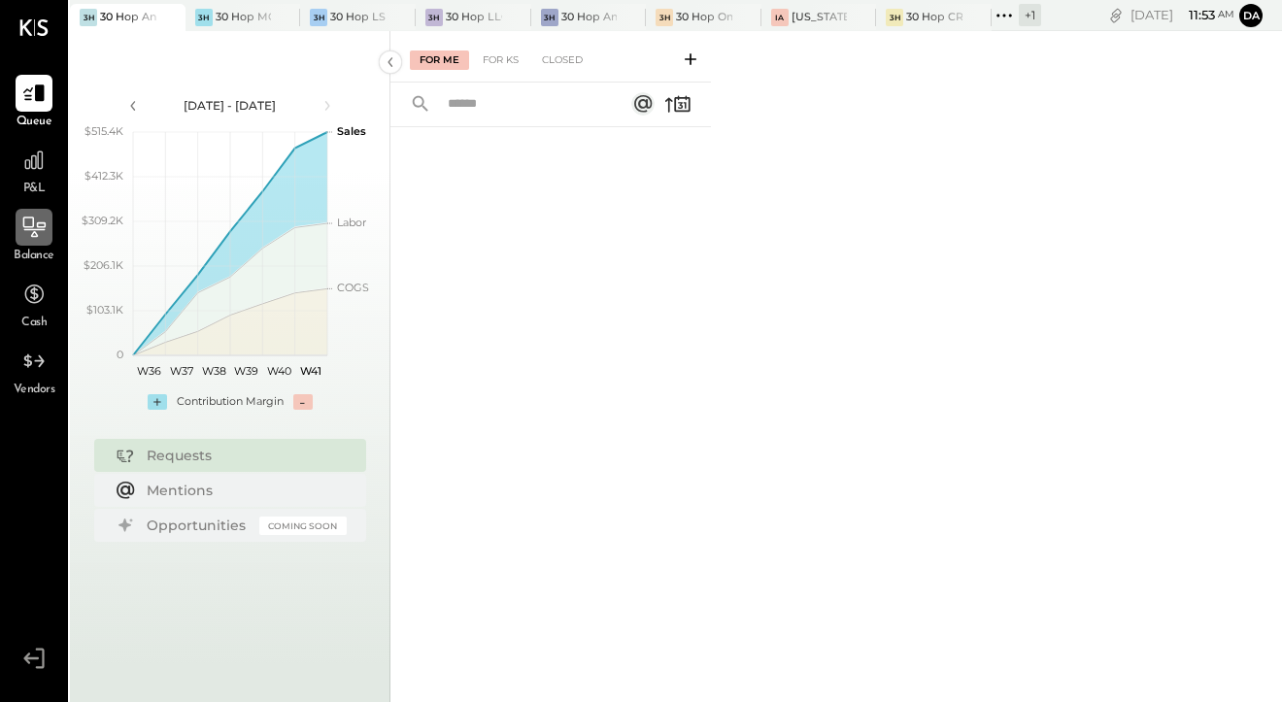
click at [33, 238] on icon at bounding box center [33, 227] width 25 height 25
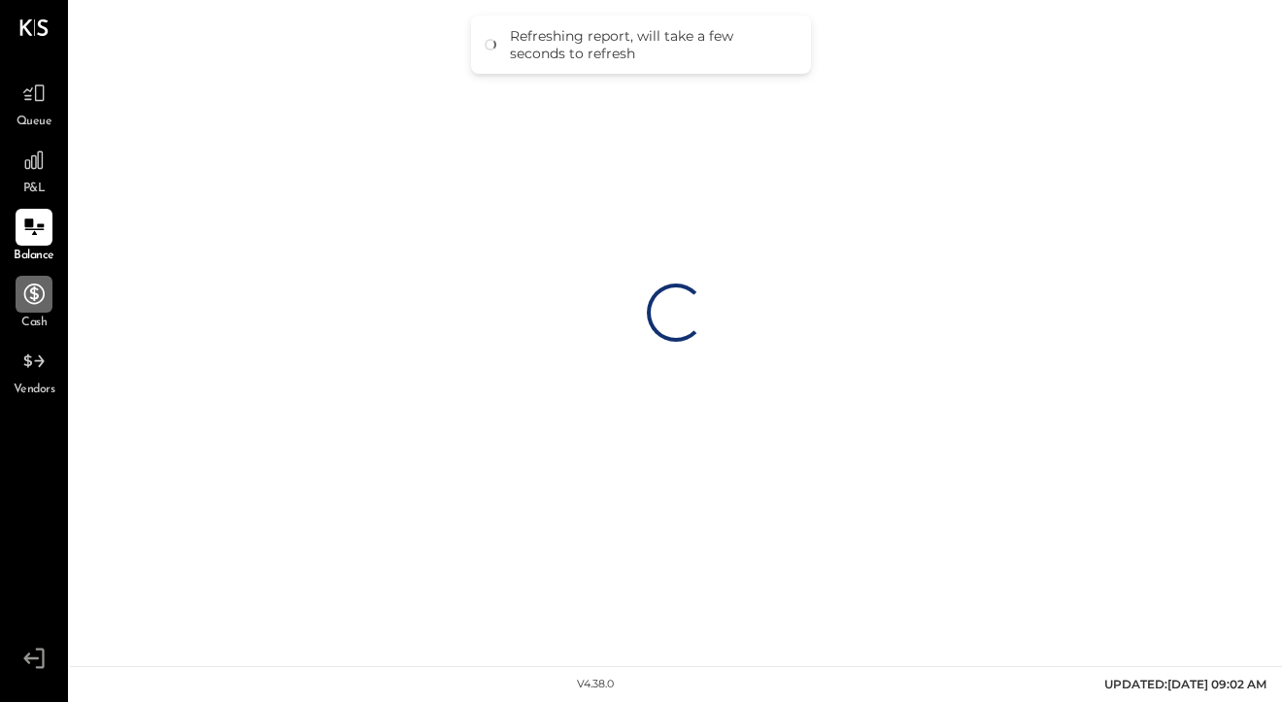
click at [34, 301] on icon at bounding box center [33, 294] width 25 height 25
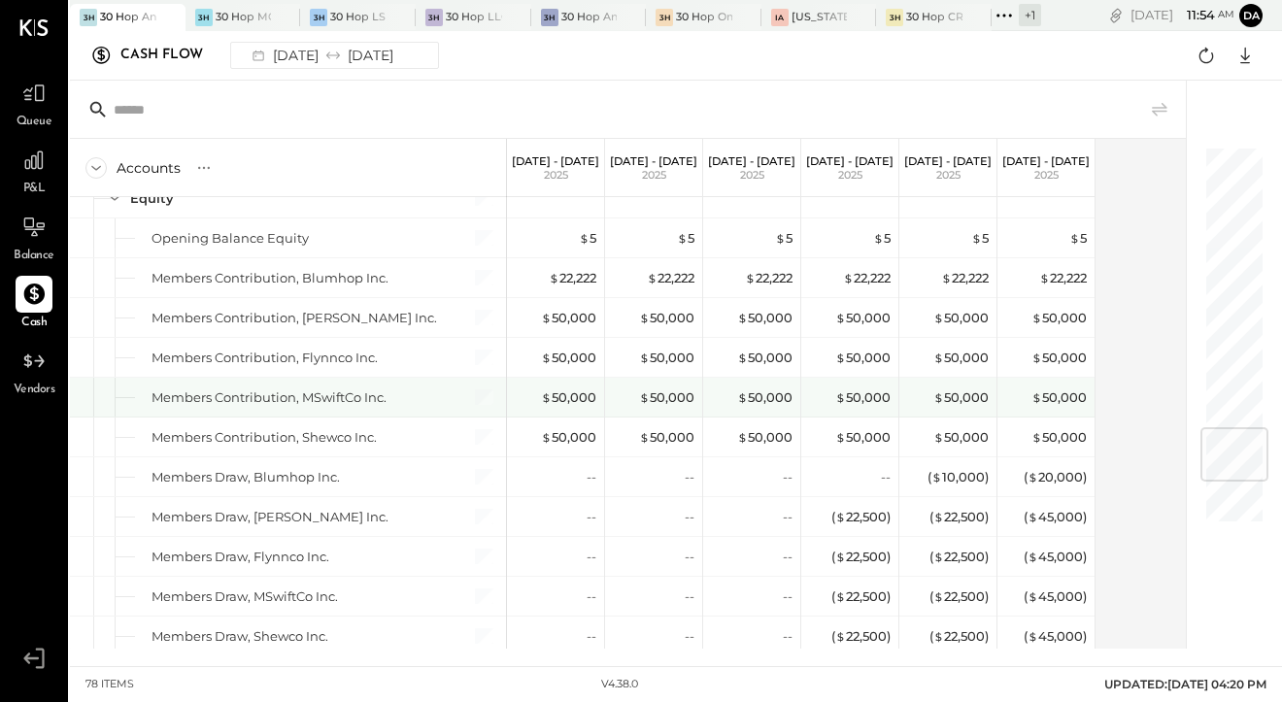
scroll to position [2356, 0]
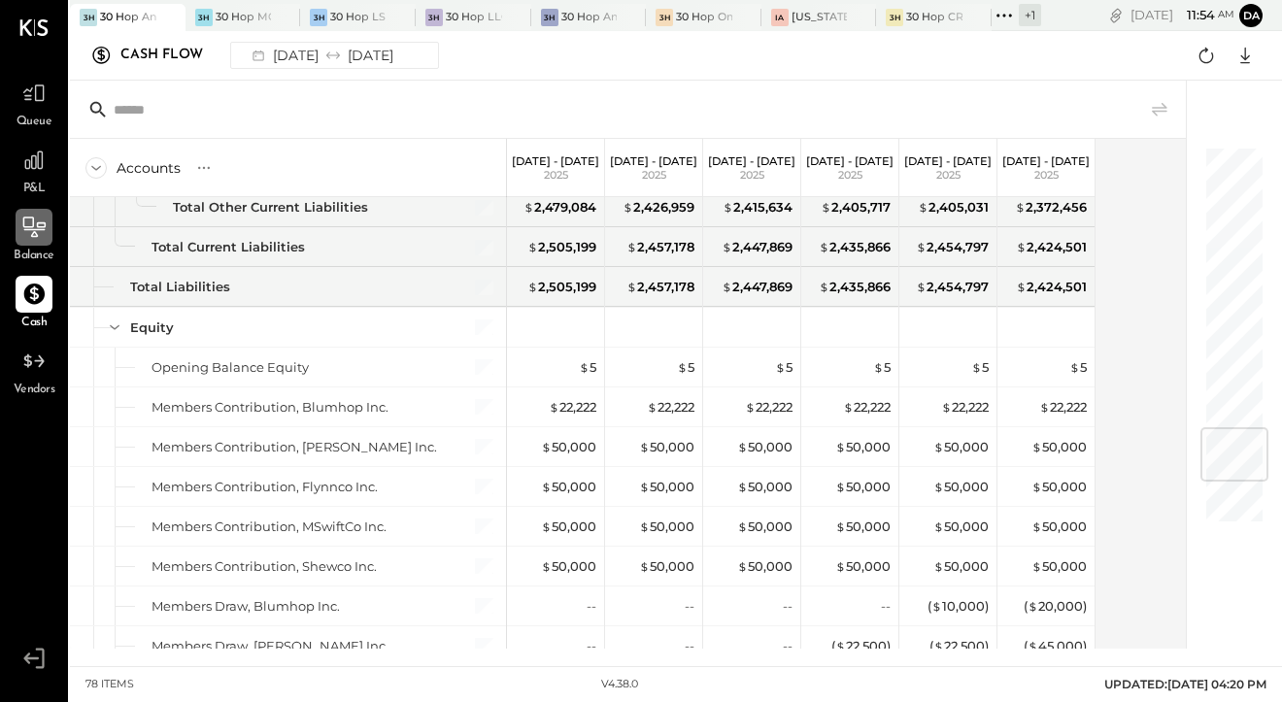
click at [31, 229] on icon at bounding box center [34, 230] width 21 height 2
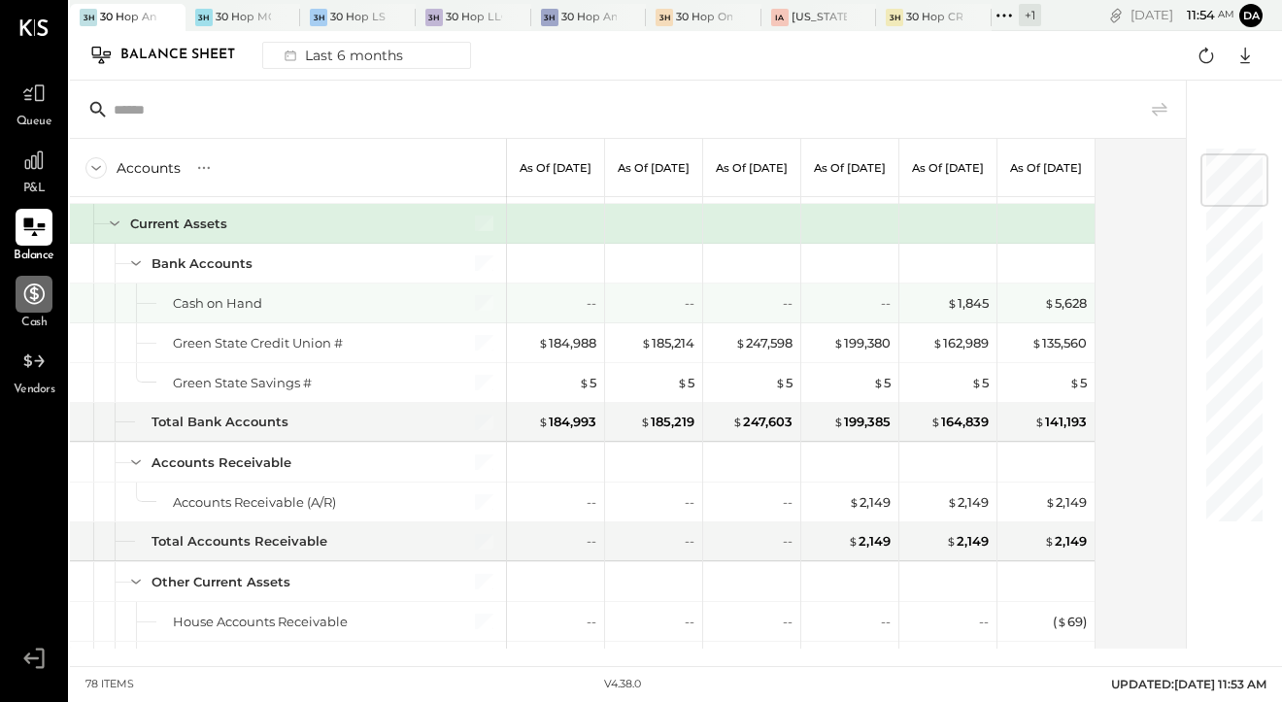
scroll to position [69, 0]
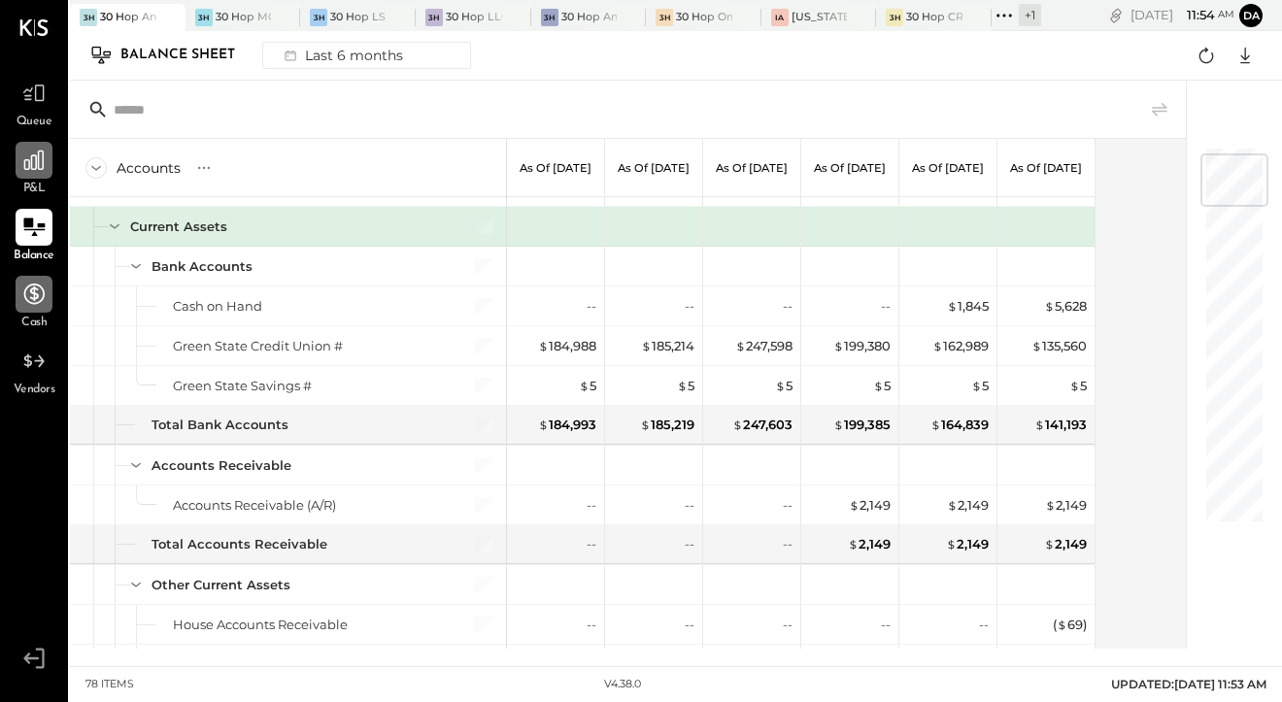
click at [37, 165] on icon at bounding box center [33, 160] width 25 height 25
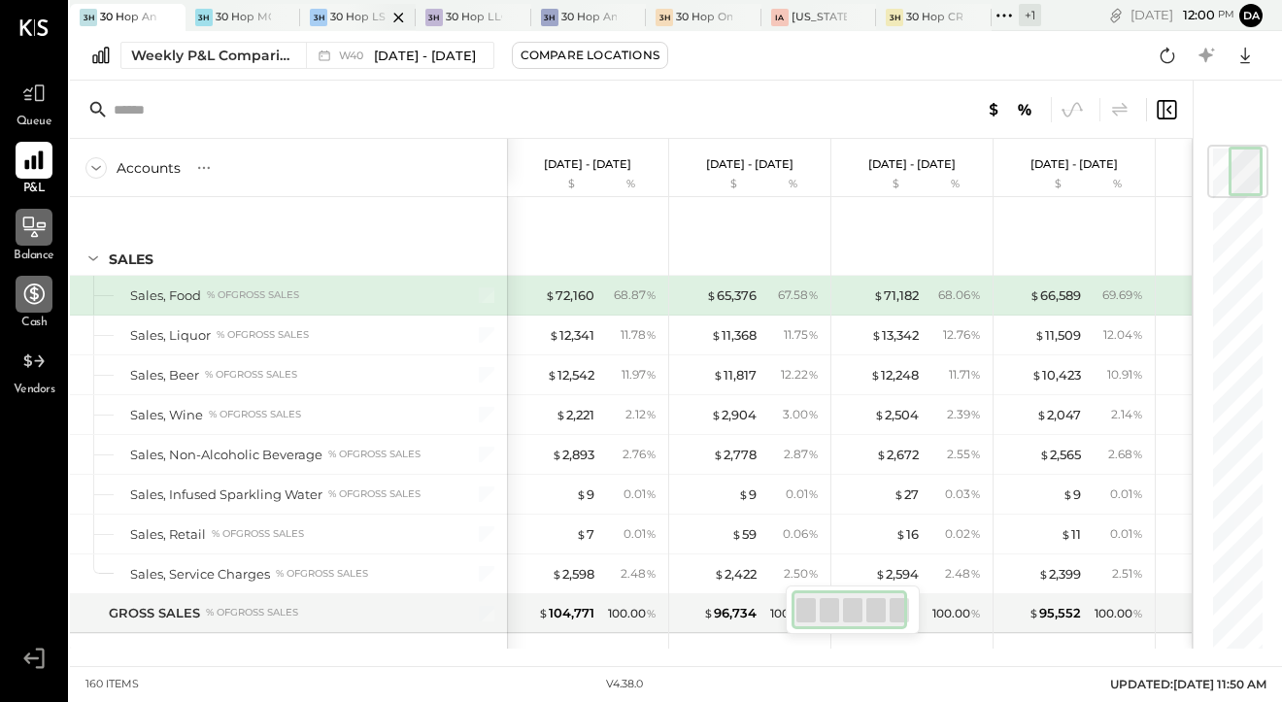
click at [340, 21] on div "30 Hop LS" at bounding box center [357, 18] width 55 height 16
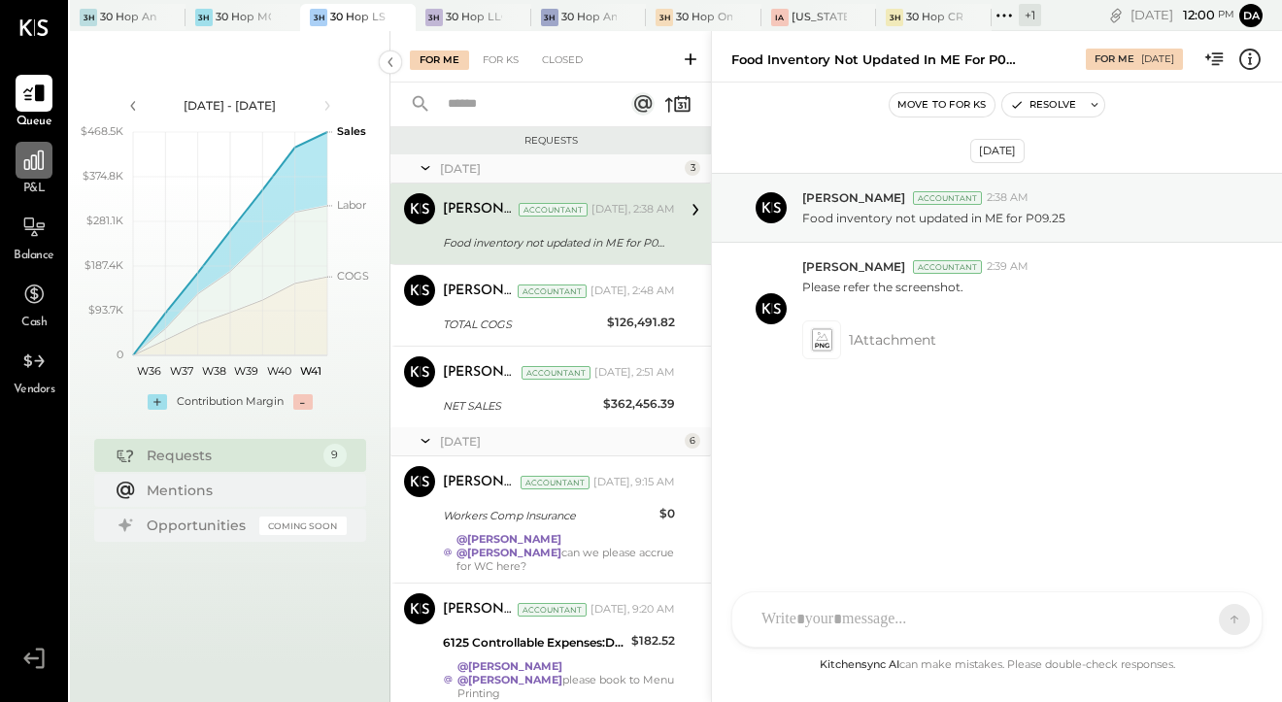
click at [37, 160] on icon at bounding box center [33, 160] width 25 height 25
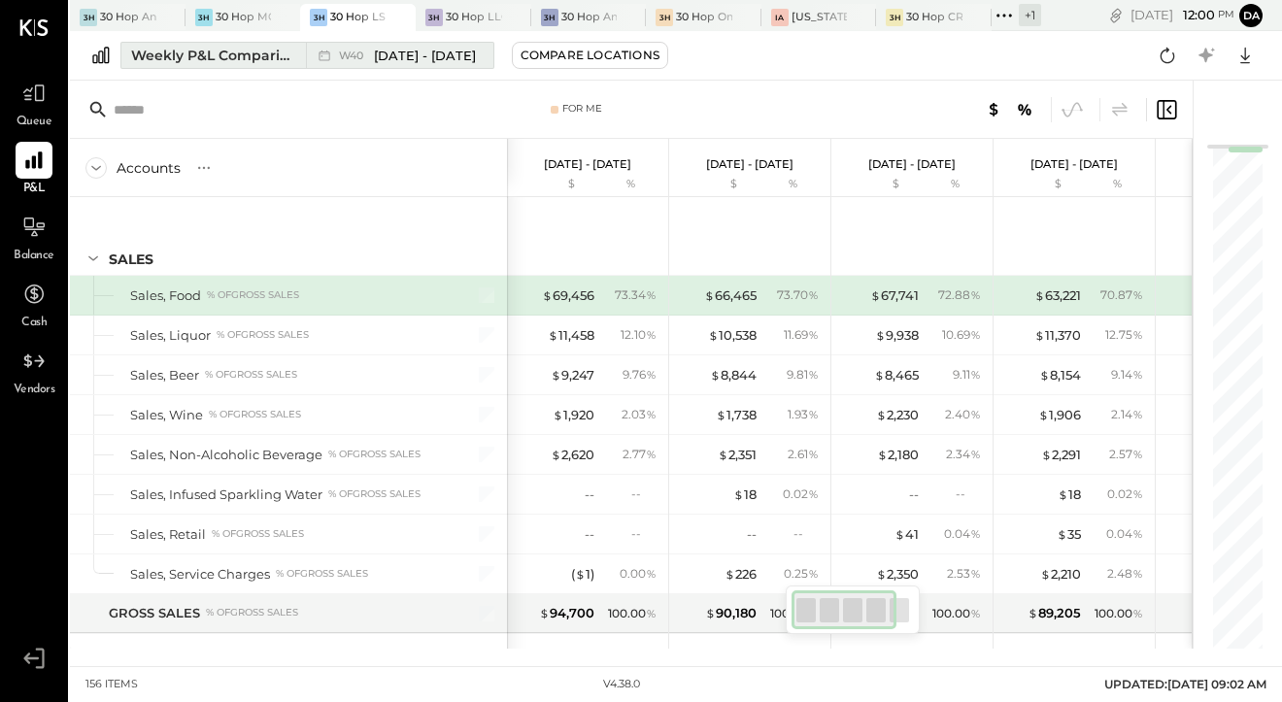
click at [264, 62] on div "Weekly P&L Comparison" at bounding box center [212, 55] width 163 height 19
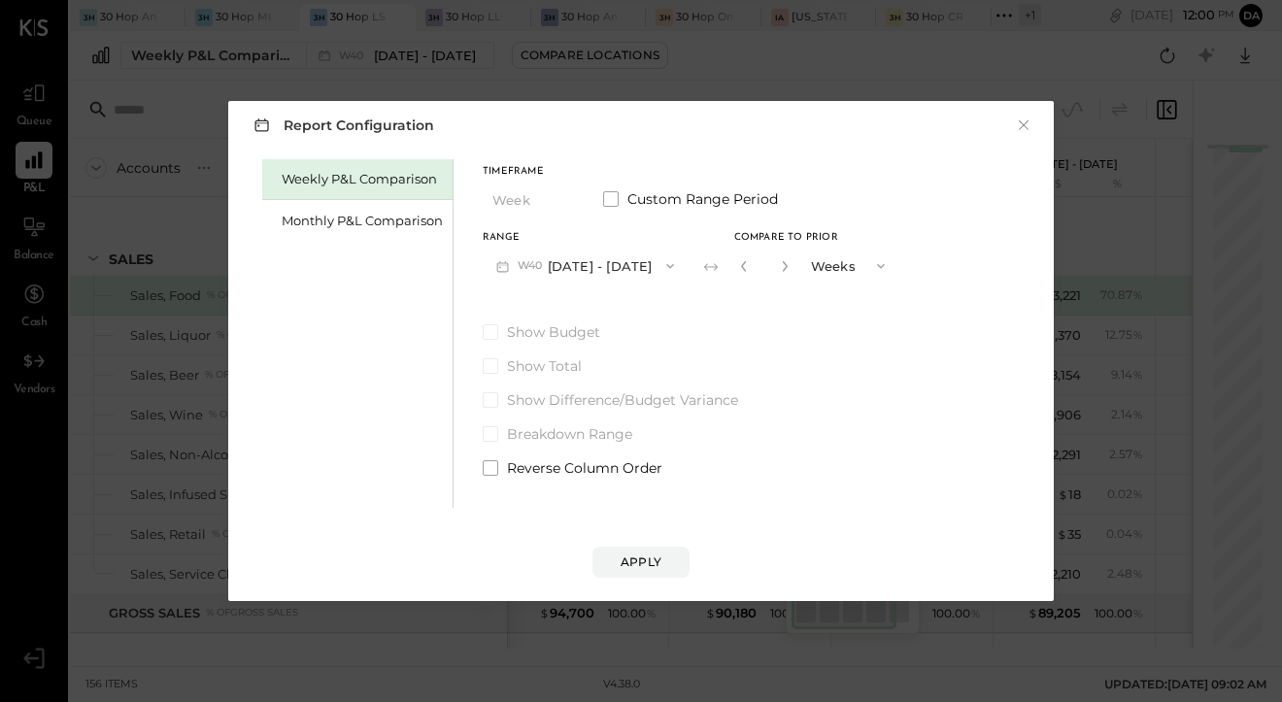
click at [540, 267] on span "W40" at bounding box center [533, 266] width 30 height 16
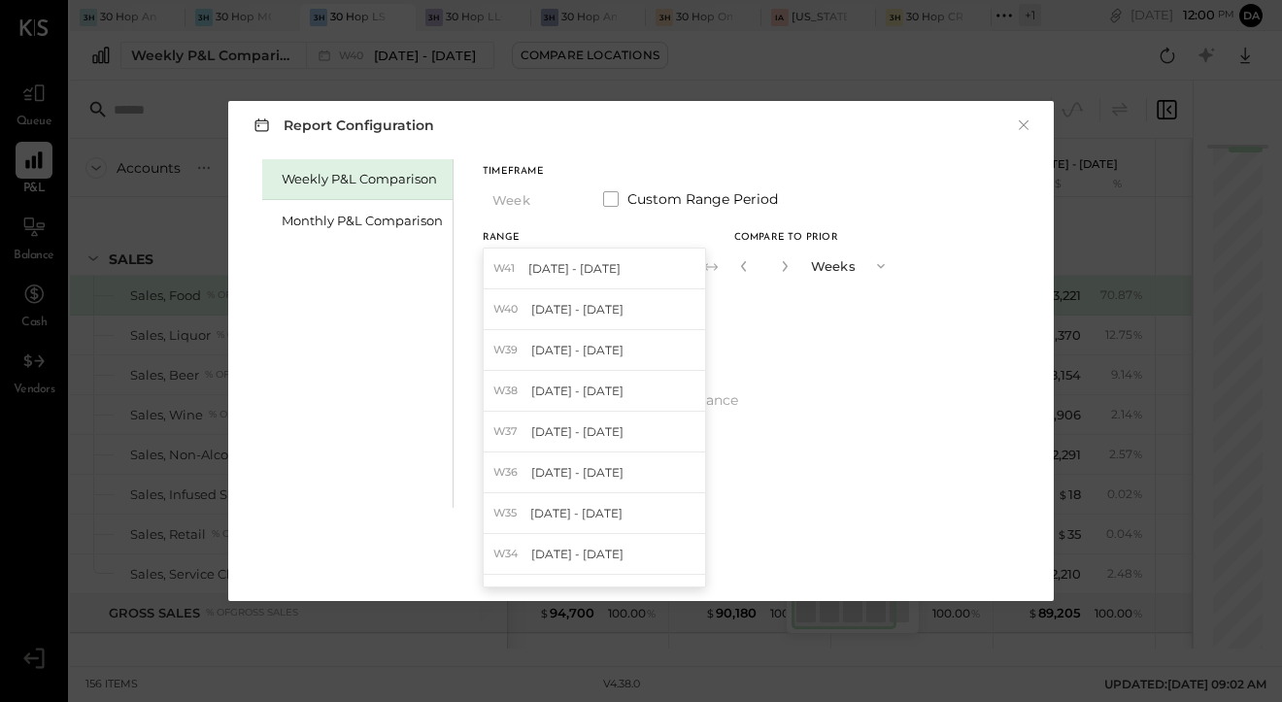
click at [413, 265] on div "Weekly P&L Comparison Monthly P&L Comparison" at bounding box center [357, 333] width 191 height 349
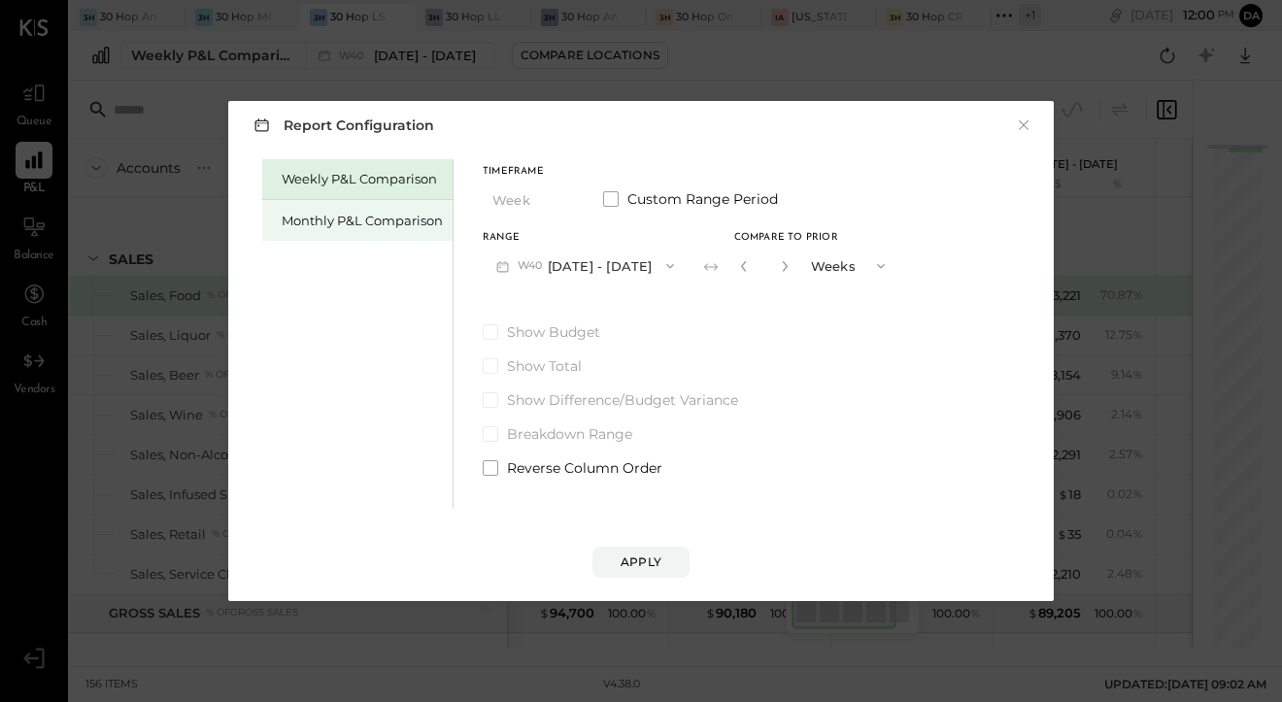
click at [411, 231] on div "Monthly P&L Comparison" at bounding box center [357, 220] width 190 height 41
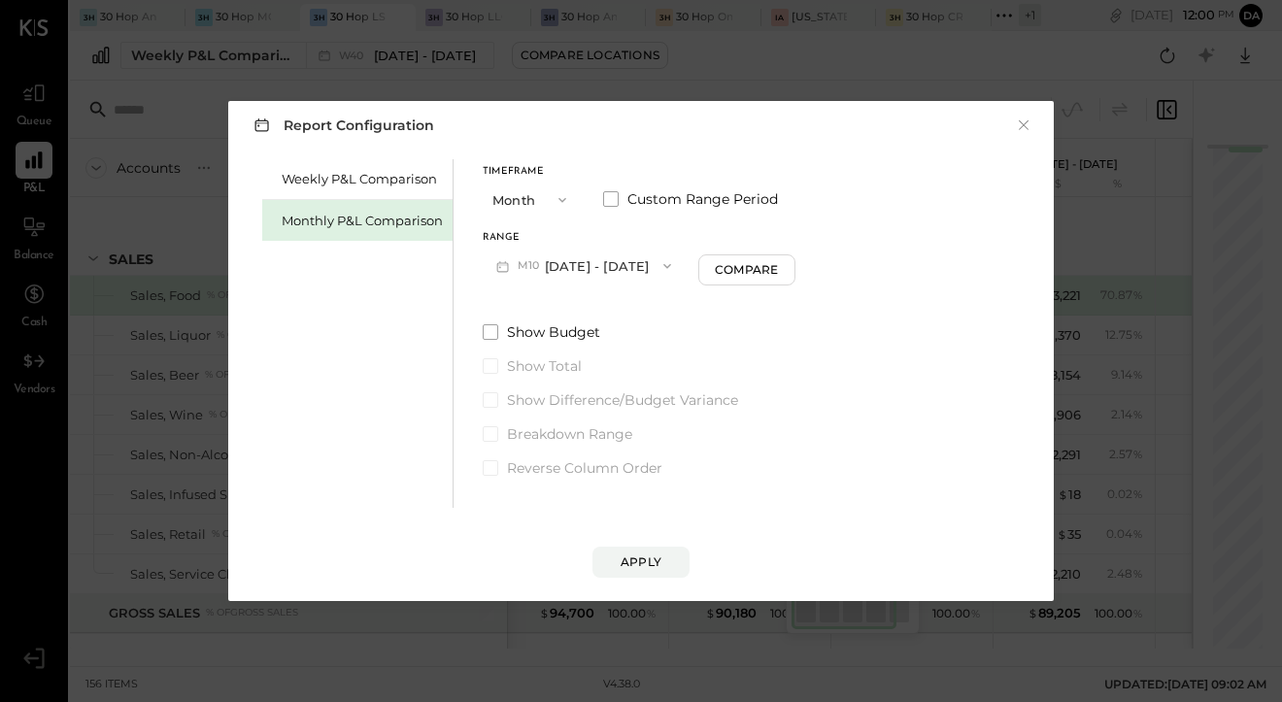
click at [544, 271] on button "M10 [DATE] - [DATE]" at bounding box center [584, 266] width 202 height 36
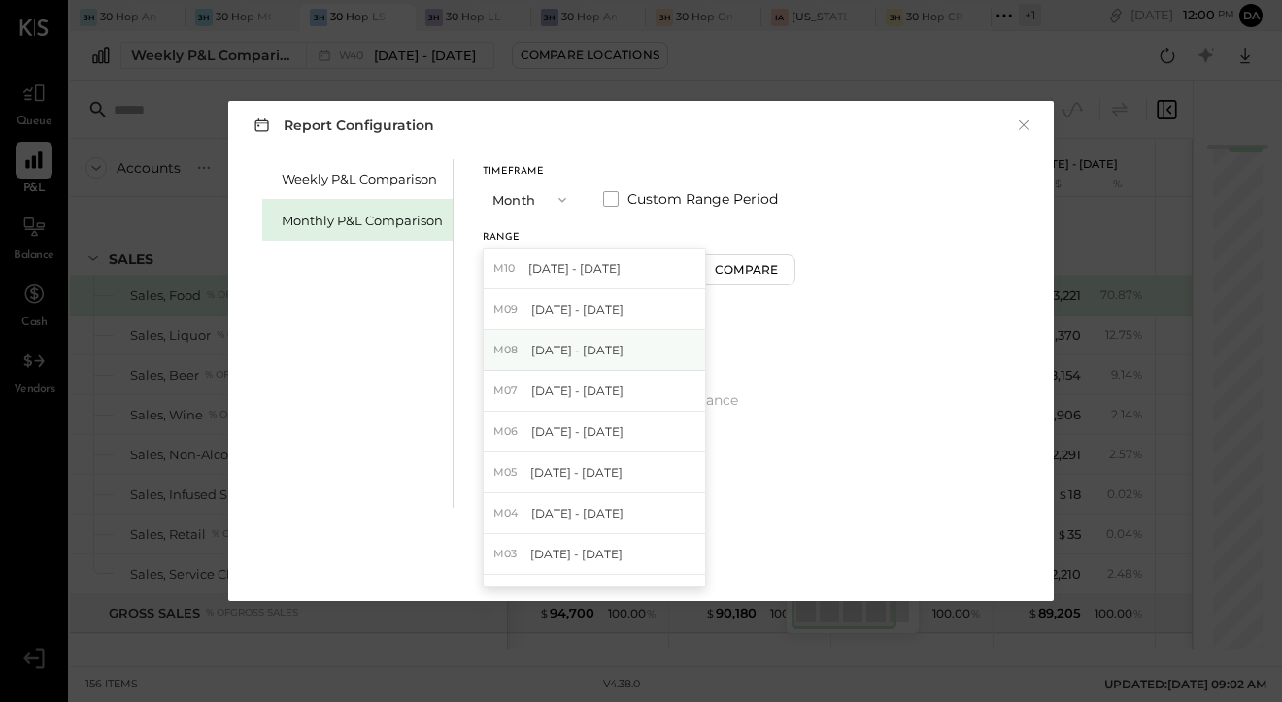
click at [549, 348] on span "[DATE] - [DATE]" at bounding box center [577, 350] width 92 height 17
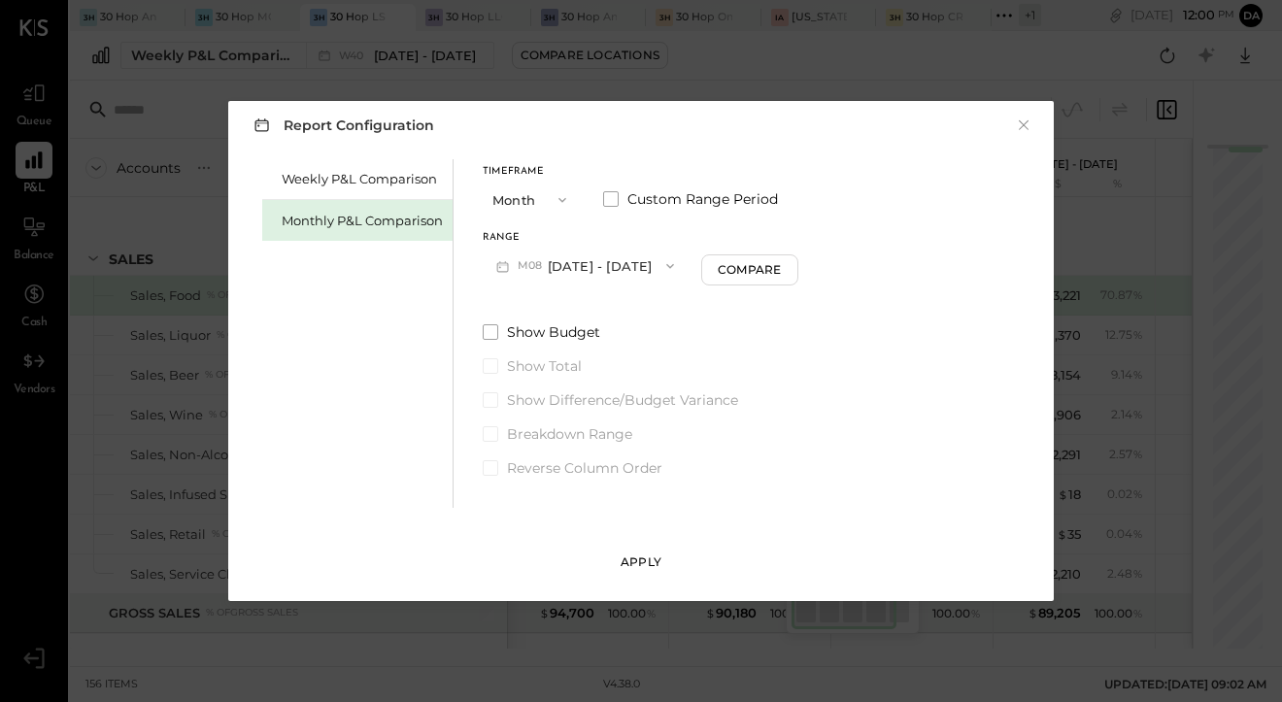
click at [619, 554] on button "Apply" at bounding box center [641, 562] width 97 height 31
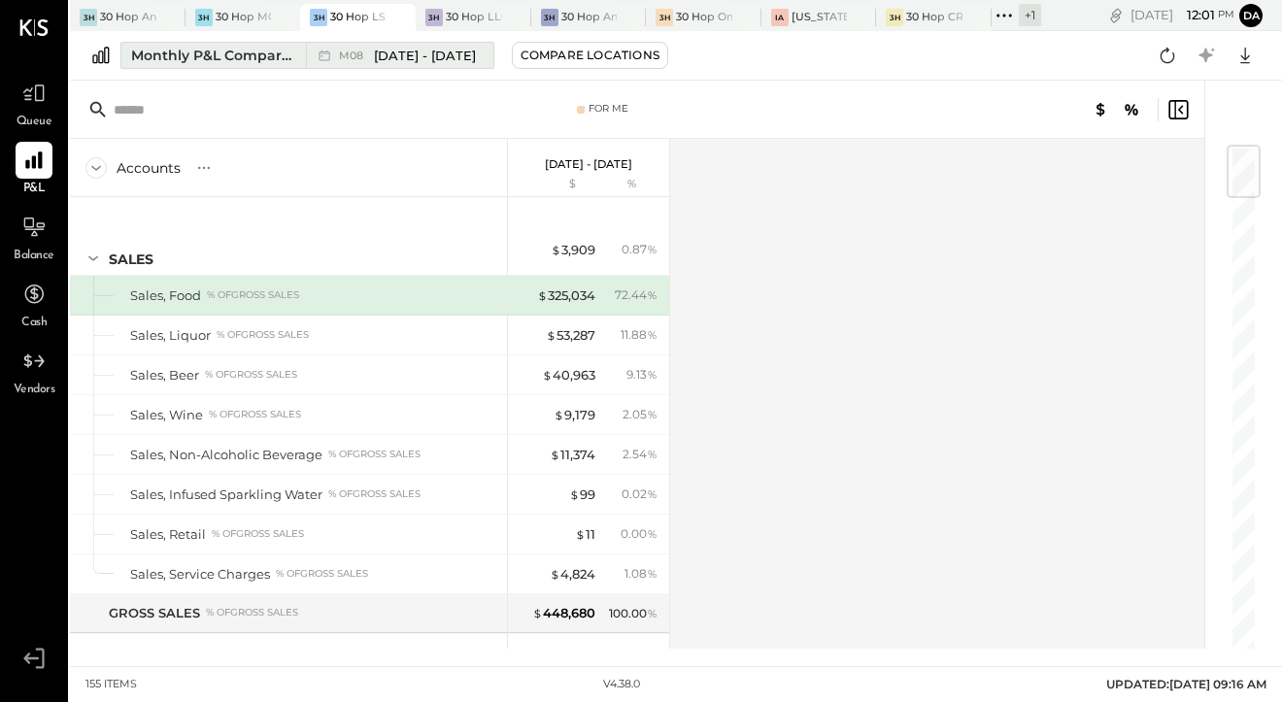
click at [411, 53] on span "[DATE] - [DATE]" at bounding box center [425, 56] width 102 height 18
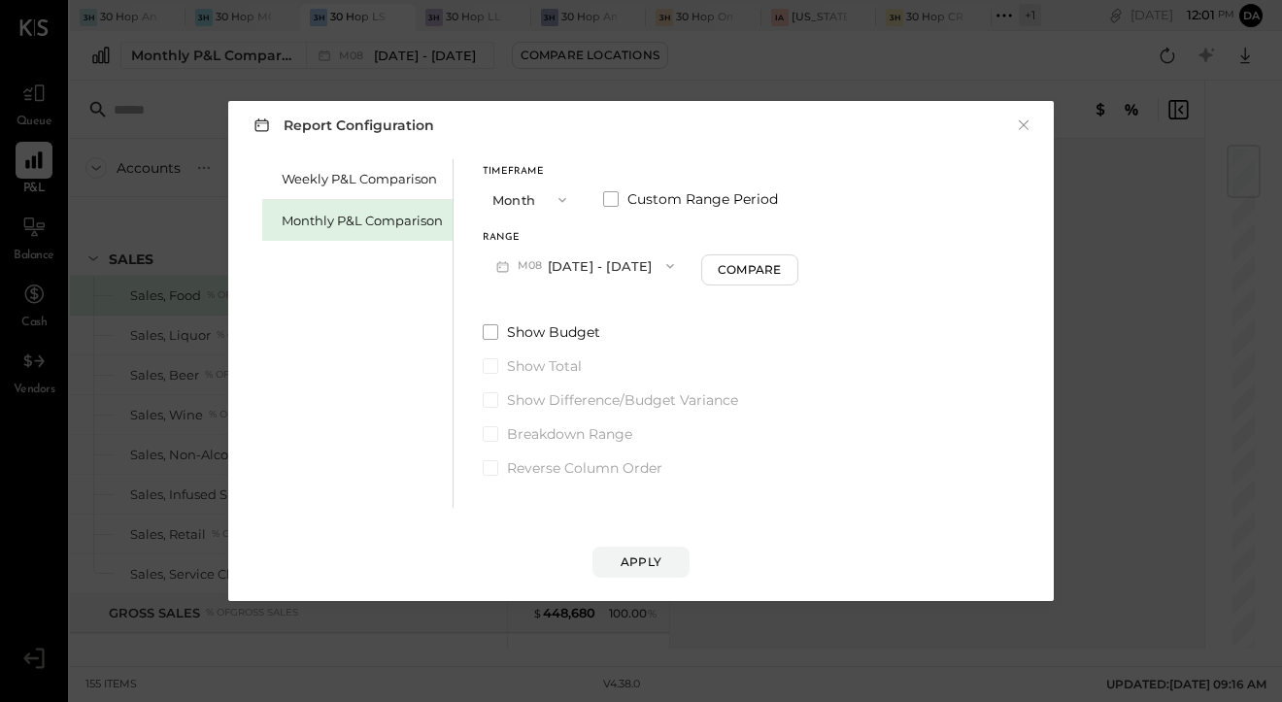
click at [621, 272] on button "M08 [DATE] - [DATE]" at bounding box center [585, 266] width 205 height 36
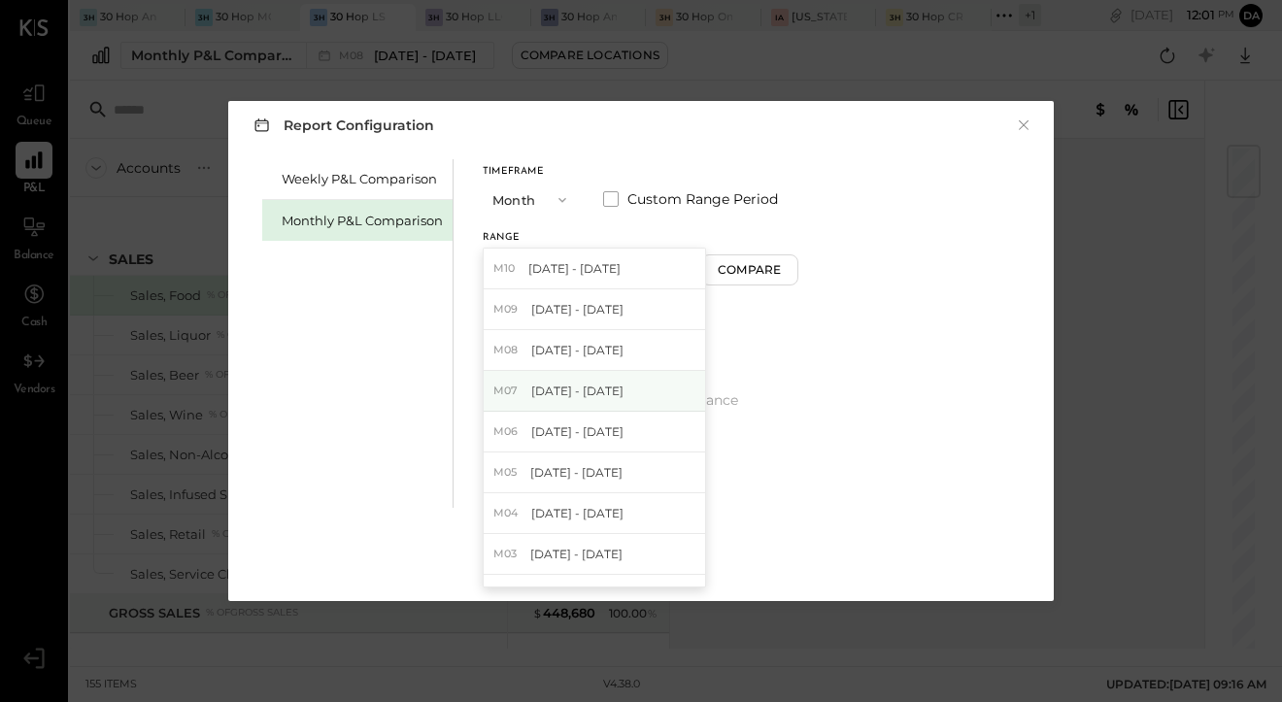
click at [609, 392] on div "M07 [DATE] - [DATE]" at bounding box center [594, 391] width 221 height 41
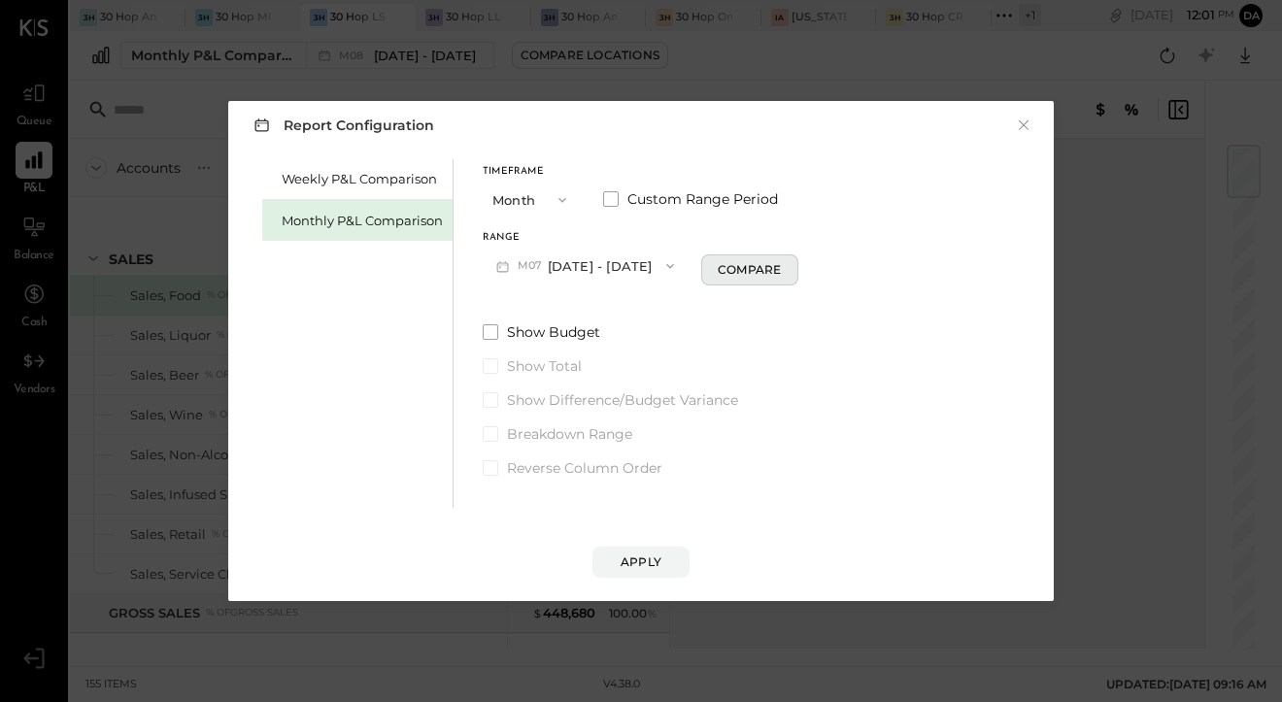
click at [729, 278] on button "Compare" at bounding box center [749, 269] width 97 height 31
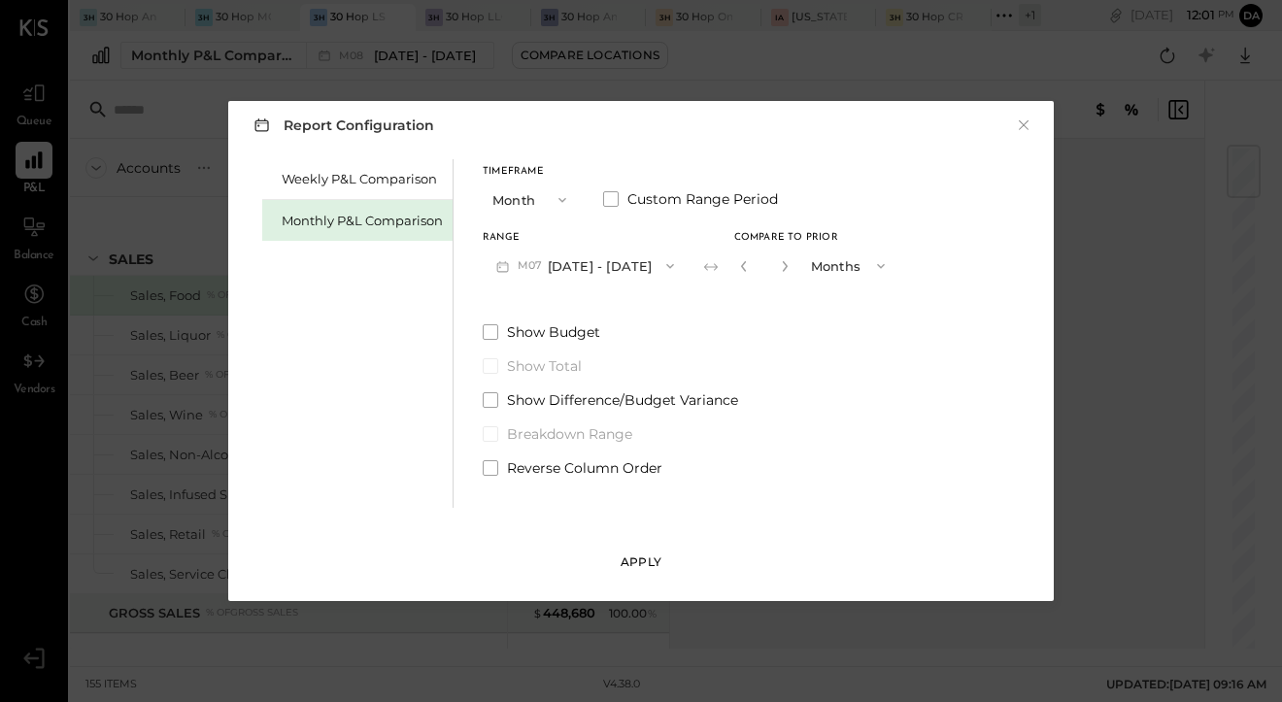
click at [616, 572] on button "Apply" at bounding box center [641, 562] width 97 height 31
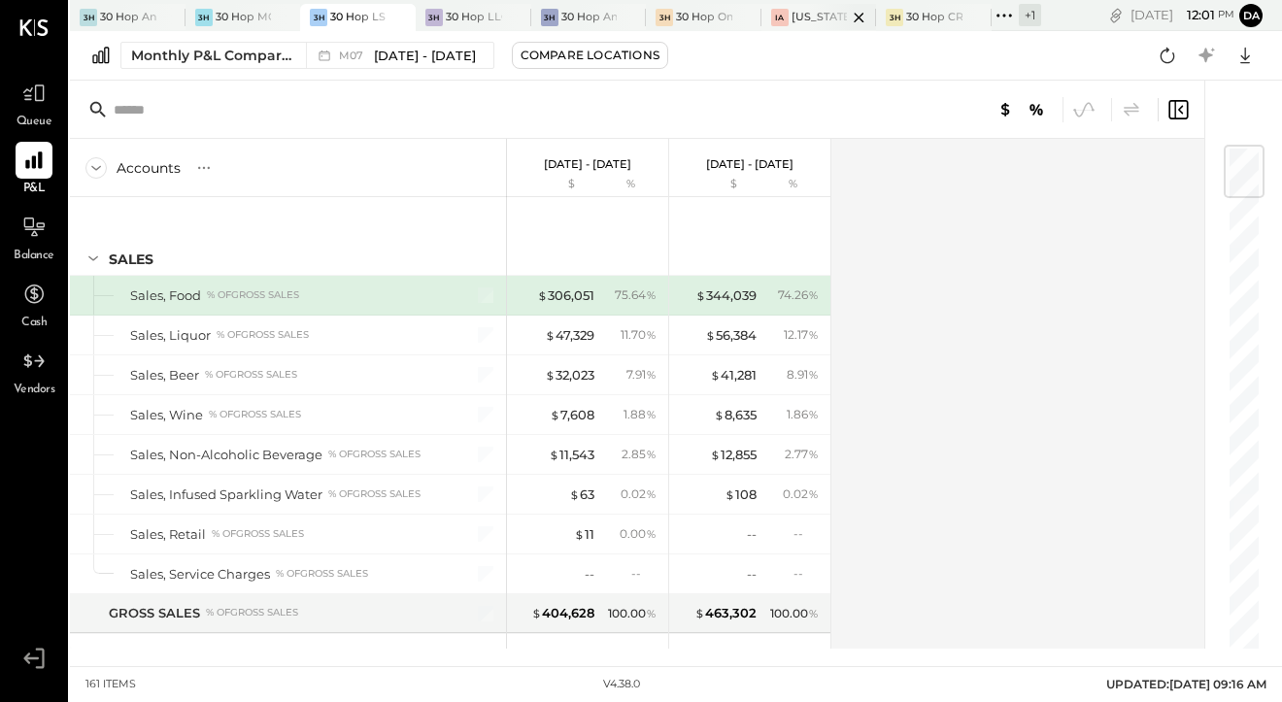
click at [830, 17] on div at bounding box center [842, 17] width 68 height 26
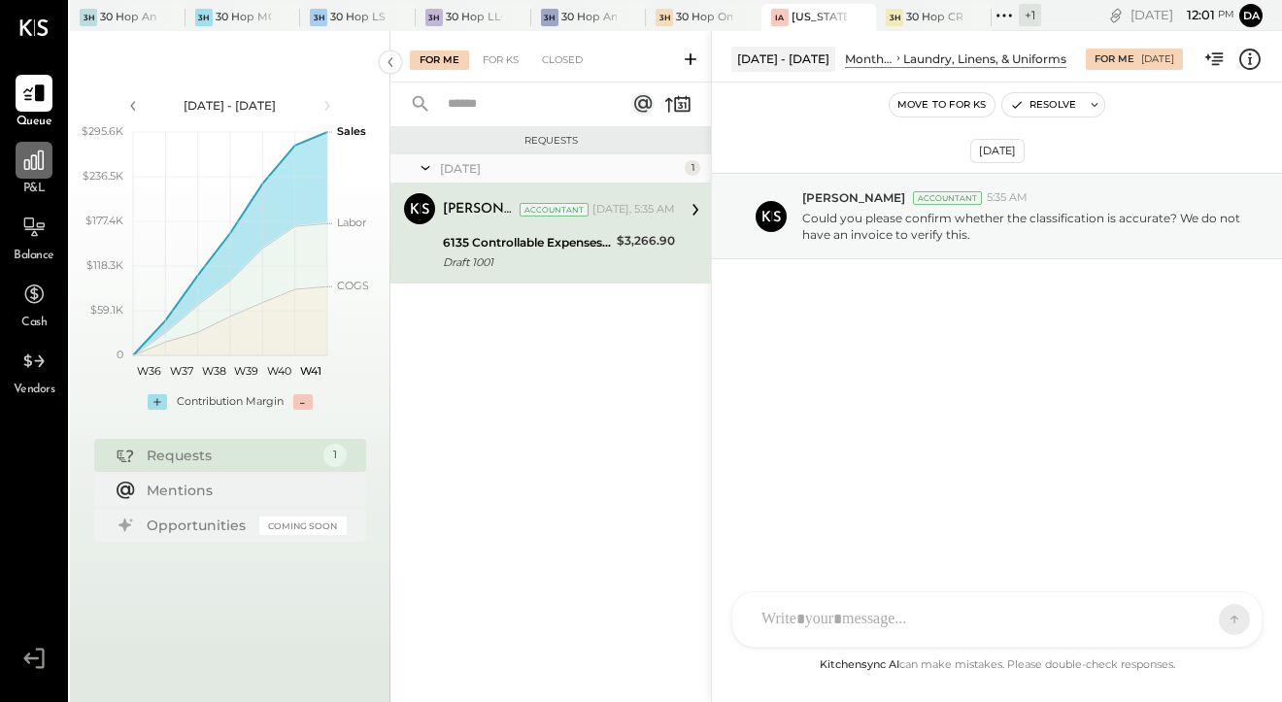
click at [27, 155] on icon at bounding box center [33, 160] width 25 height 25
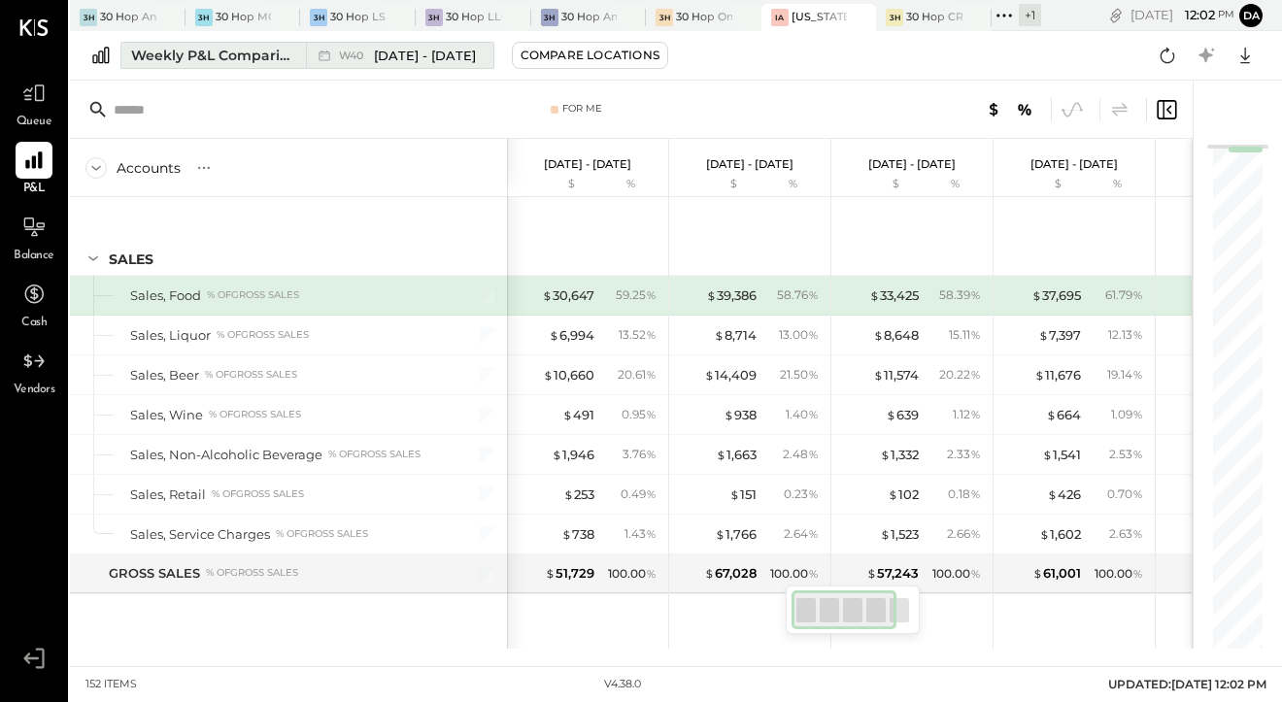
click at [231, 55] on div "Weekly P&L Comparison" at bounding box center [212, 55] width 163 height 19
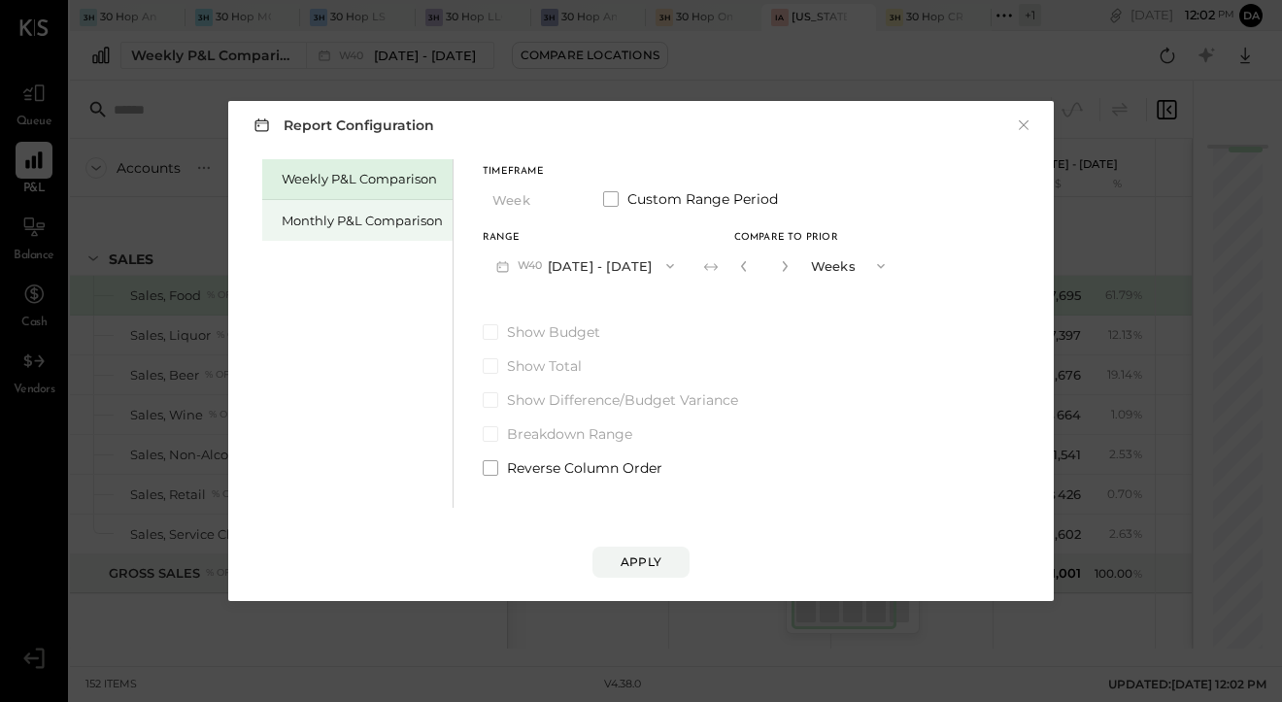
click at [315, 236] on div "Monthly P&L Comparison" at bounding box center [357, 220] width 190 height 41
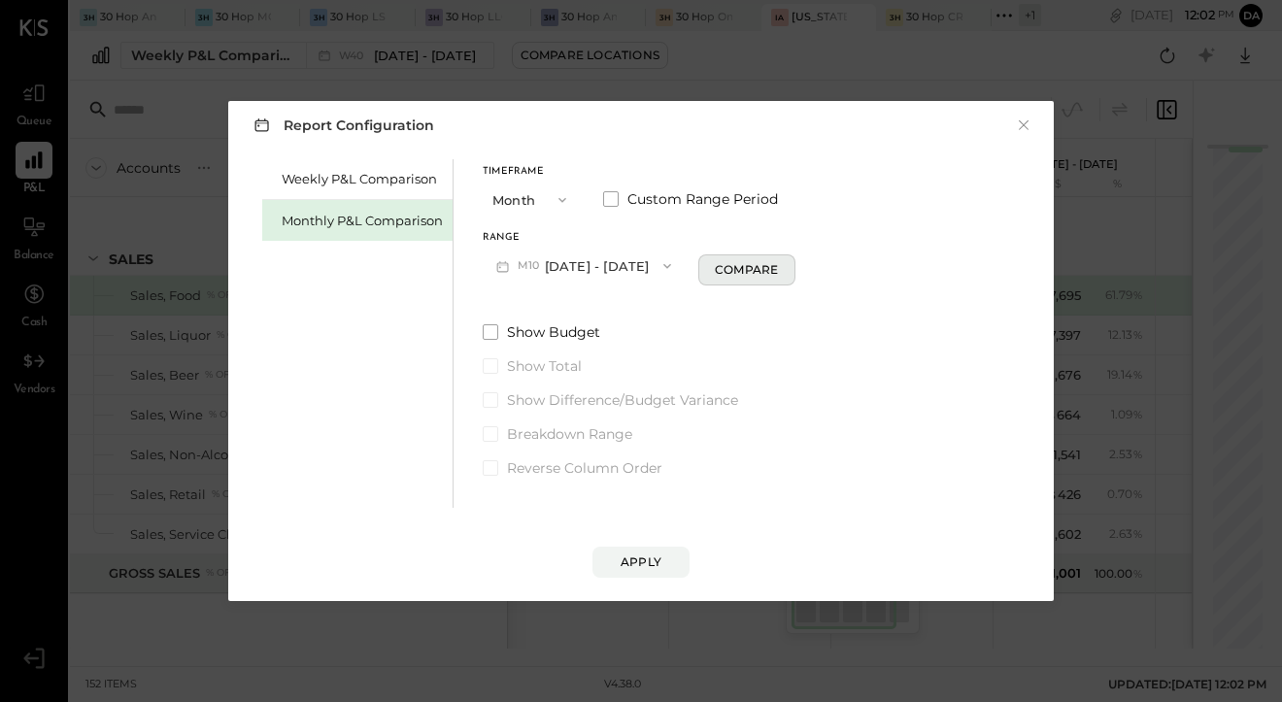
click at [734, 268] on div "Compare" at bounding box center [746, 269] width 63 height 17
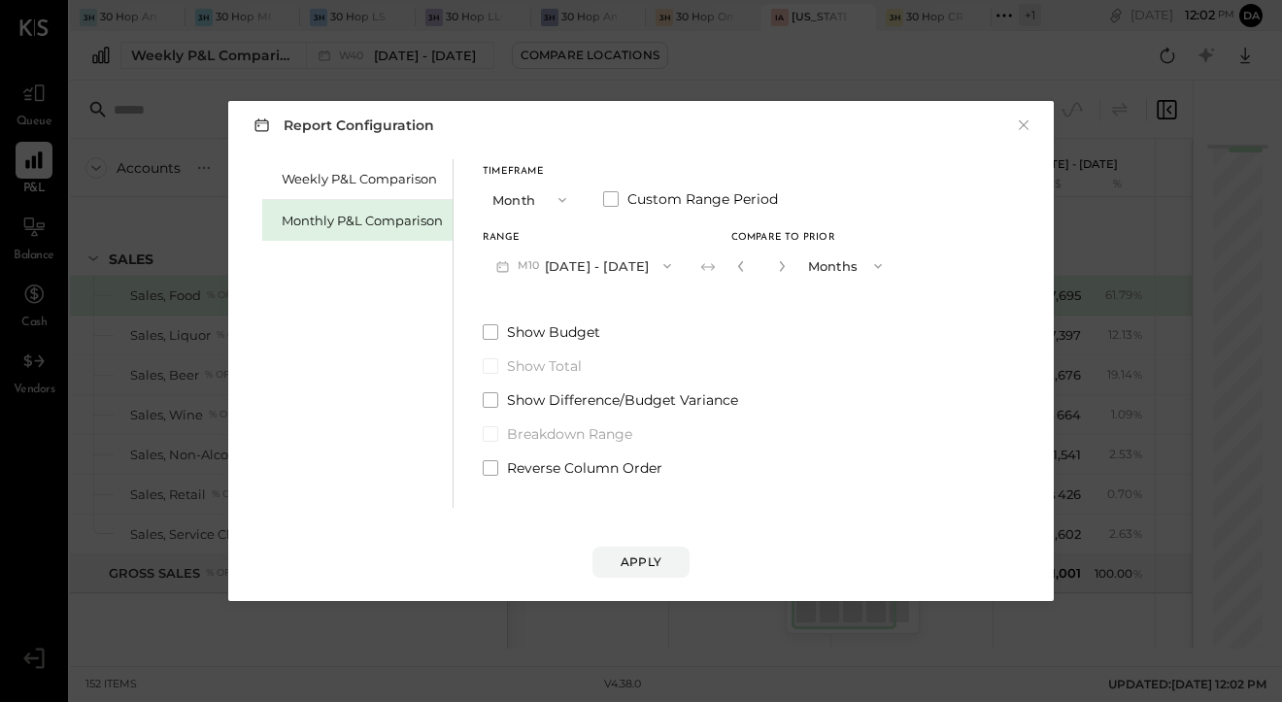
click at [553, 279] on button "M10 [DATE] - [DATE]" at bounding box center [584, 266] width 202 height 36
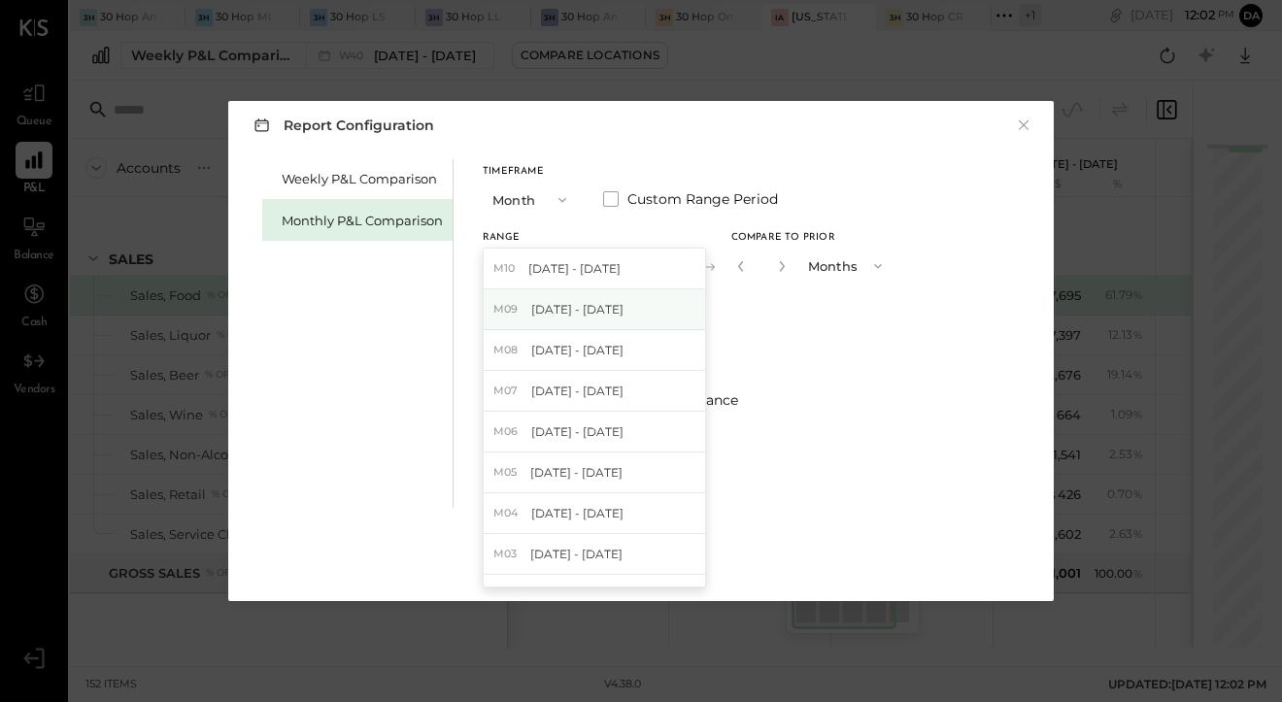
click at [553, 303] on span "[DATE] - [DATE]" at bounding box center [577, 309] width 92 height 17
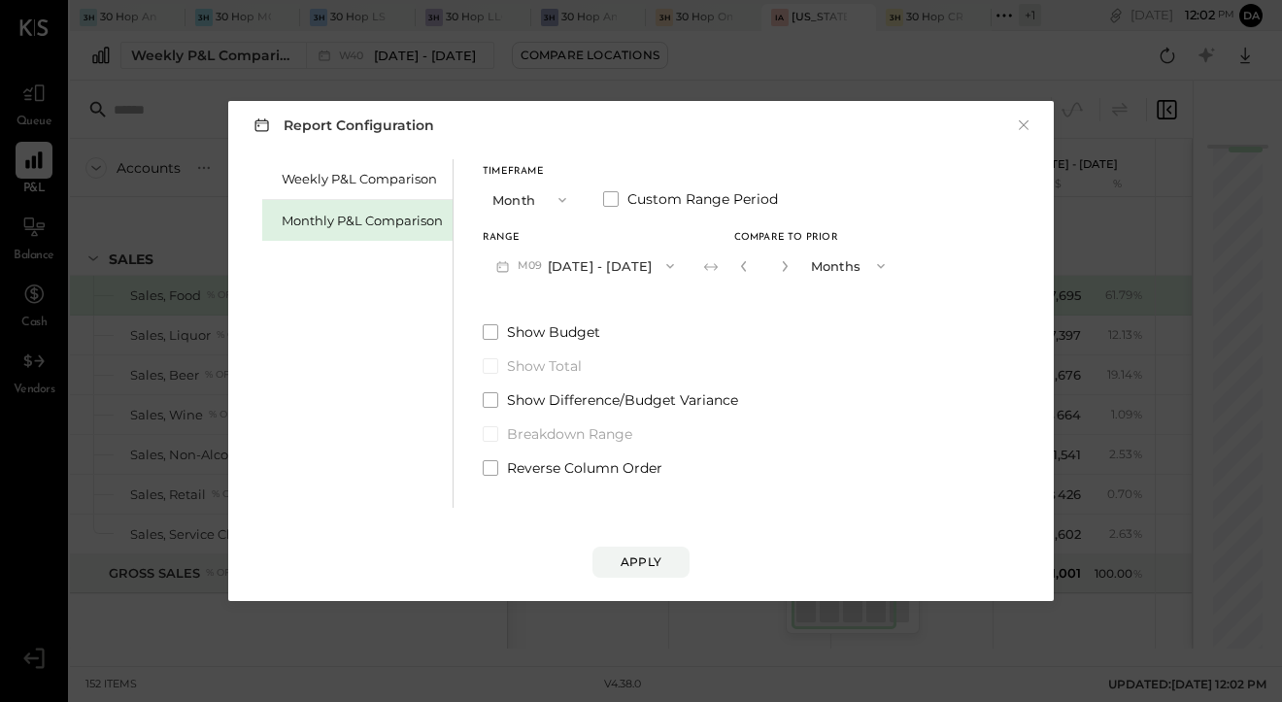
click at [801, 270] on button "Months" at bounding box center [849, 266] width 97 height 36
click at [745, 356] on div "Show Budget Show Total Show Difference/Budget Variance Breakdown Range Reverse …" at bounding box center [691, 399] width 416 height 155
click at [640, 563] on div "Apply" at bounding box center [641, 562] width 41 height 17
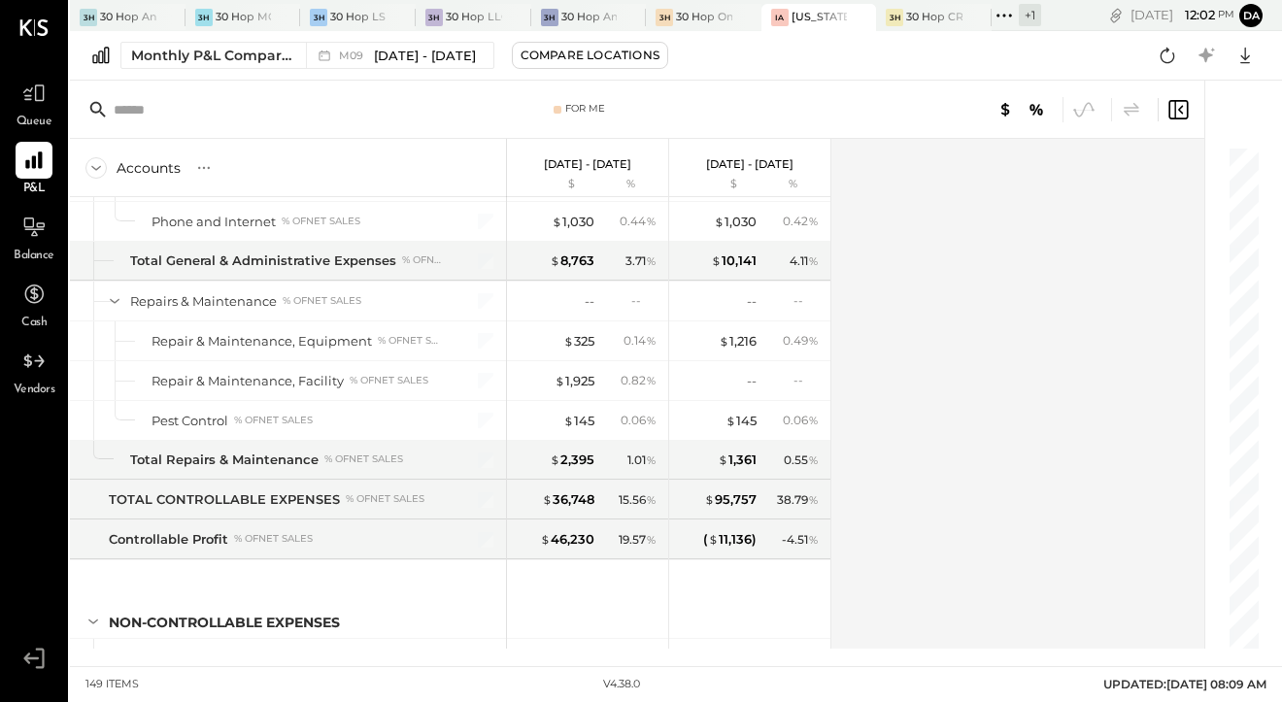
scroll to position [4886, 0]
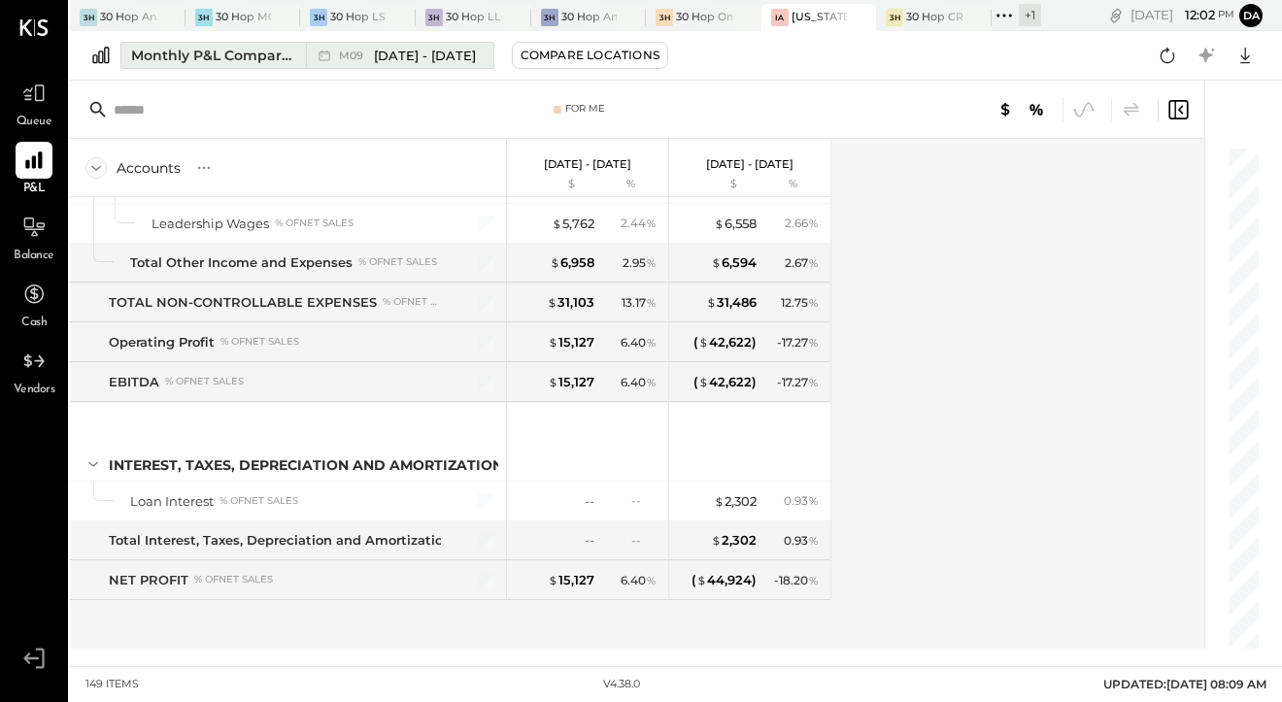
click at [164, 53] on div "Monthly P&L Comparison" at bounding box center [212, 55] width 163 height 19
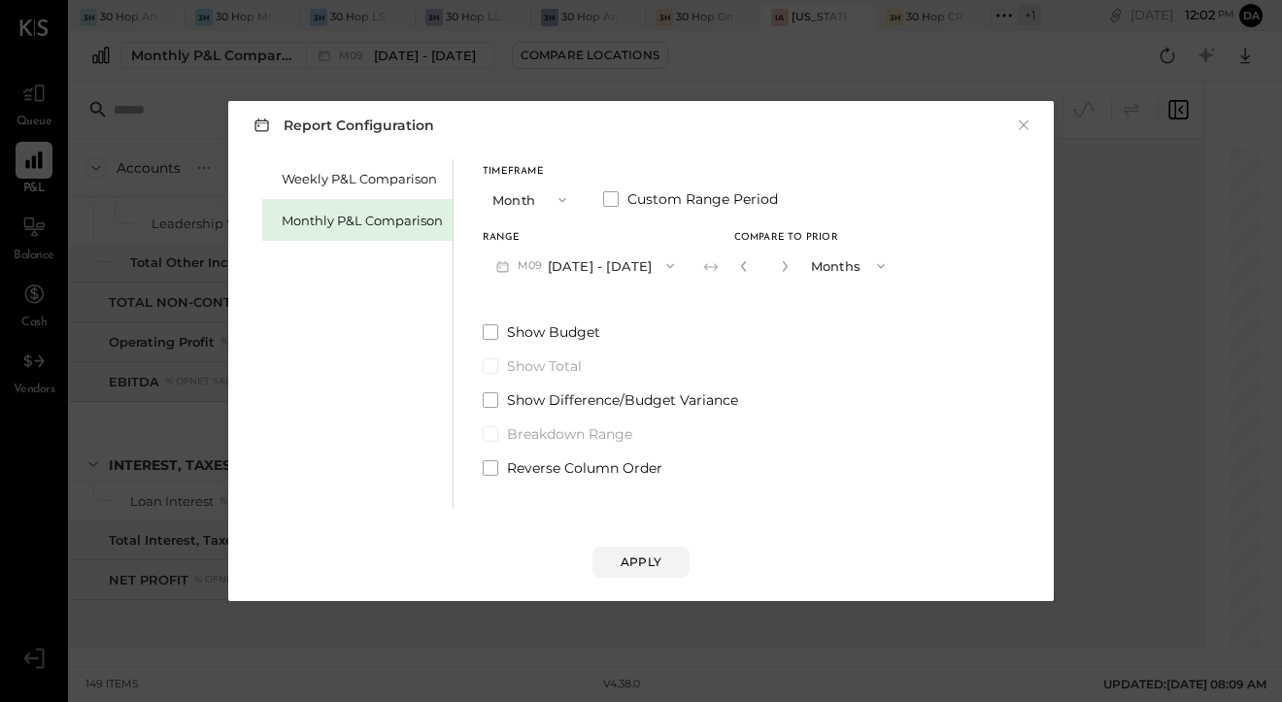
click at [527, 267] on span "M09" at bounding box center [533, 266] width 30 height 16
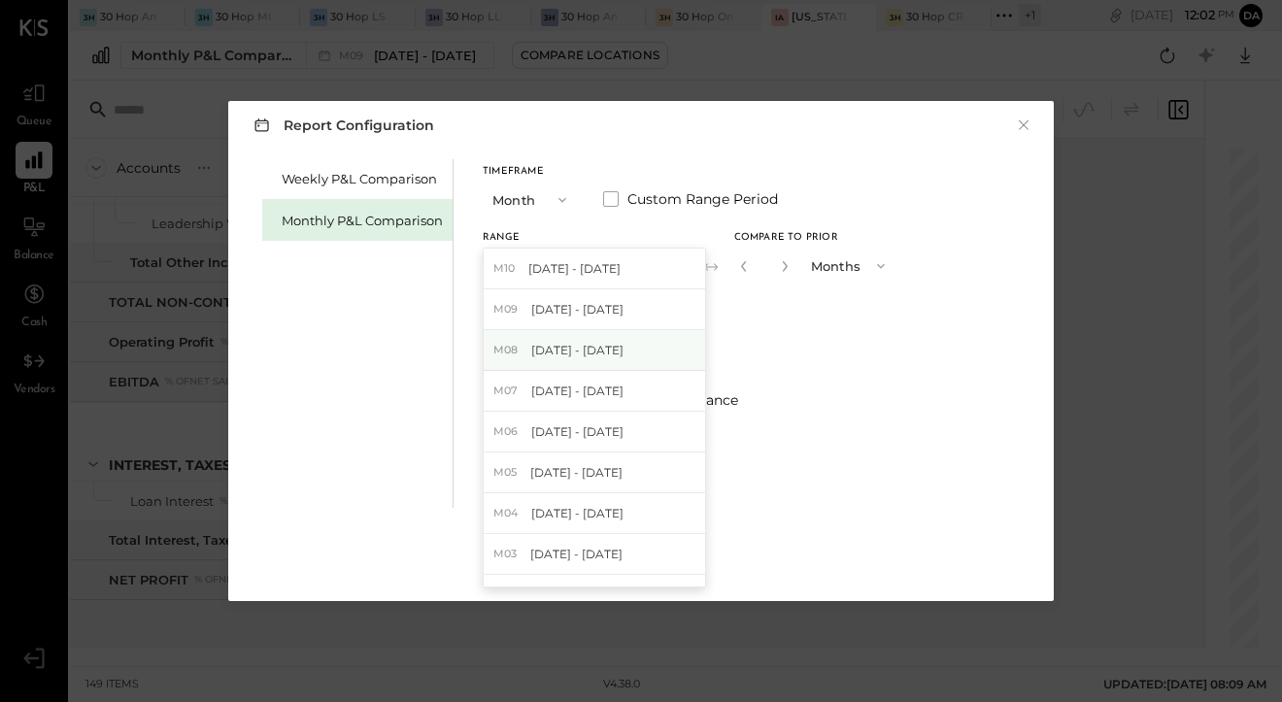
click at [528, 353] on div "M08 [DATE] - [DATE]" at bounding box center [594, 350] width 221 height 41
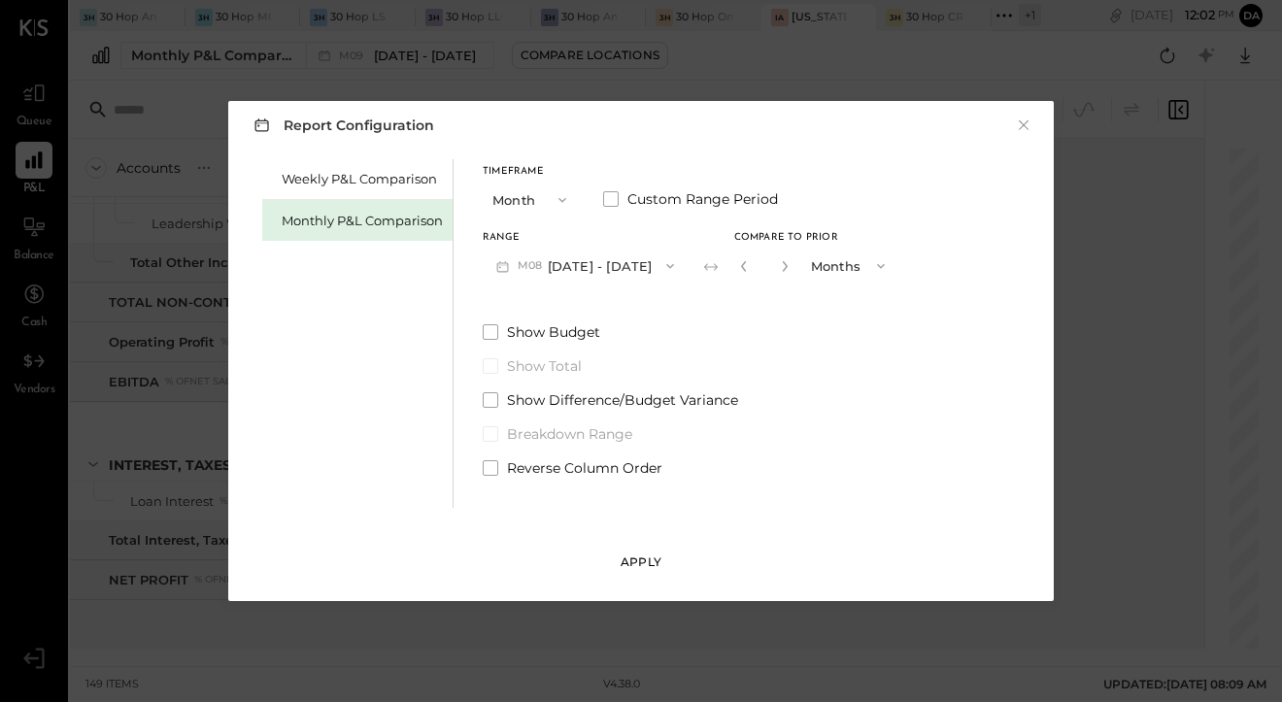
click at [639, 560] on div "Apply" at bounding box center [641, 562] width 41 height 17
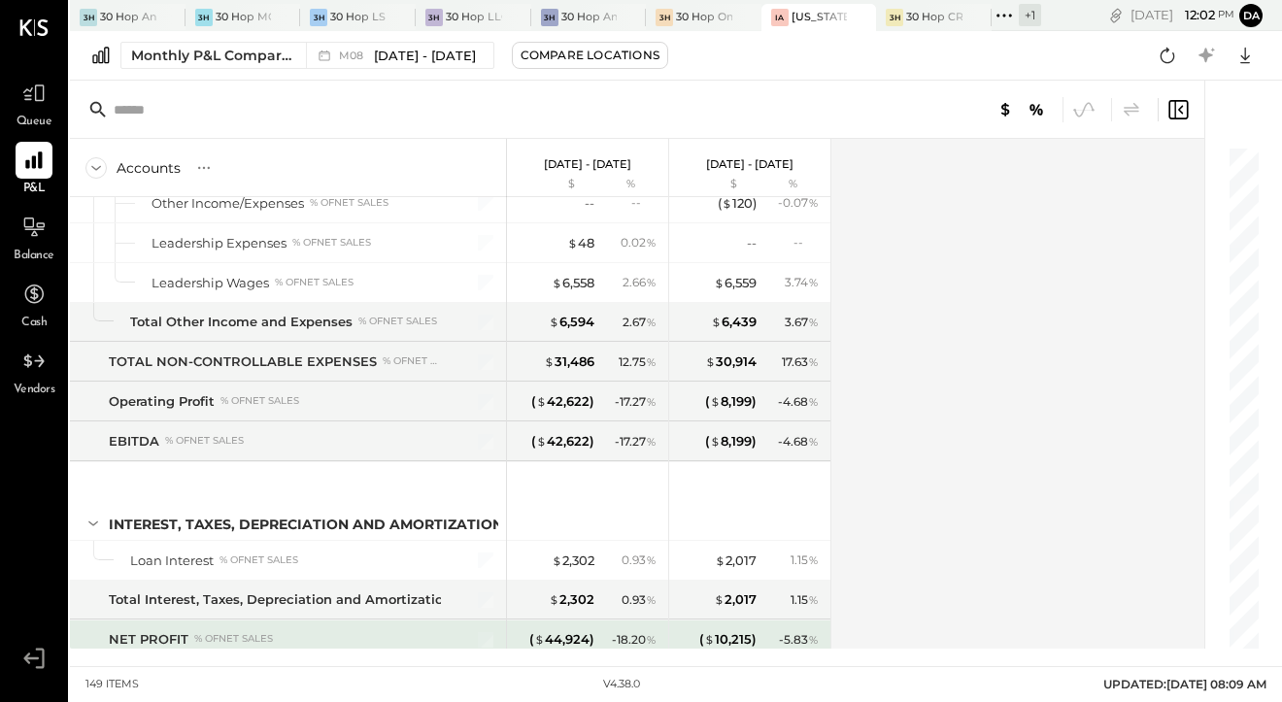
scroll to position [4886, 0]
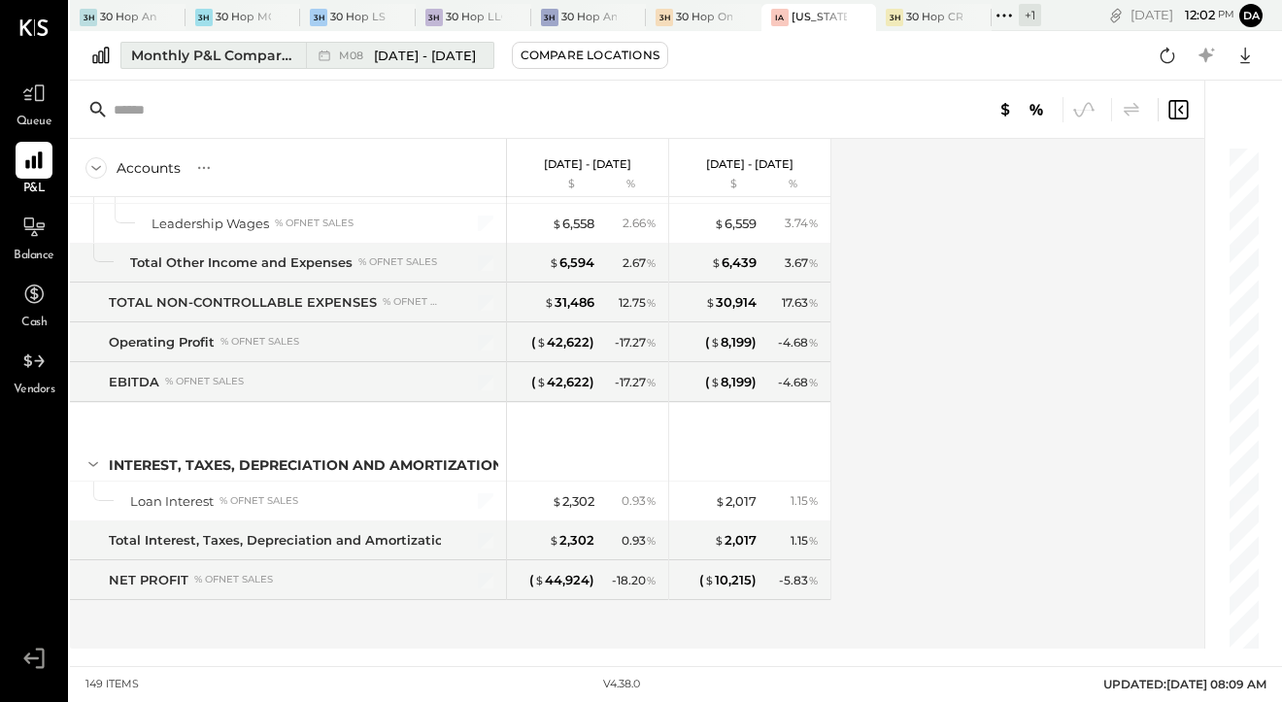
click at [196, 64] on div "Monthly P&L Comparison" at bounding box center [212, 55] width 163 height 19
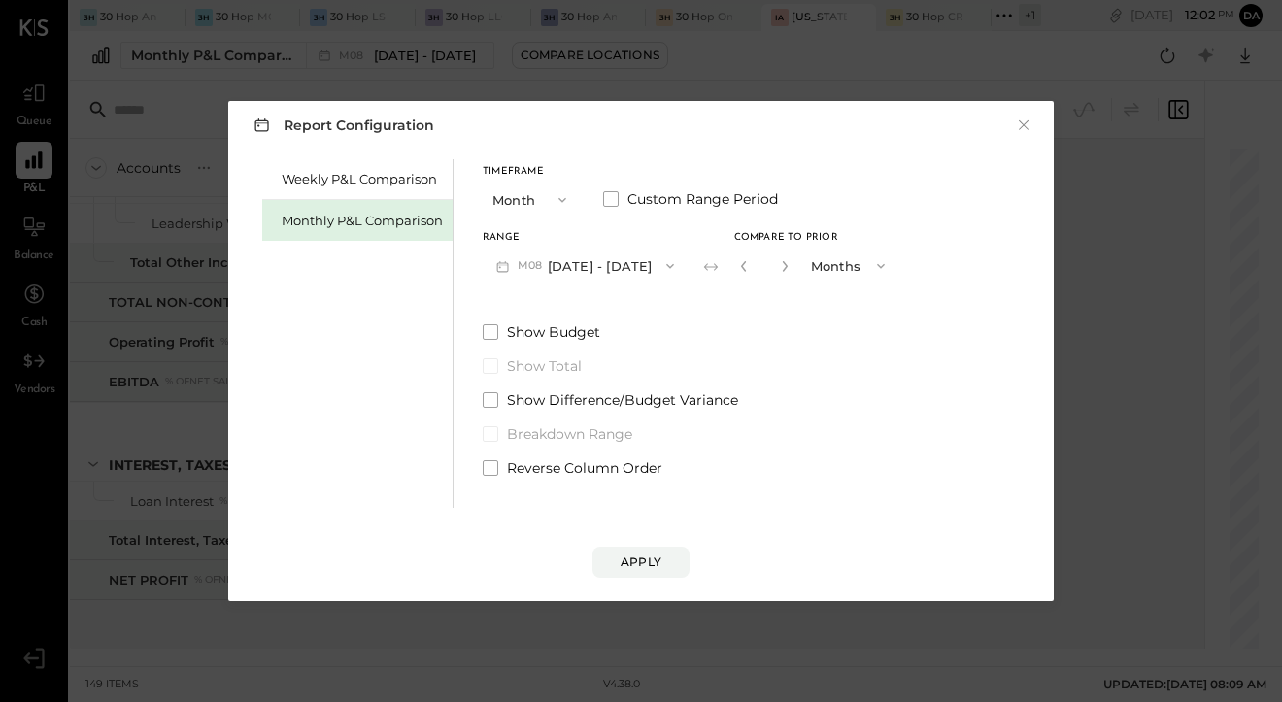
click at [534, 265] on span "M08" at bounding box center [533, 266] width 30 height 16
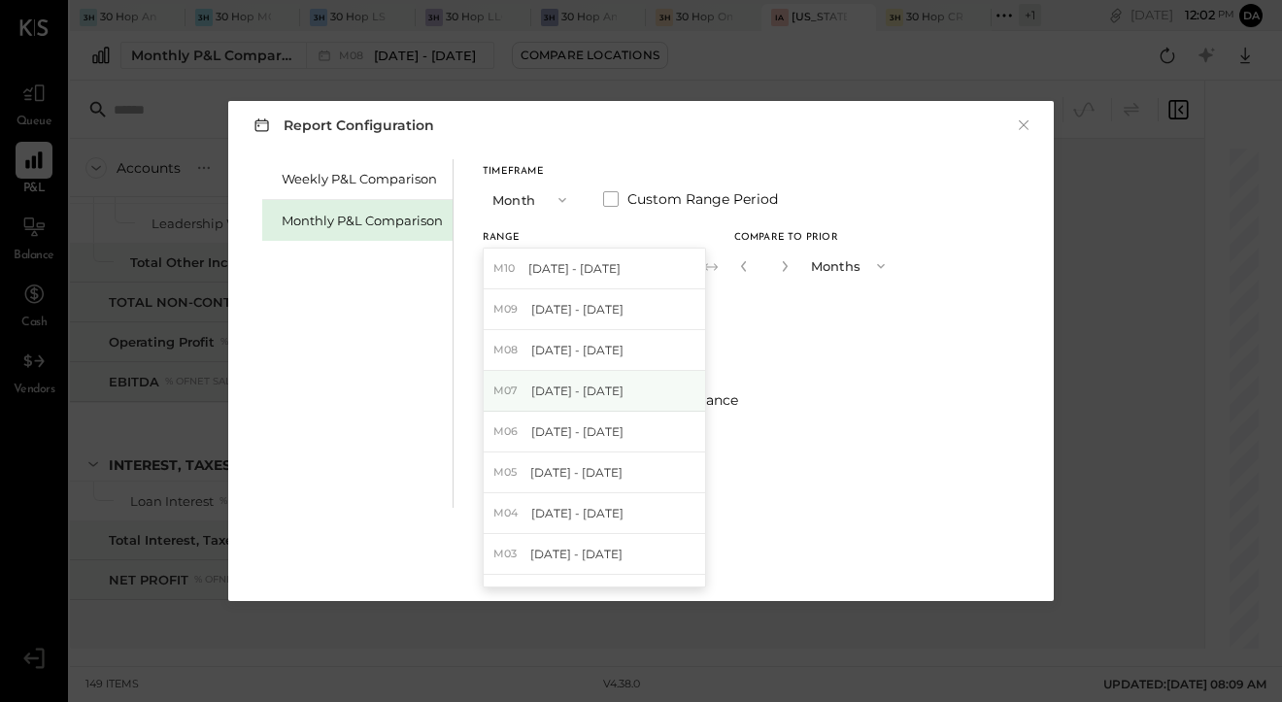
click at [551, 405] on div "M07 [DATE] - [DATE]" at bounding box center [594, 391] width 221 height 41
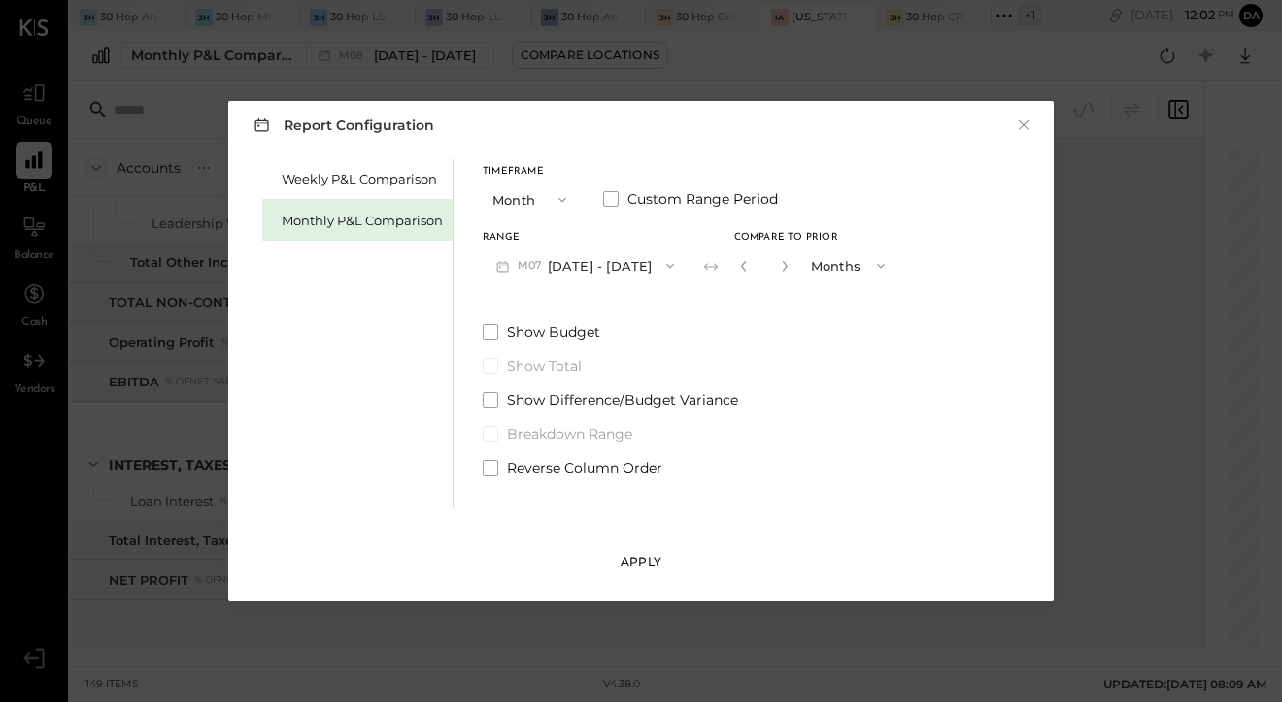
click at [635, 558] on div "Apply" at bounding box center [641, 562] width 41 height 17
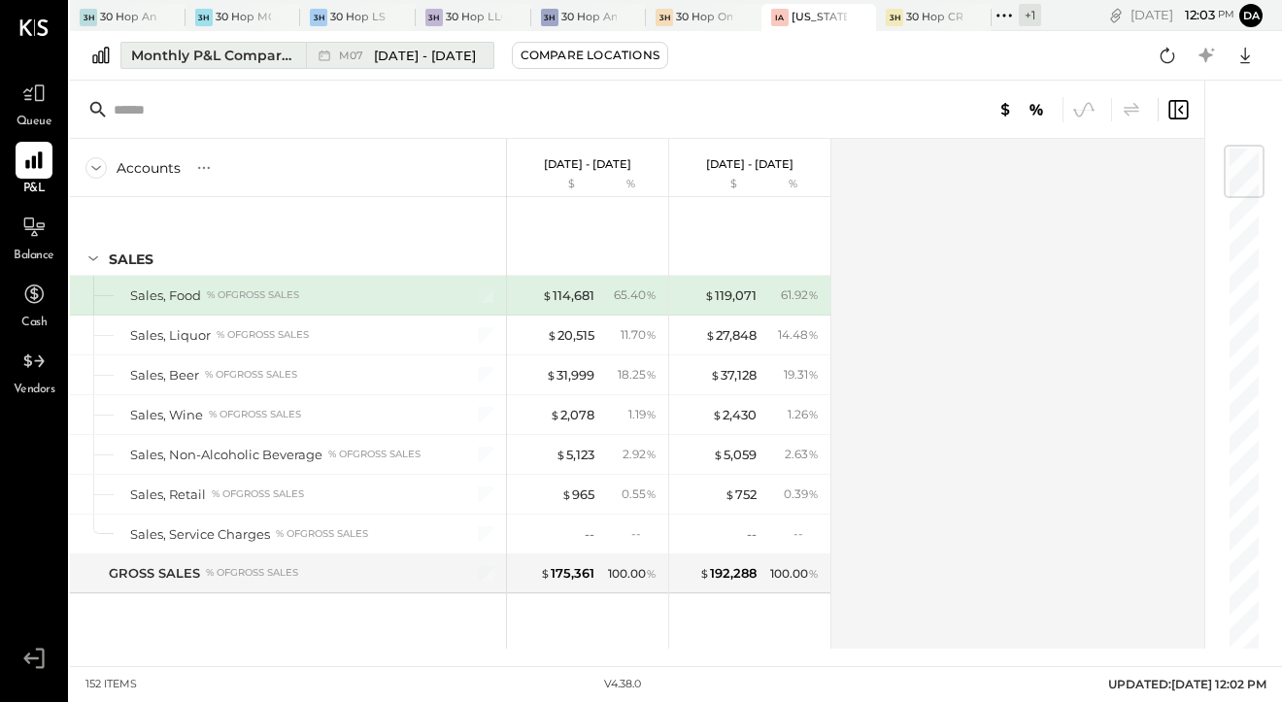
click at [256, 51] on div "Monthly P&L Comparison" at bounding box center [212, 55] width 163 height 19
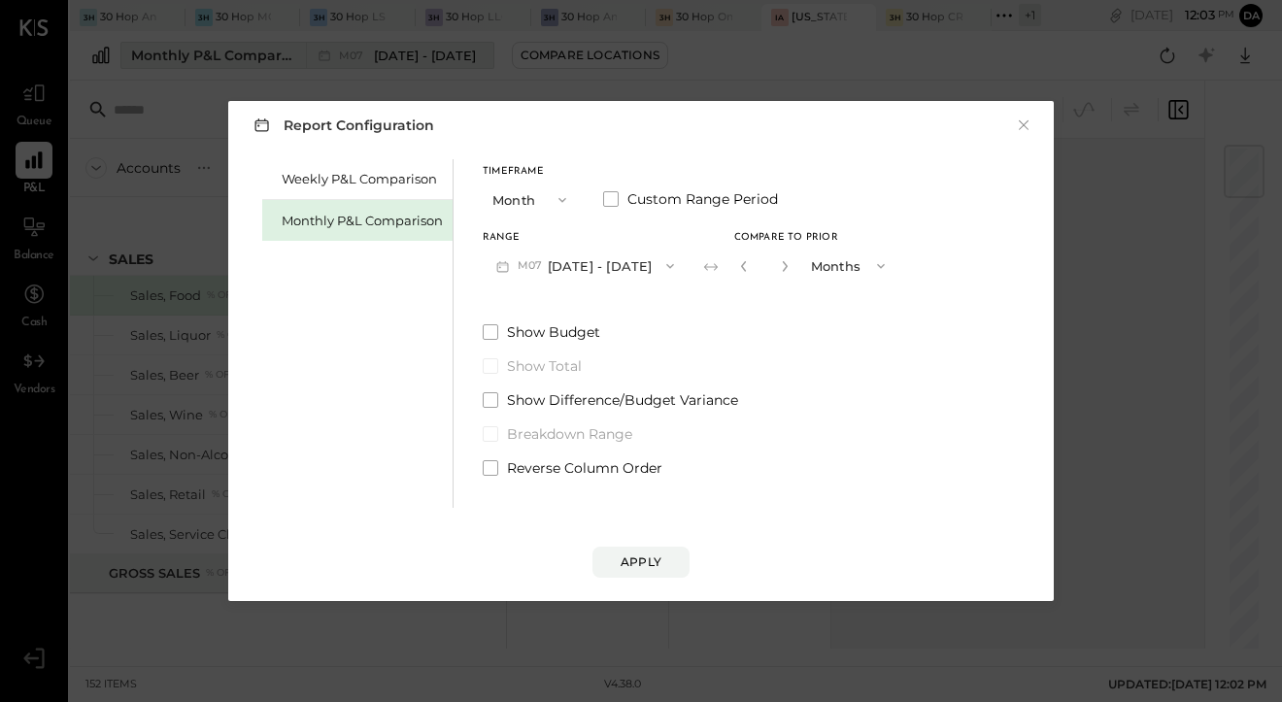
click at [256, 51] on div "Report Configuration × Weekly P&L Comparison Monthly P&L Comparison Timeframe M…" at bounding box center [641, 351] width 1282 height 702
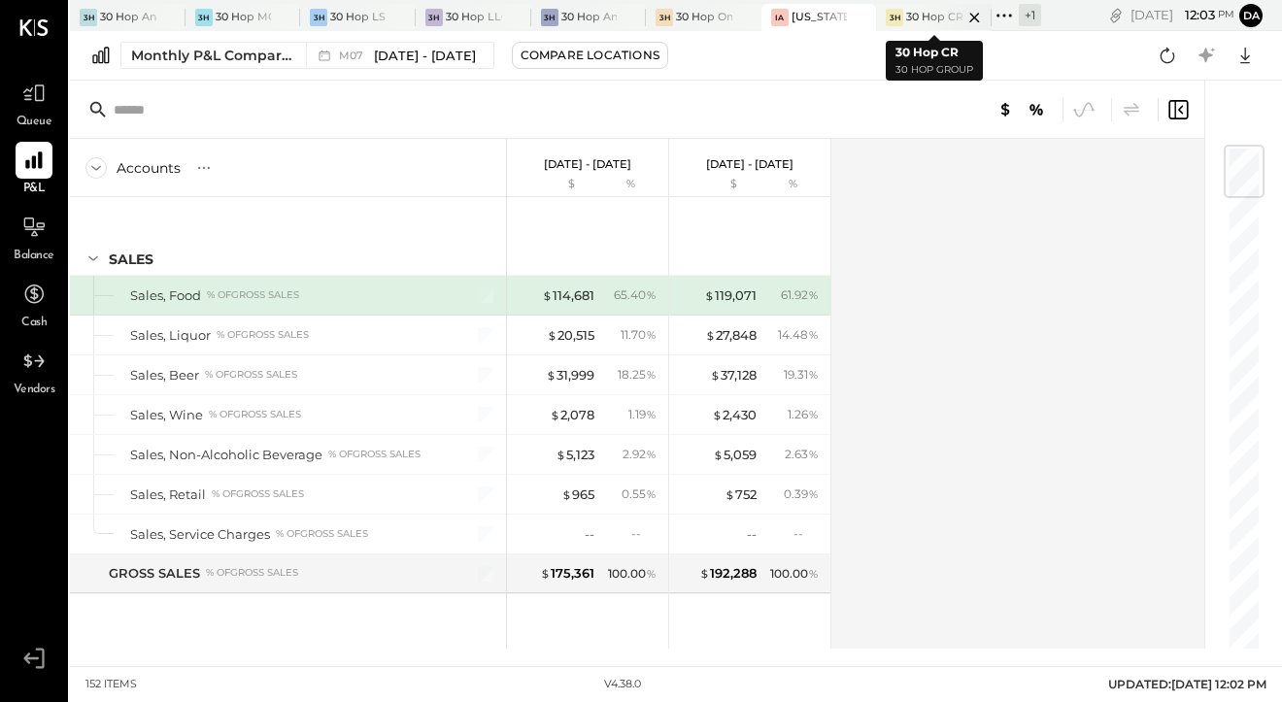
click at [893, 19] on div "3H" at bounding box center [894, 17] width 17 height 17
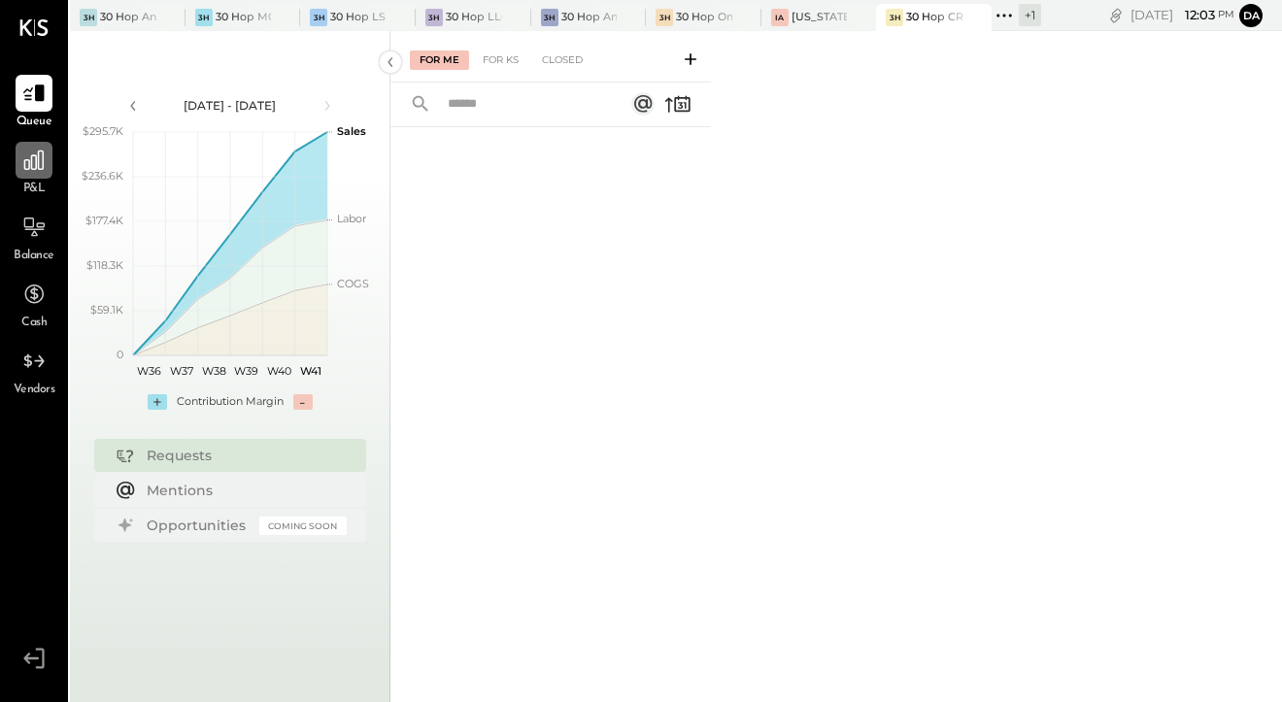
click at [30, 163] on icon at bounding box center [33, 160] width 25 height 25
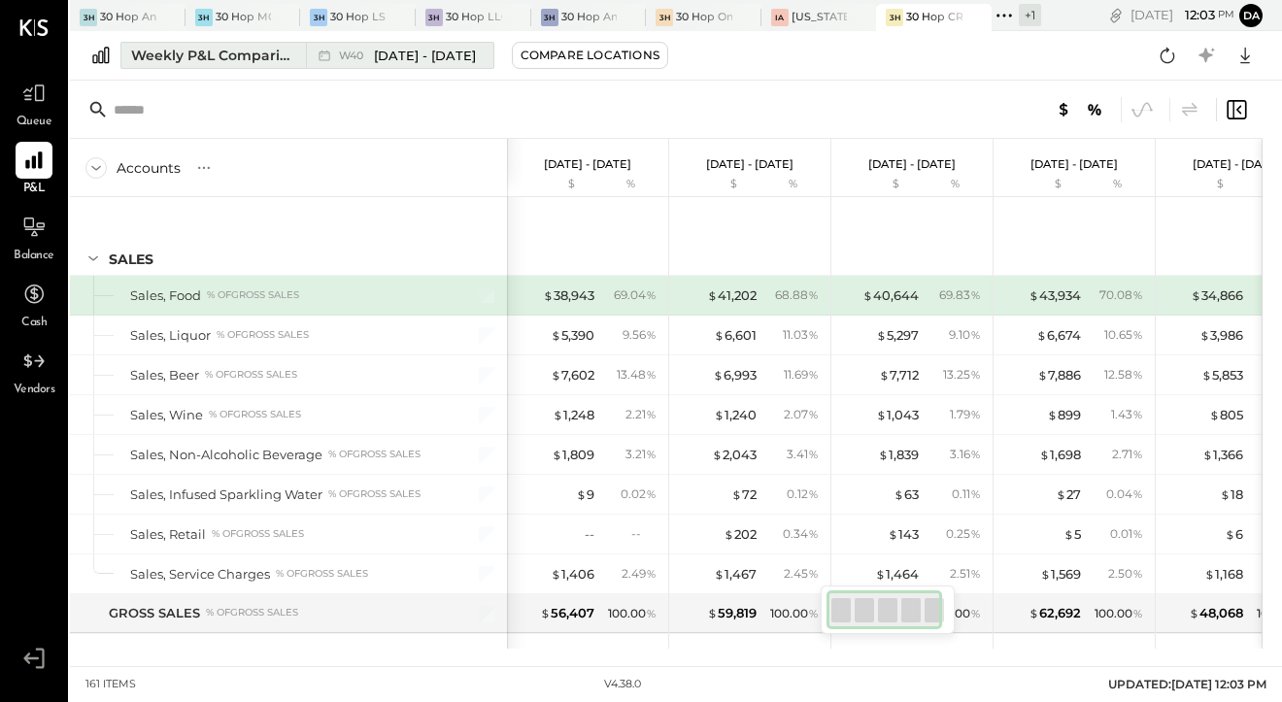
click at [228, 57] on div "Weekly P&L Comparison" at bounding box center [212, 55] width 163 height 19
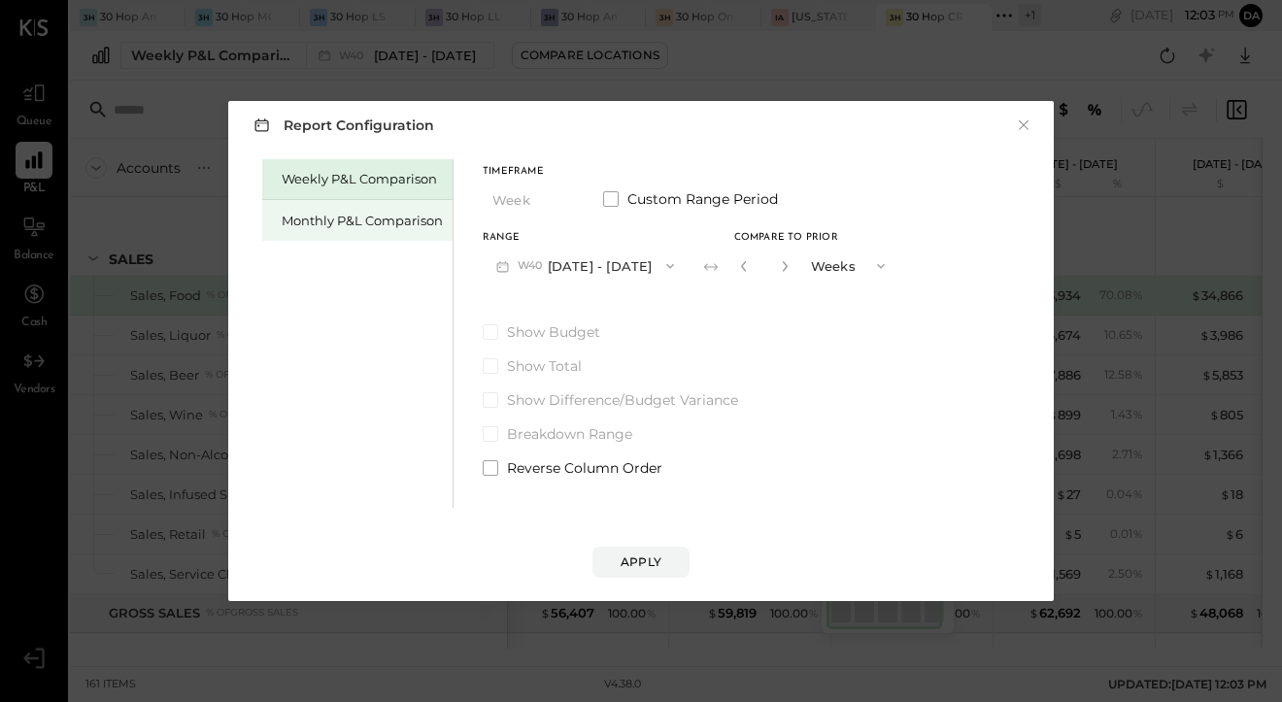
click at [309, 235] on div "Monthly P&L Comparison" at bounding box center [357, 220] width 190 height 41
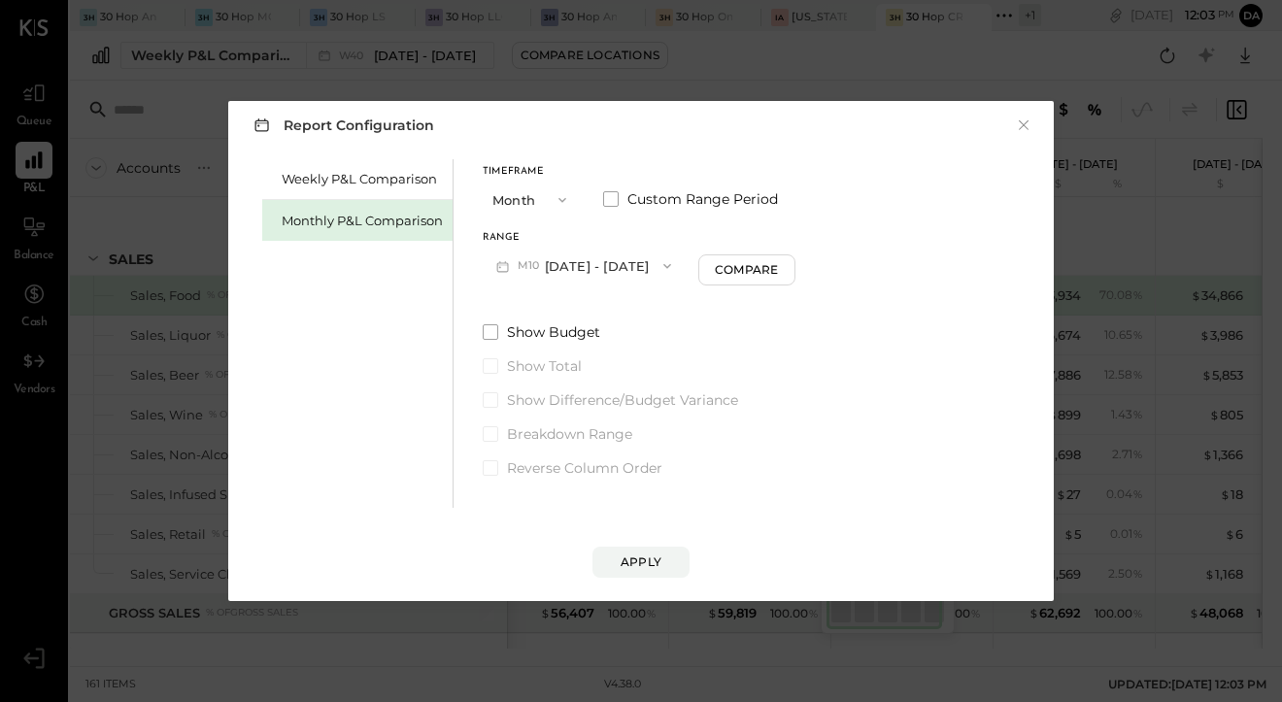
click at [621, 271] on button "M10 [DATE] - [DATE]" at bounding box center [584, 266] width 202 height 36
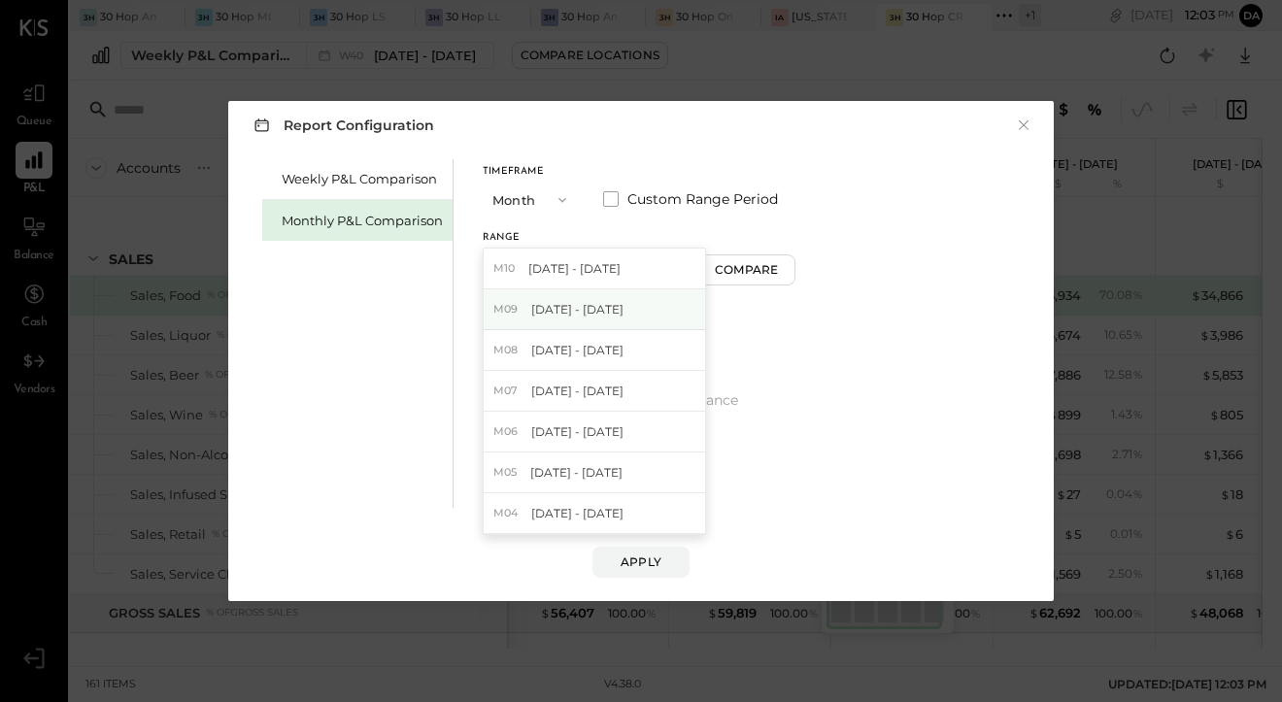
click at [617, 305] on div "M09 [DATE] - [DATE]" at bounding box center [594, 309] width 221 height 41
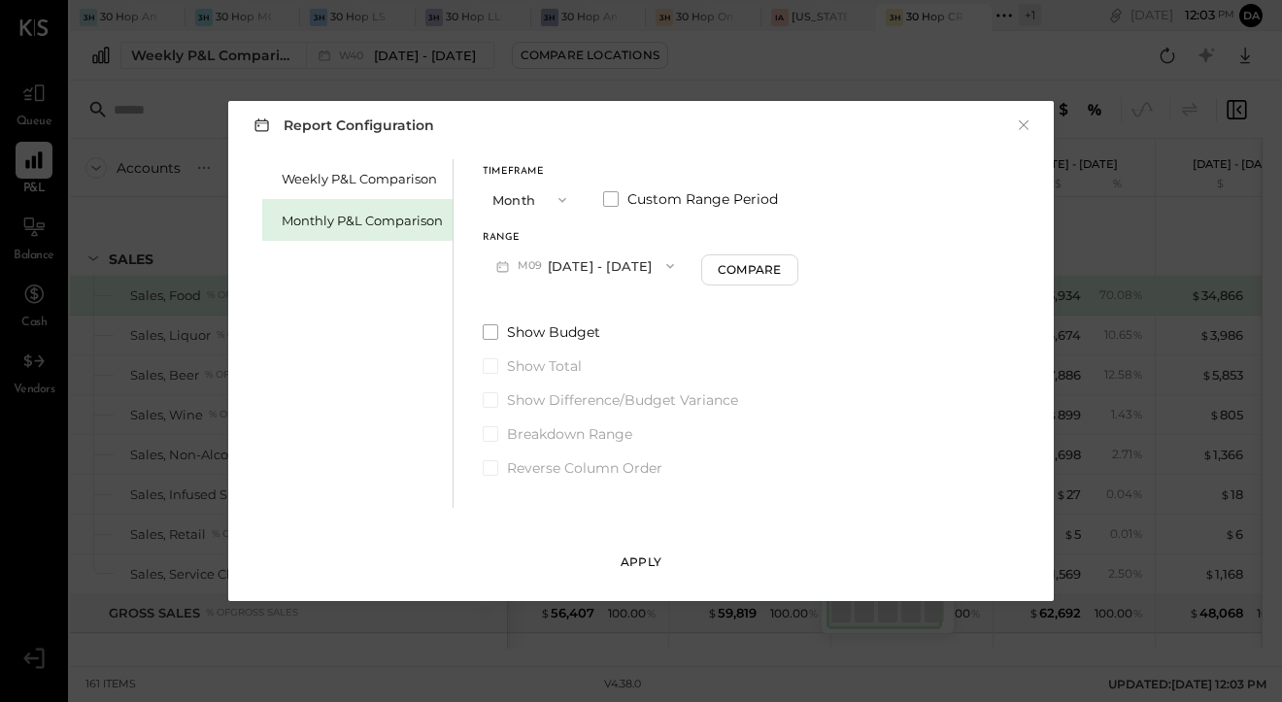
click at [652, 570] on div "Apply" at bounding box center [641, 562] width 41 height 17
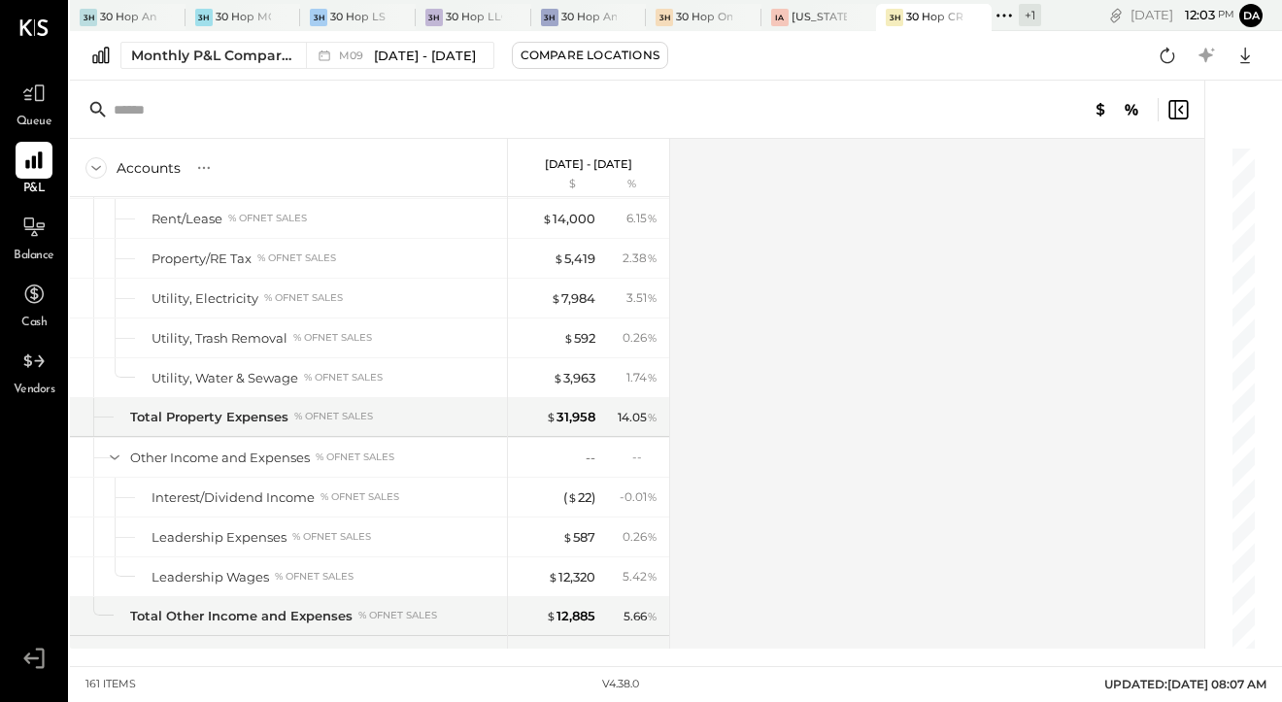
scroll to position [5364, 0]
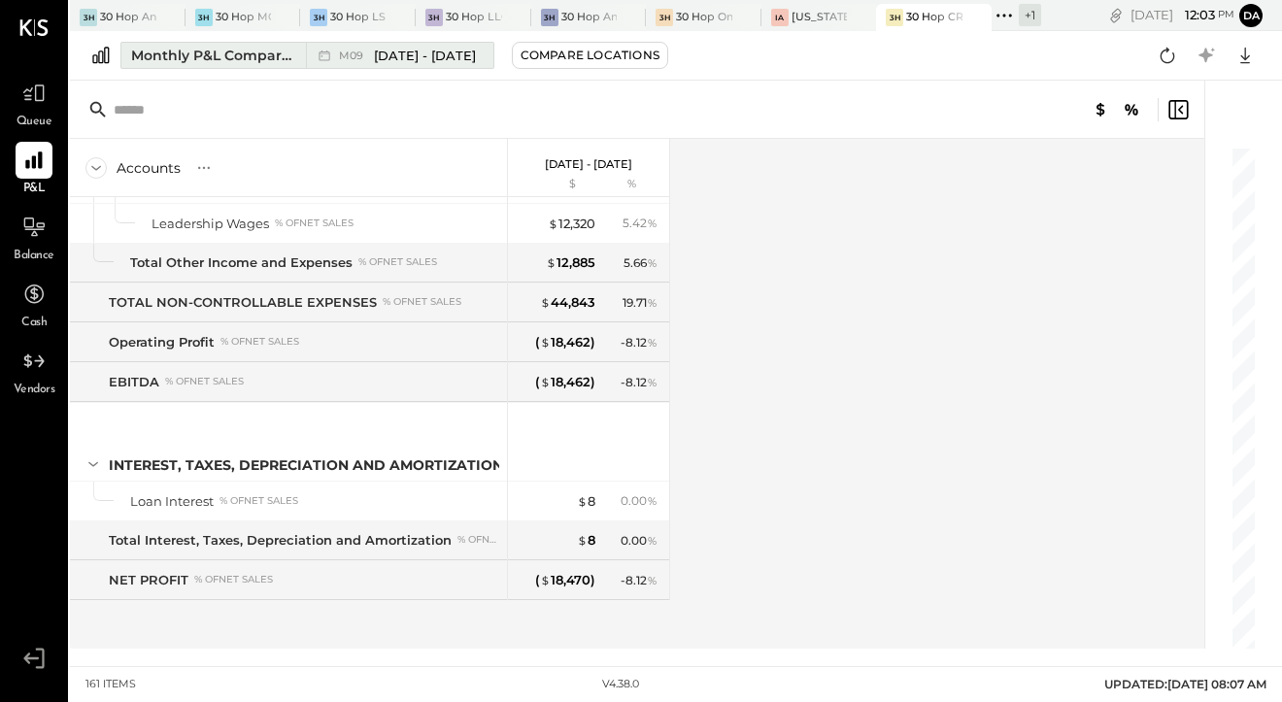
click at [215, 52] on div "Monthly P&L Comparison" at bounding box center [212, 55] width 163 height 19
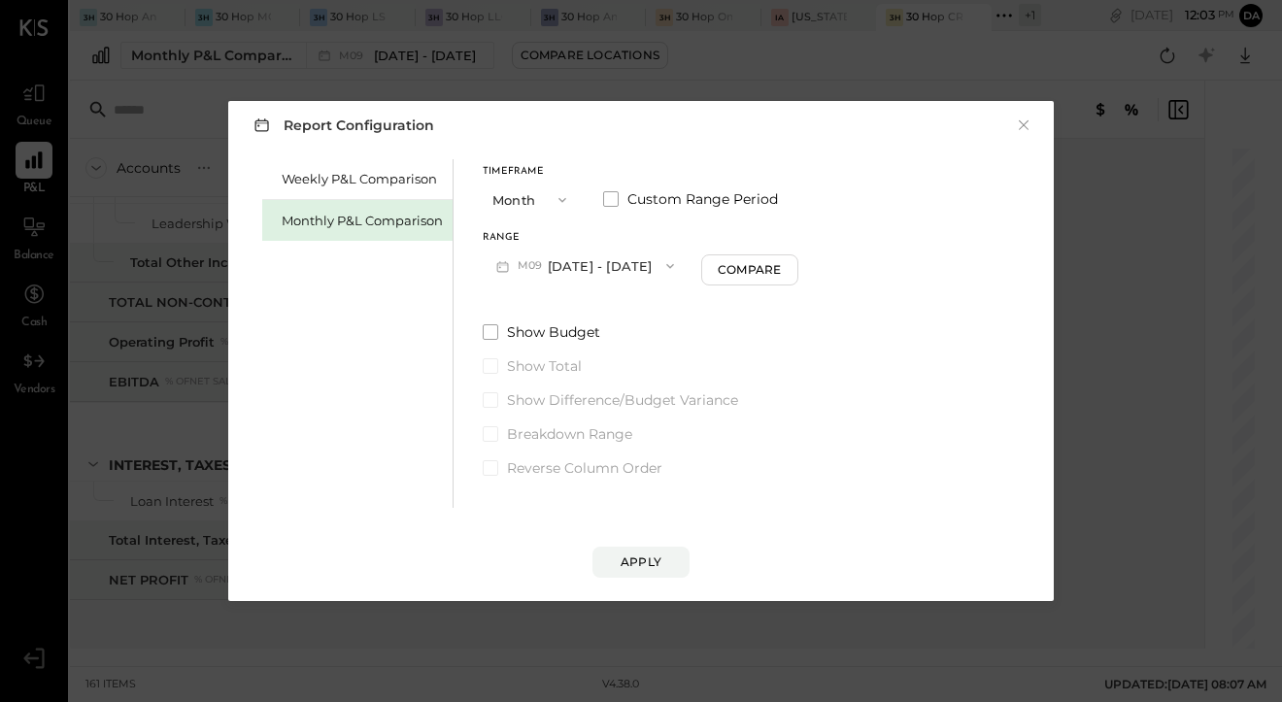
click at [568, 266] on button "M09 [DATE] - [DATE]" at bounding box center [585, 266] width 205 height 36
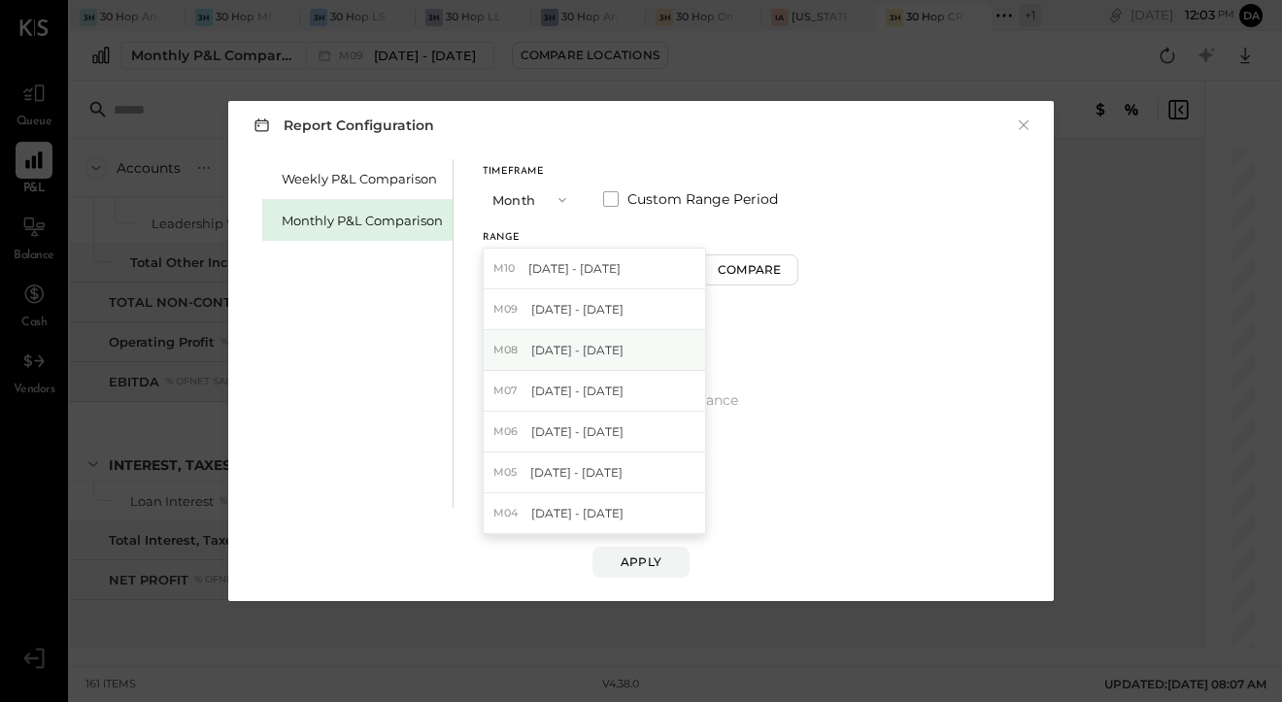
click at [565, 360] on div "M08 [DATE] - [DATE]" at bounding box center [594, 350] width 221 height 41
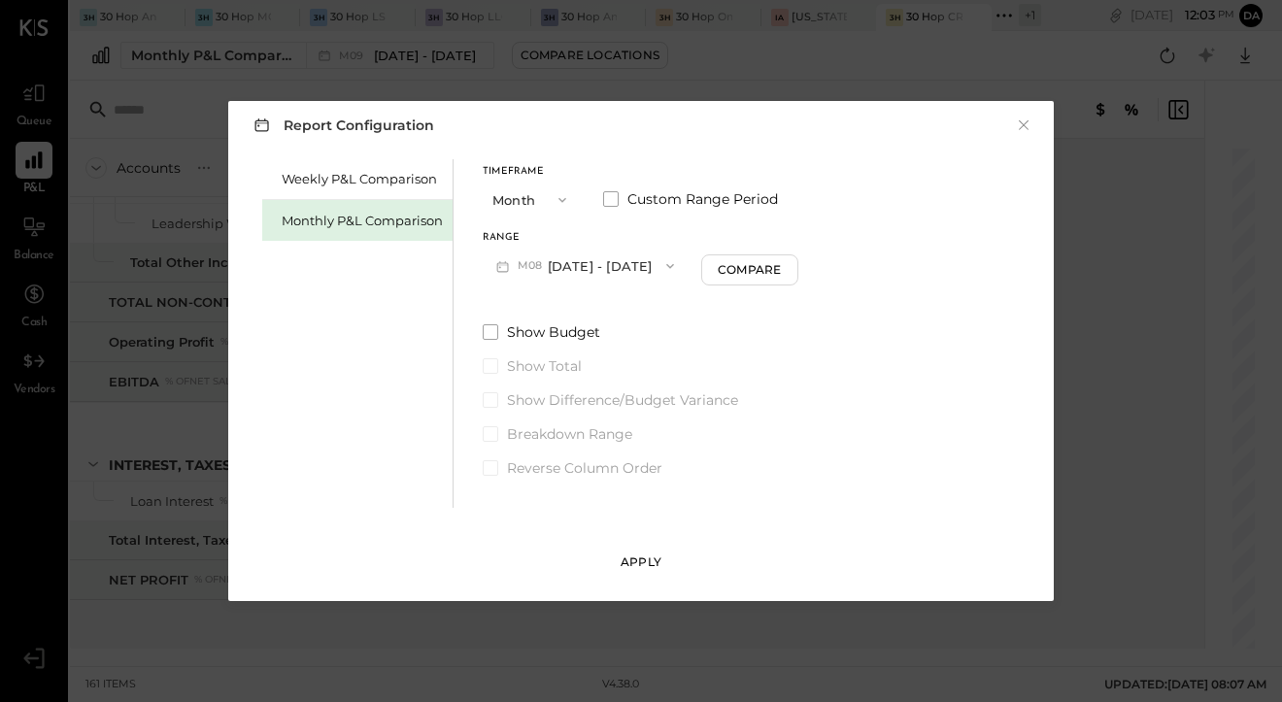
click at [641, 563] on div "Apply" at bounding box center [641, 562] width 41 height 17
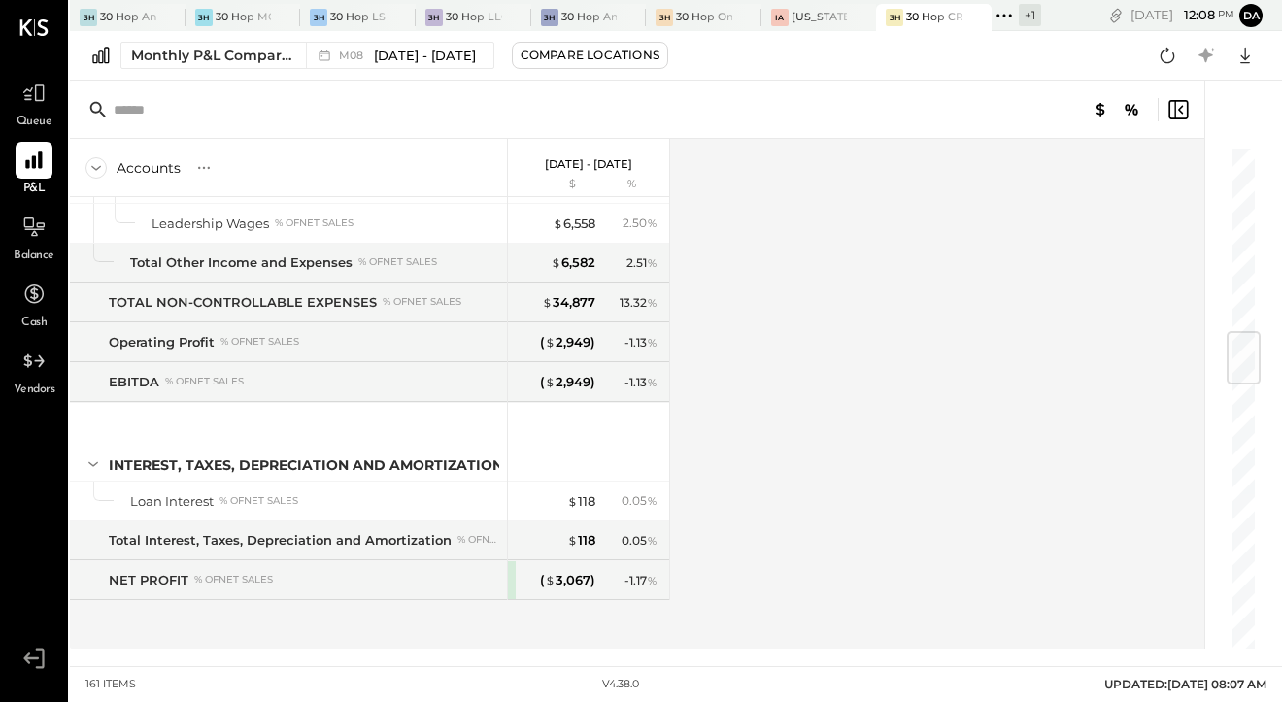
scroll to position [1257, 0]
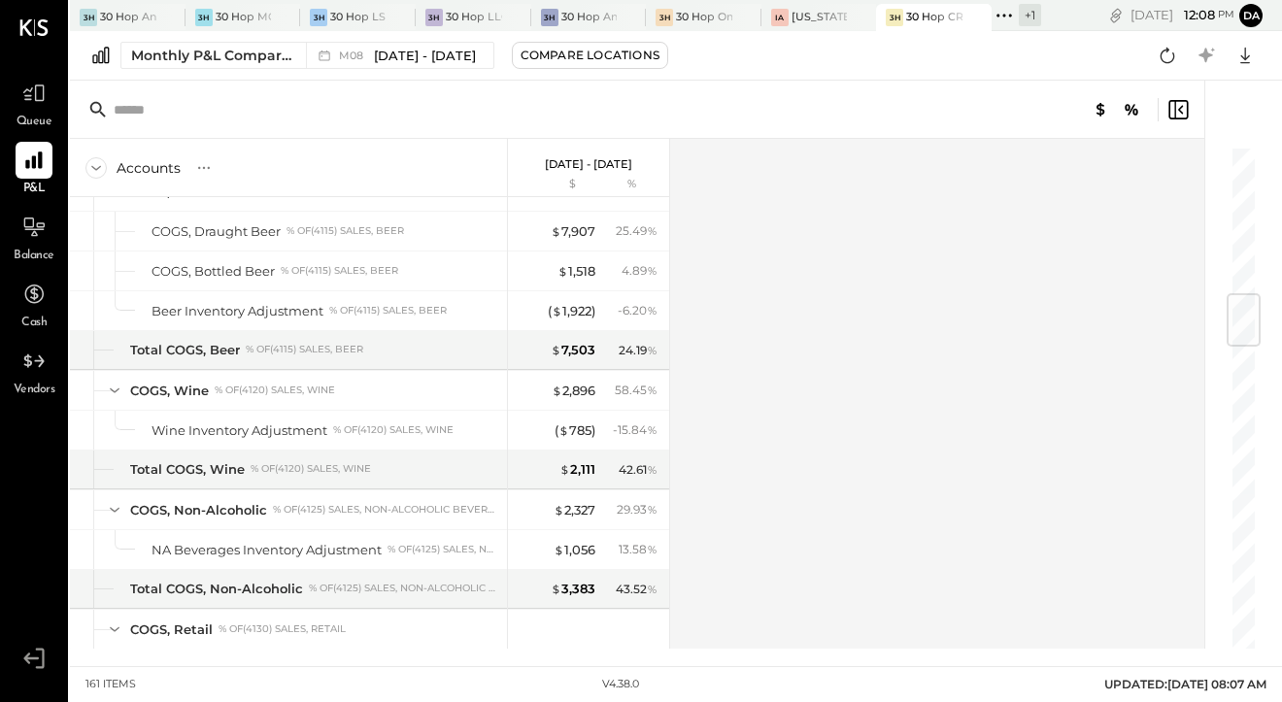
click at [1028, 16] on div "+ 1" at bounding box center [1030, 15] width 22 height 22
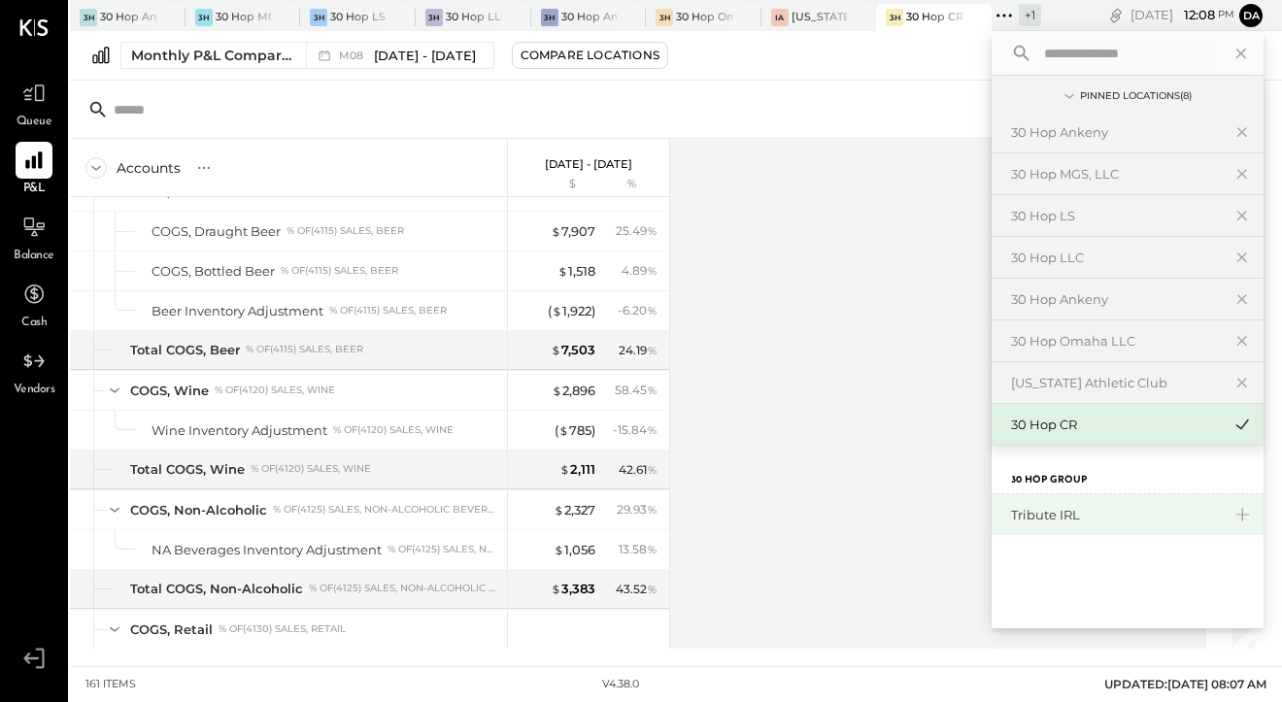
click at [1043, 526] on div "Tribute IRL" at bounding box center [1128, 514] width 272 height 41
click at [1040, 514] on div "Tribute IRL" at bounding box center [1116, 515] width 210 height 18
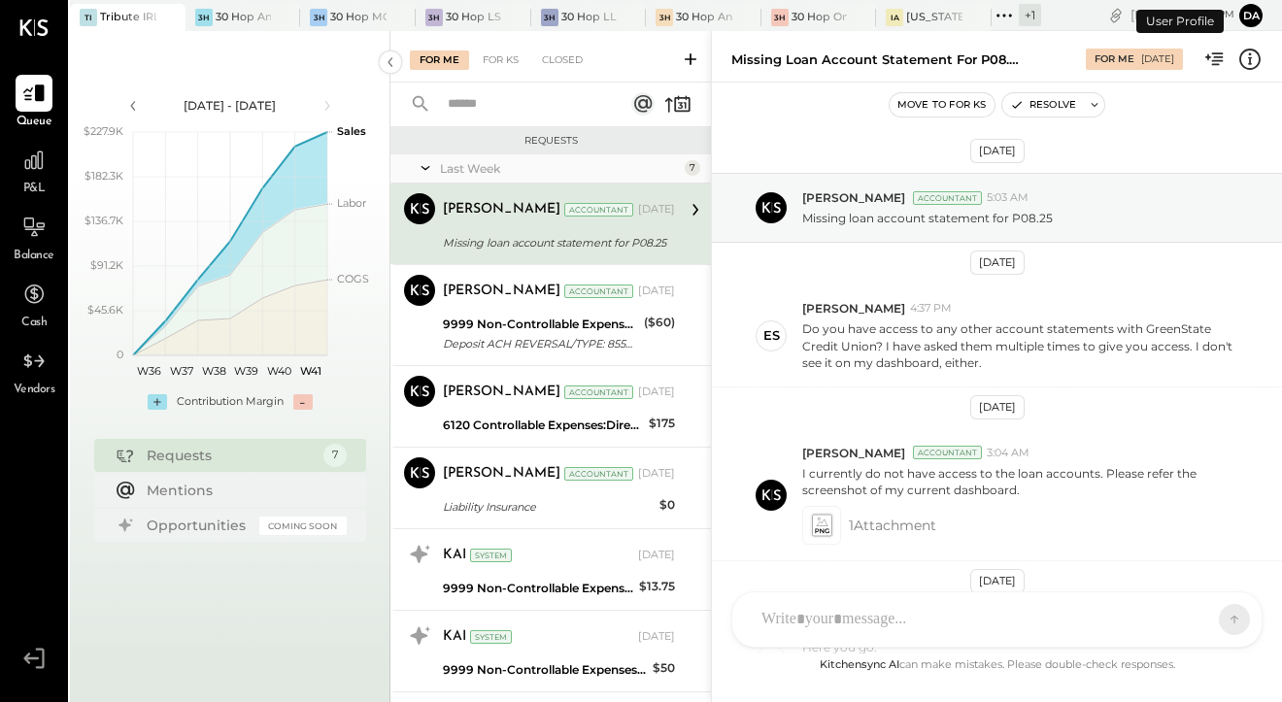
scroll to position [338, 0]
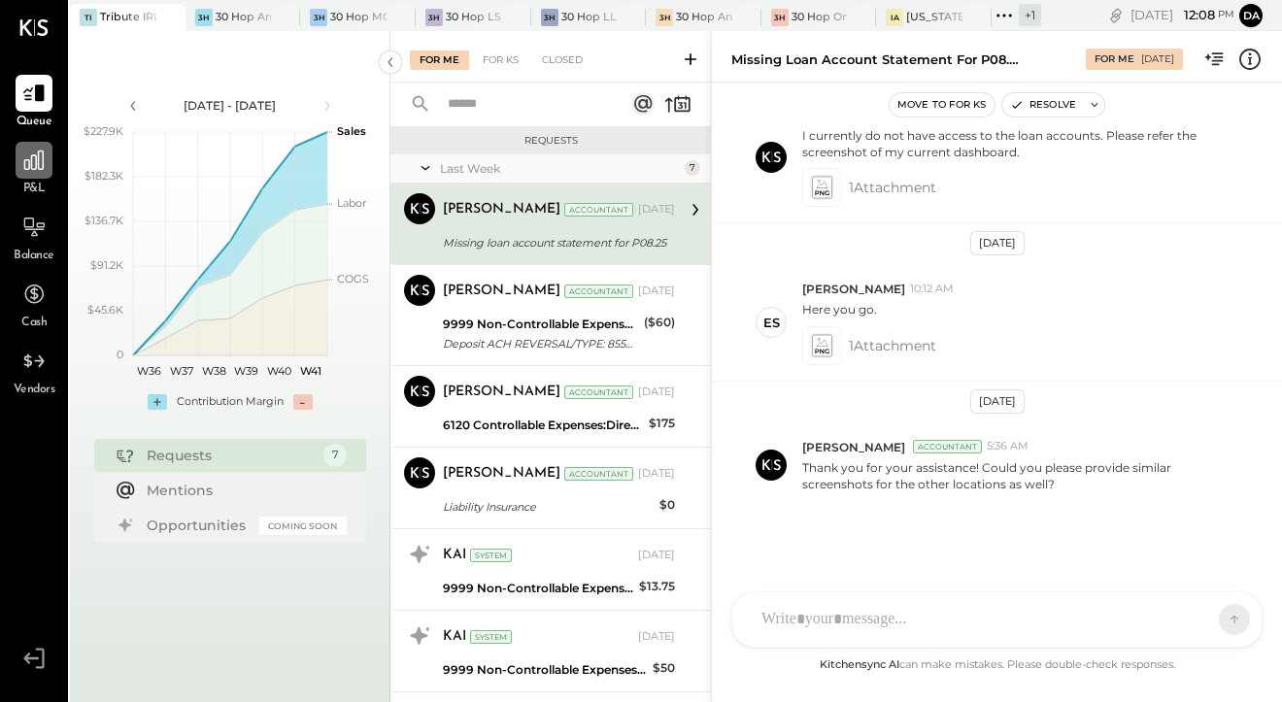
click at [23, 150] on icon at bounding box center [33, 160] width 25 height 25
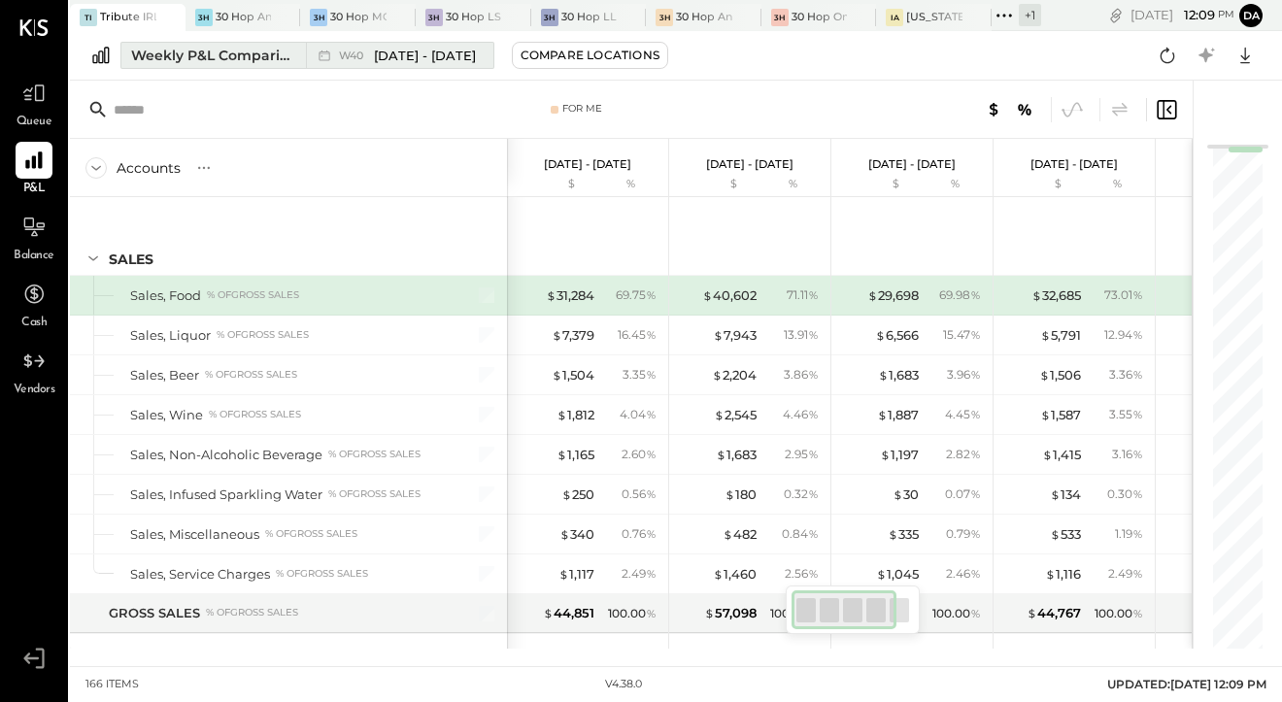
click at [168, 56] on div "Weekly P&L Comparison" at bounding box center [212, 55] width 163 height 19
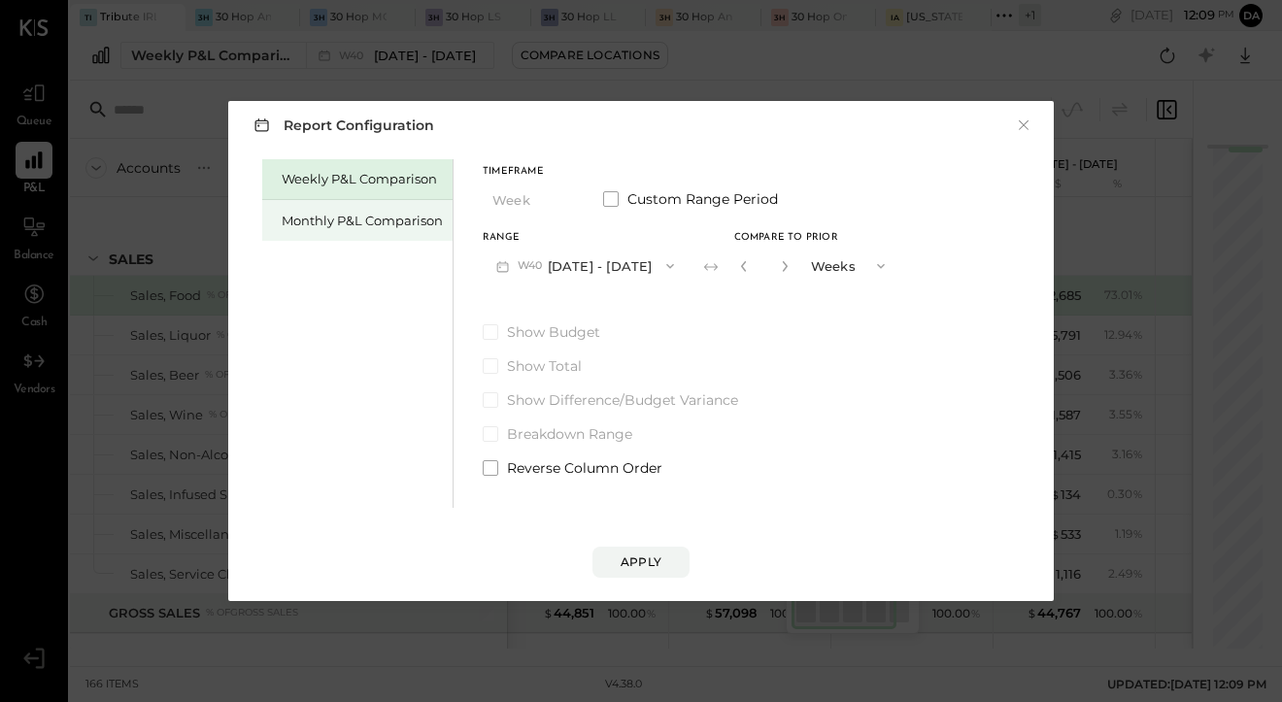
click at [282, 204] on div "Monthly P&L Comparison" at bounding box center [357, 220] width 190 height 41
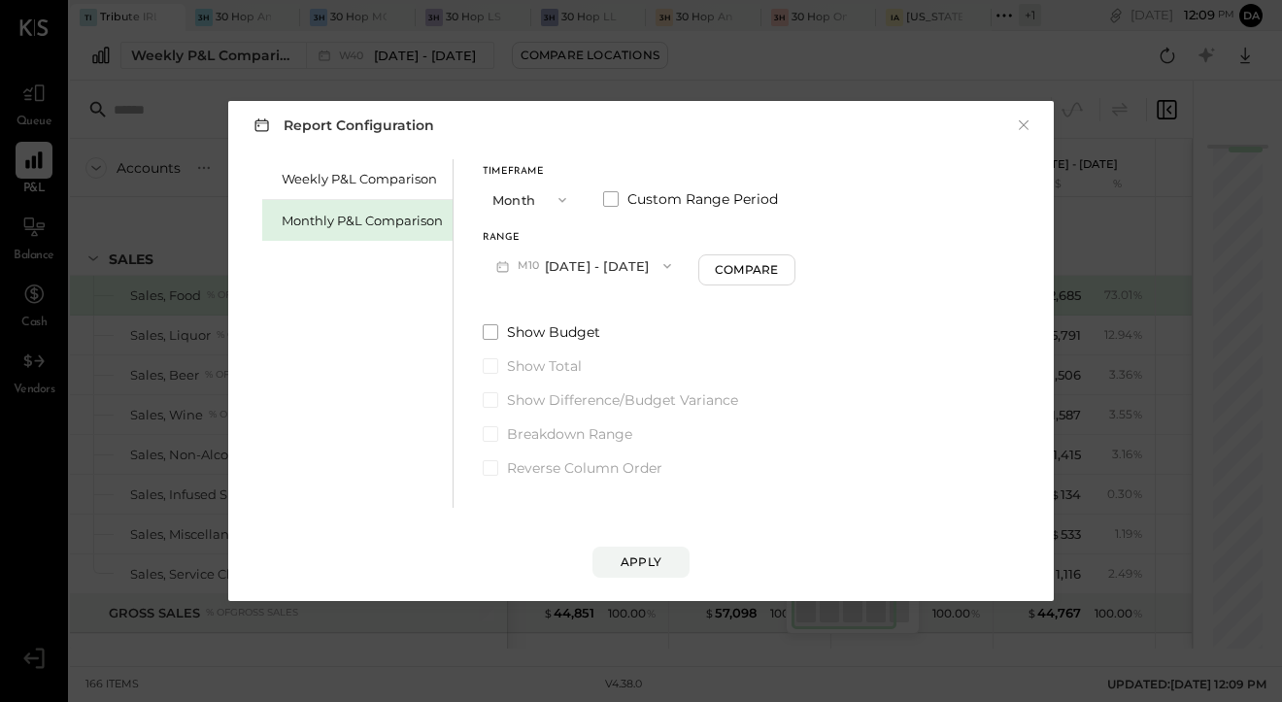
click at [521, 273] on span "M10" at bounding box center [531, 266] width 27 height 16
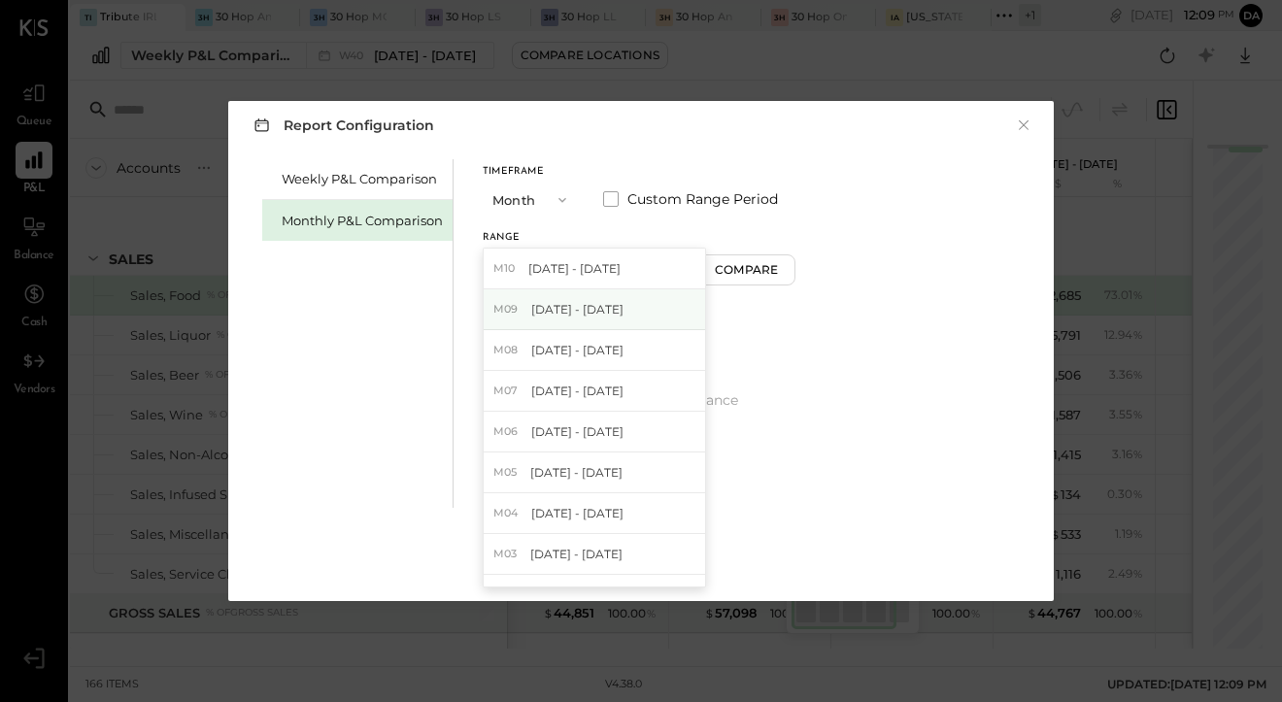
click at [521, 293] on div "M09 [DATE] - [DATE]" at bounding box center [594, 309] width 221 height 41
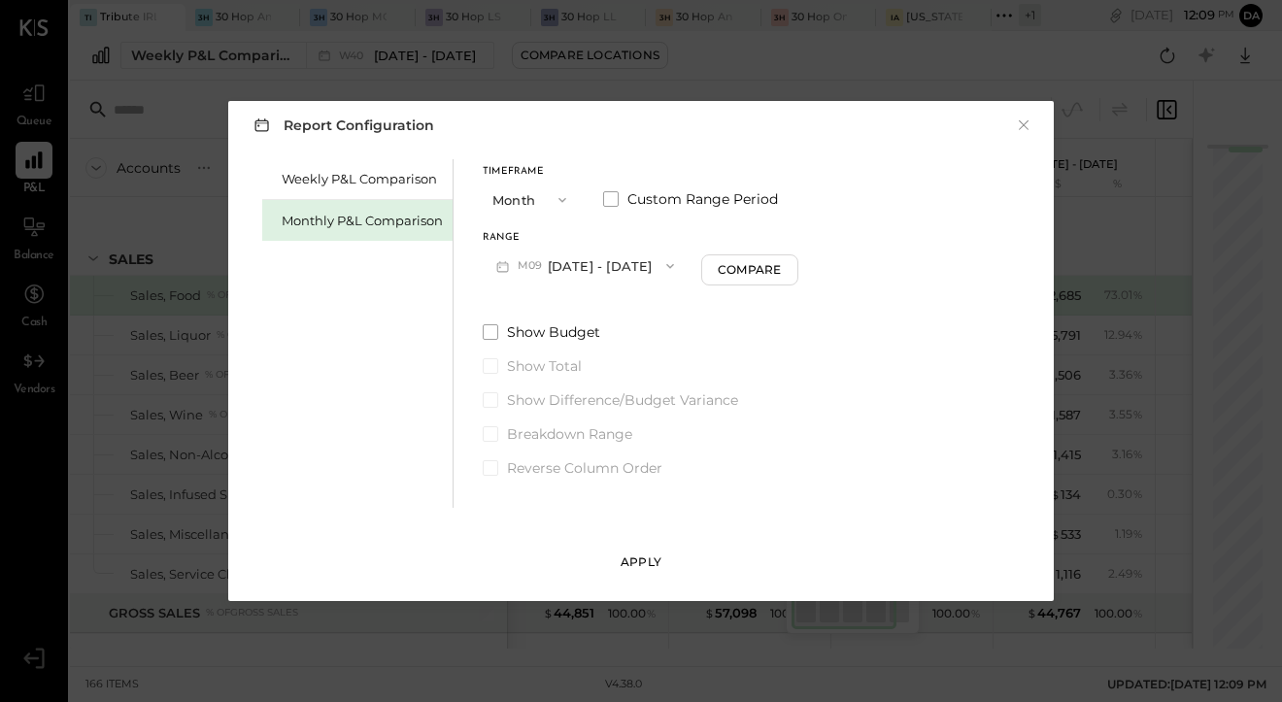
click at [618, 552] on button "Apply" at bounding box center [641, 562] width 97 height 31
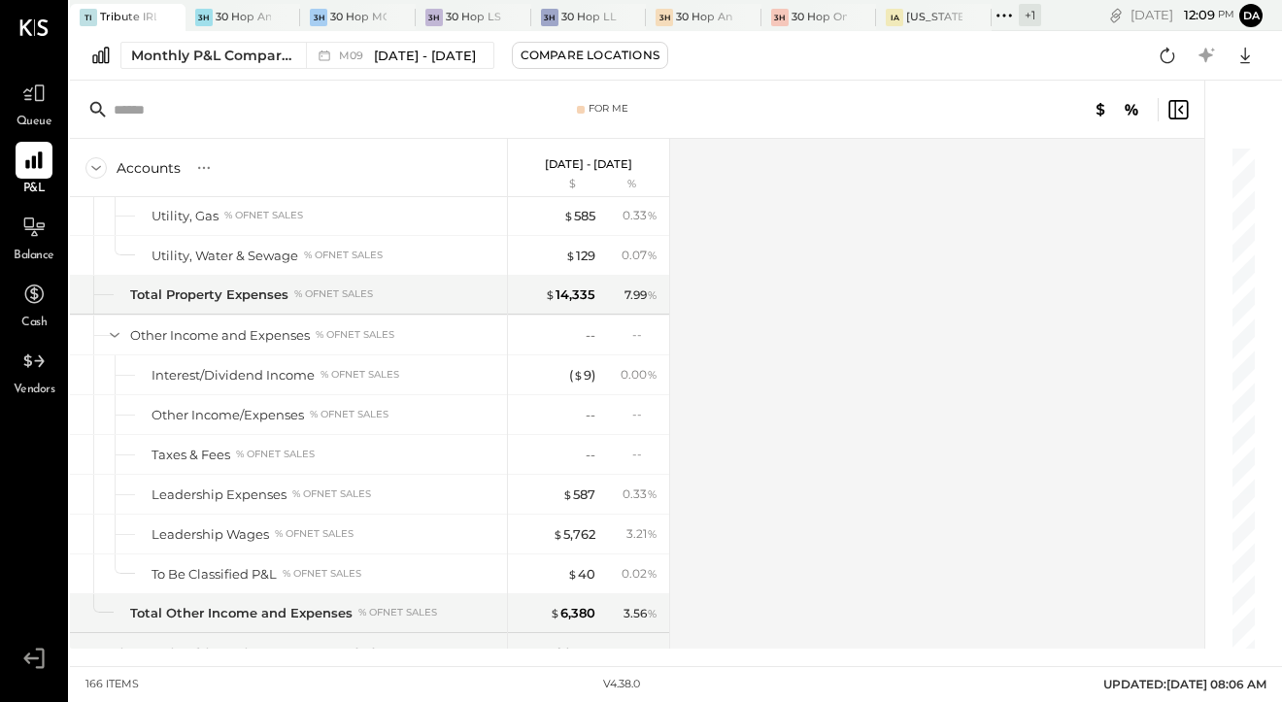
scroll to position [5603, 0]
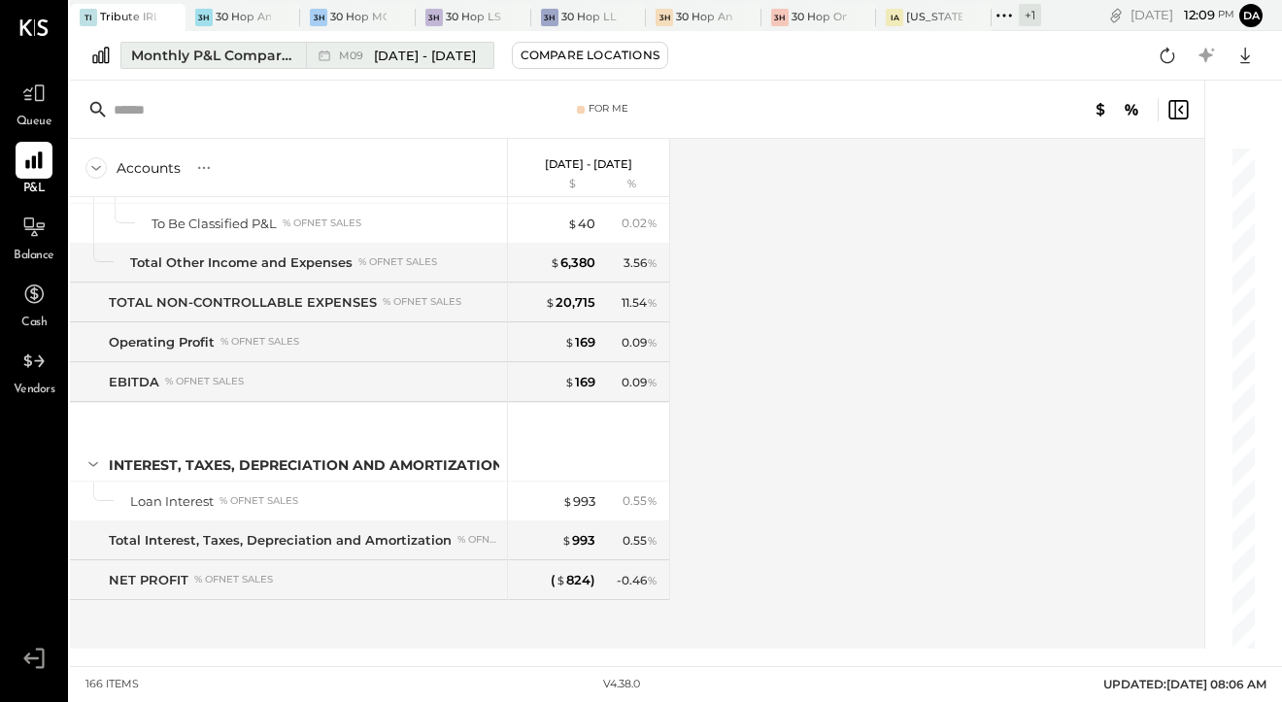
click at [406, 57] on span "[DATE] - [DATE]" at bounding box center [425, 56] width 102 height 18
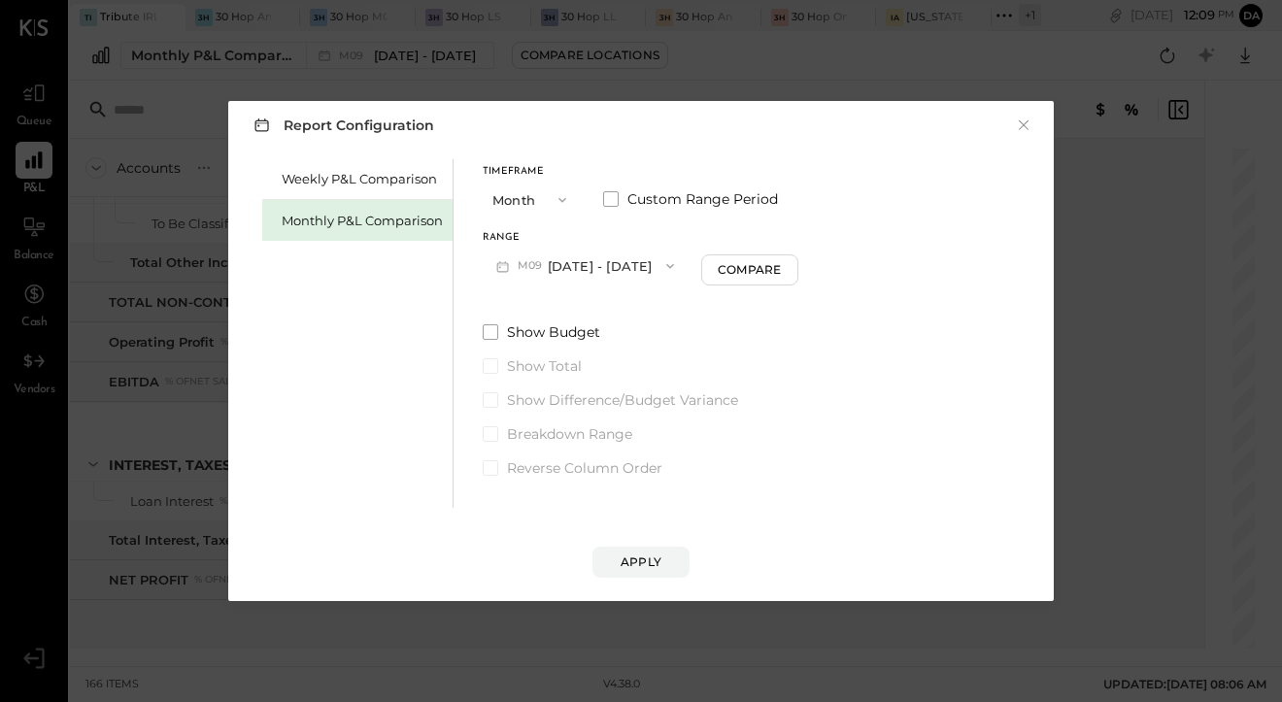
click at [559, 262] on button "M09 [DATE] - [DATE]" at bounding box center [585, 266] width 205 height 36
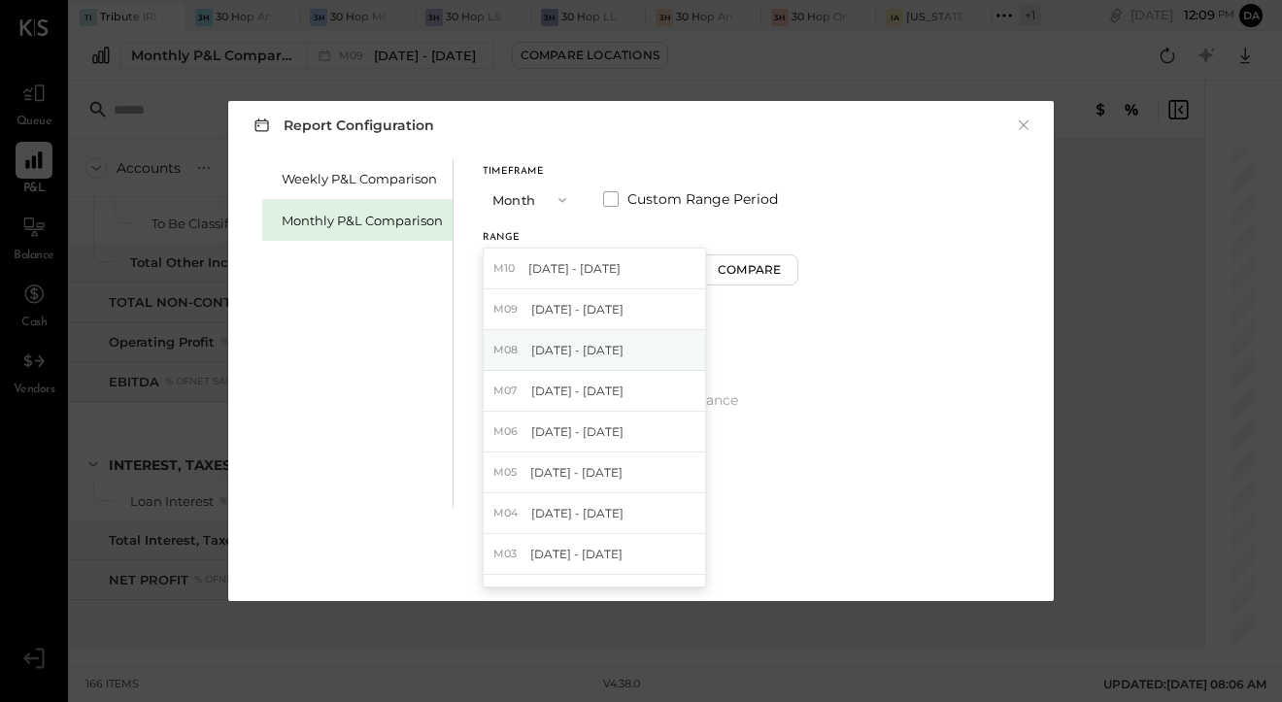
click at [559, 358] on span "[DATE] - [DATE]" at bounding box center [577, 350] width 92 height 17
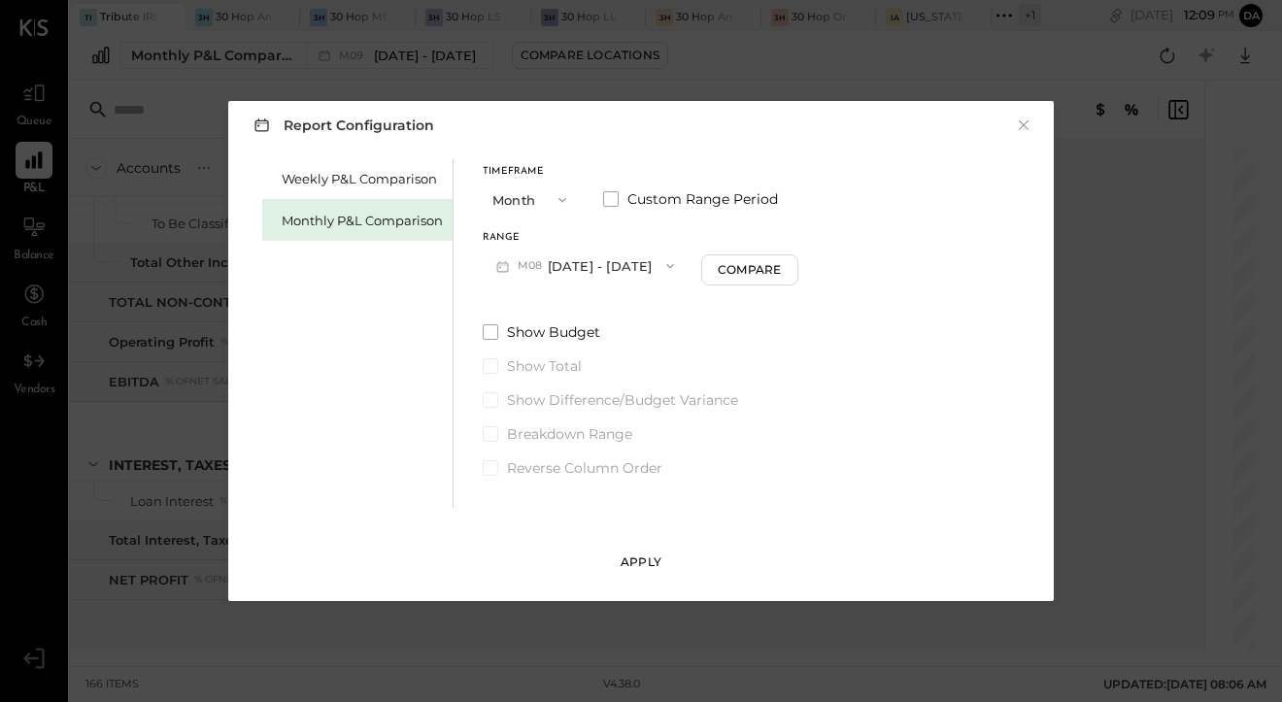
click at [623, 556] on div "Apply" at bounding box center [641, 562] width 41 height 17
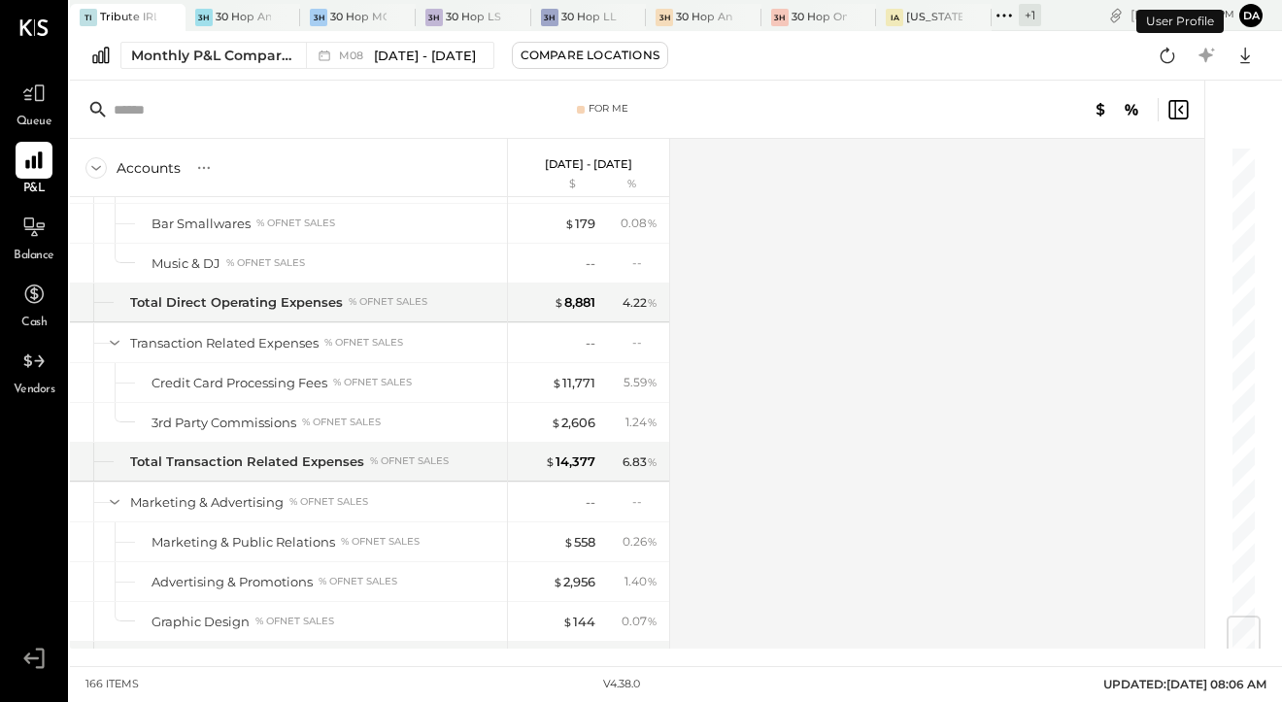
scroll to position [5603, 0]
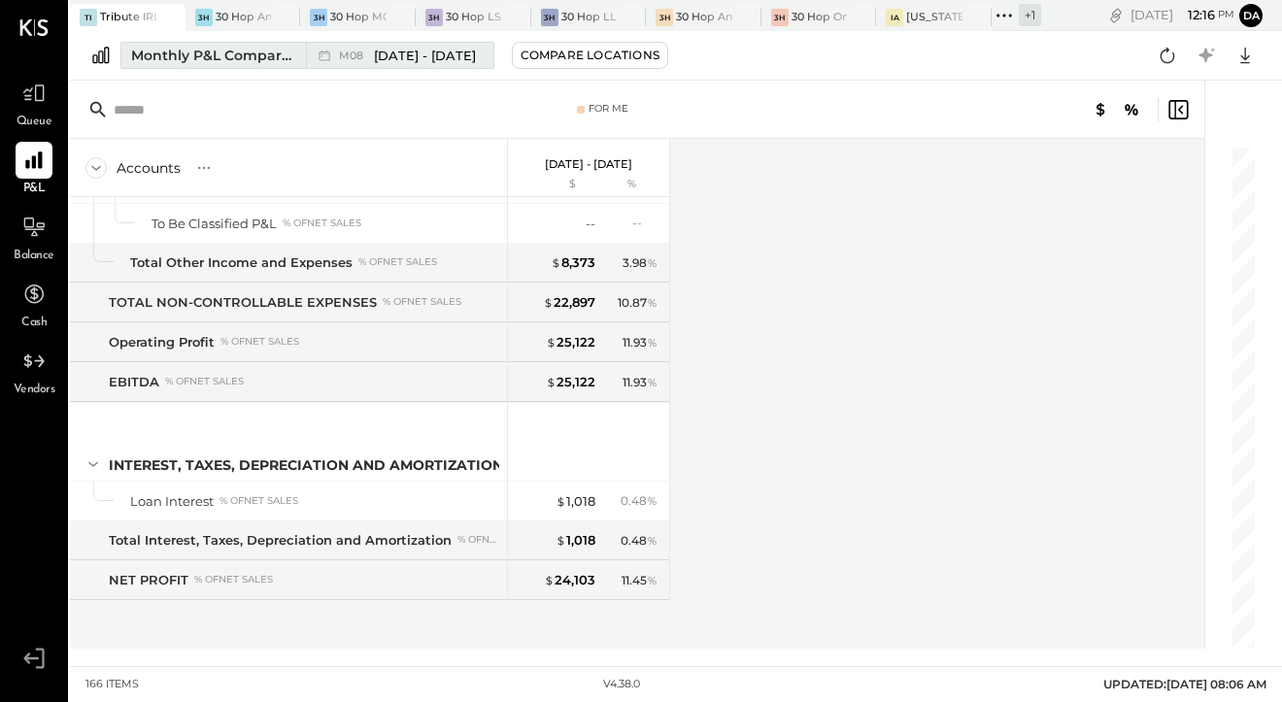
click at [375, 61] on span "[DATE] - [DATE]" at bounding box center [425, 56] width 102 height 18
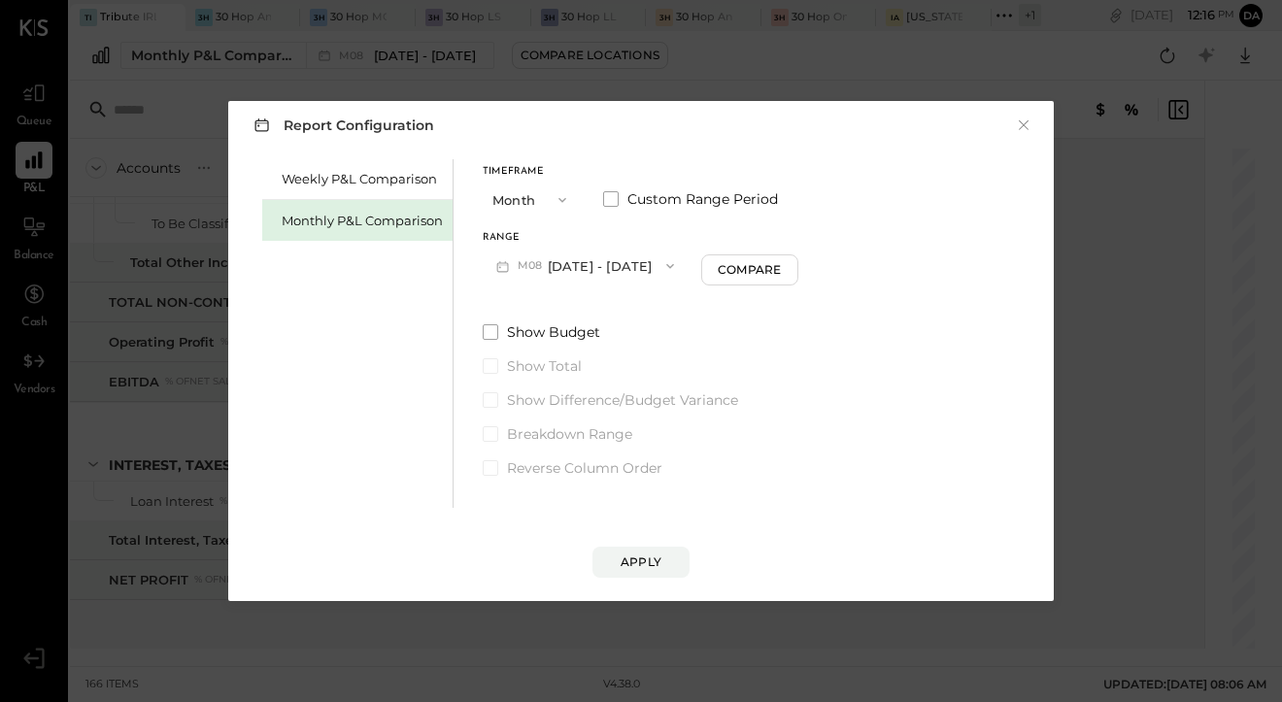
click at [567, 263] on button "M08 [DATE] - [DATE]" at bounding box center [585, 266] width 205 height 36
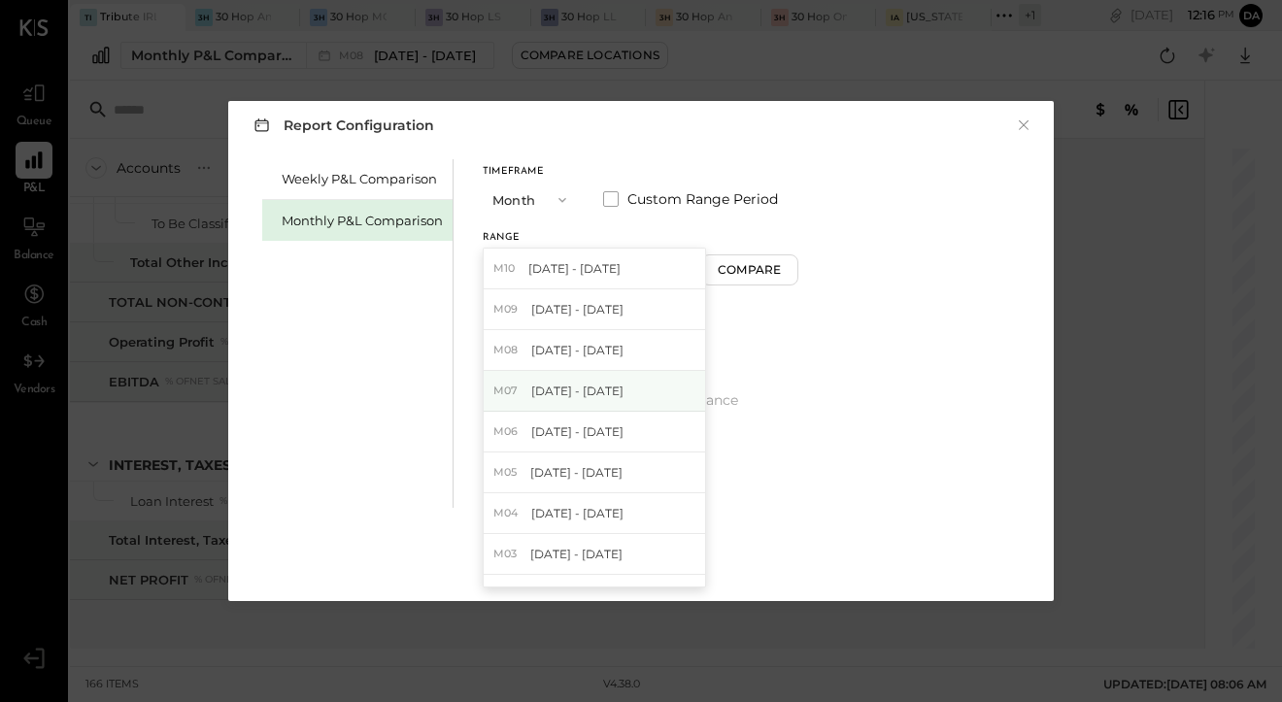
click at [563, 382] on div "M07 [DATE] - [DATE]" at bounding box center [594, 391] width 221 height 41
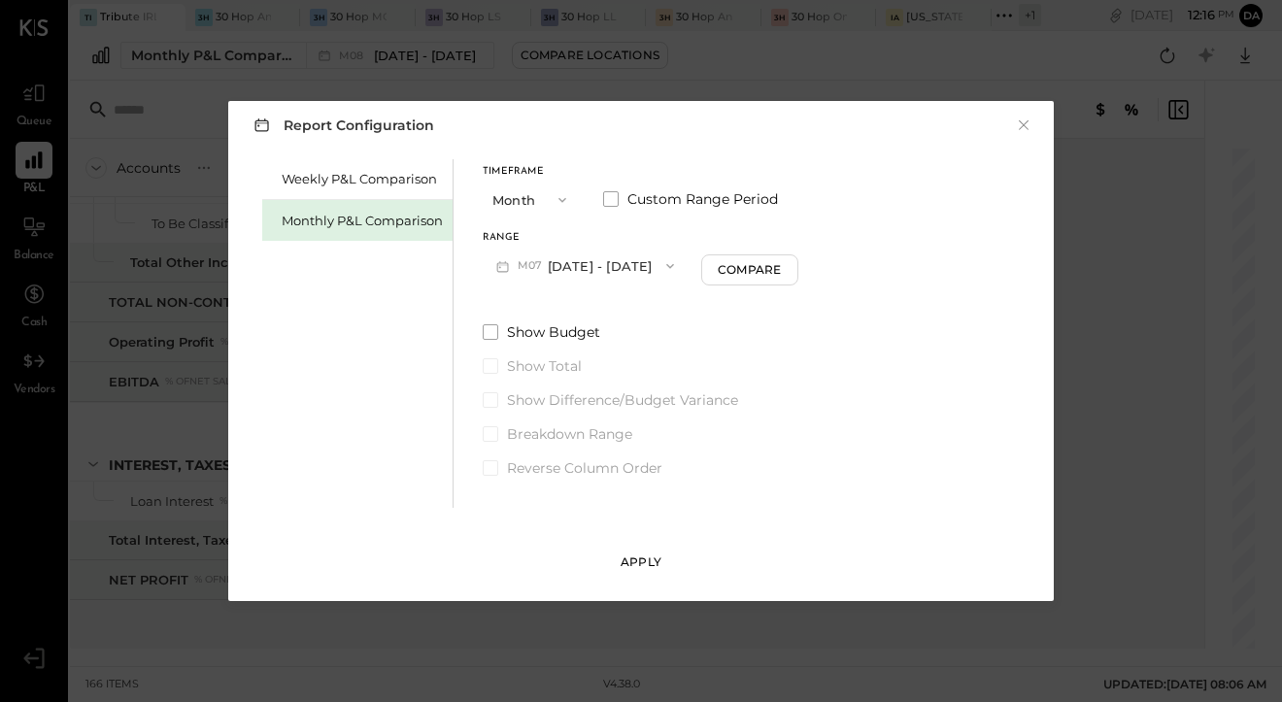
click at [640, 554] on div "Apply" at bounding box center [641, 562] width 41 height 17
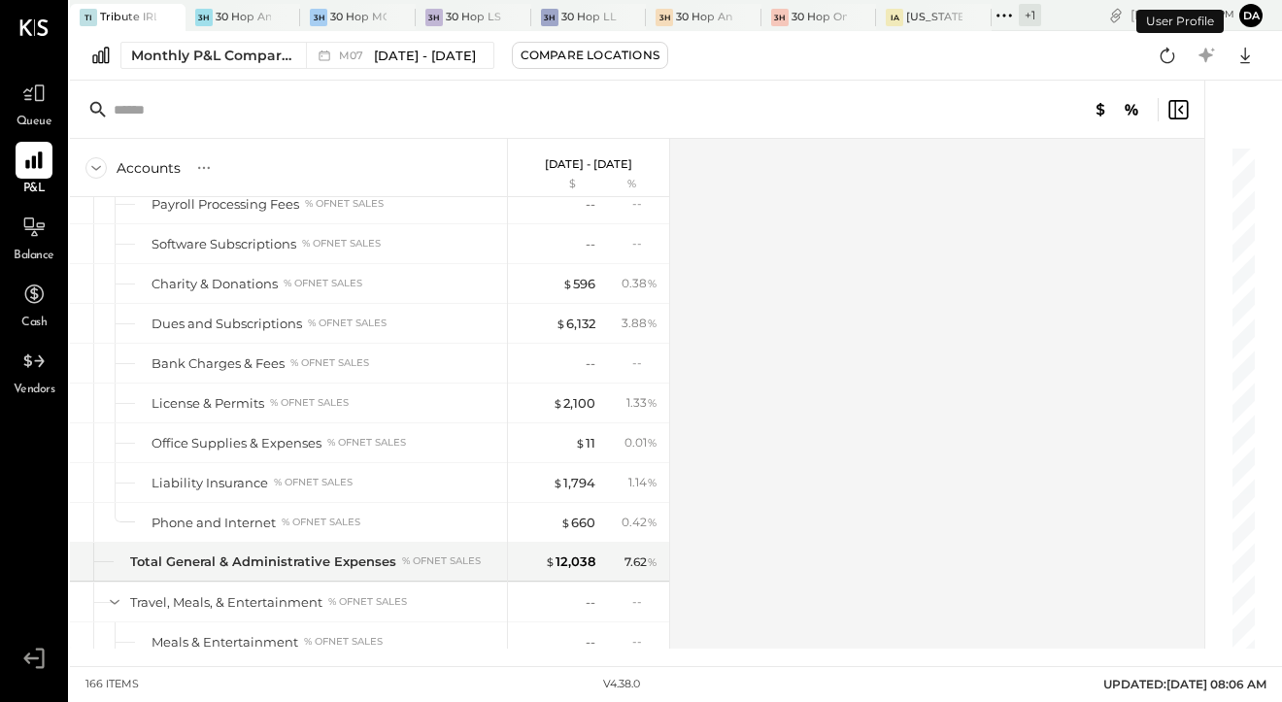
scroll to position [5603, 0]
